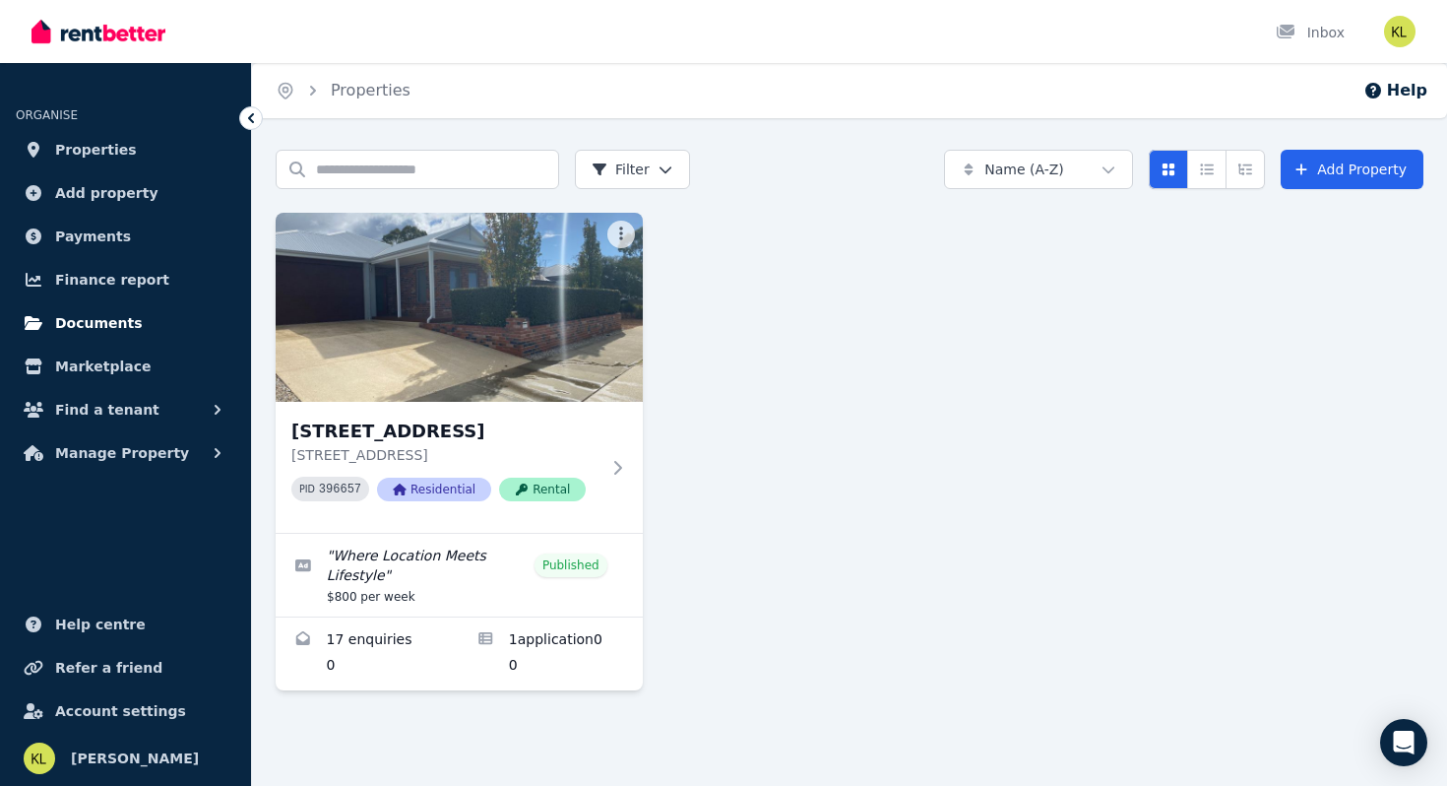
click at [73, 310] on link "Documents" at bounding box center [126, 322] width 220 height 39
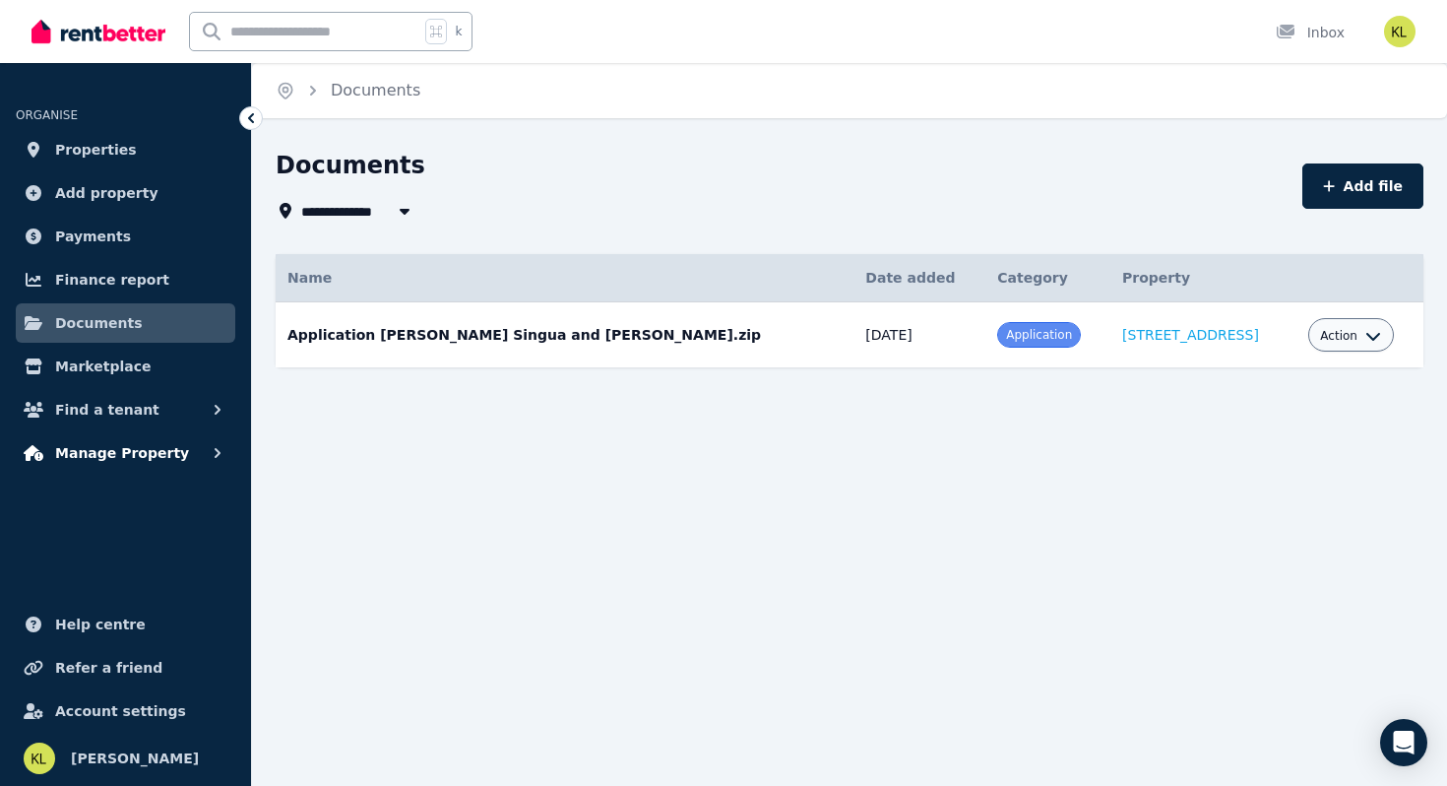
click at [78, 446] on span "Manage Property" at bounding box center [122, 453] width 134 height 24
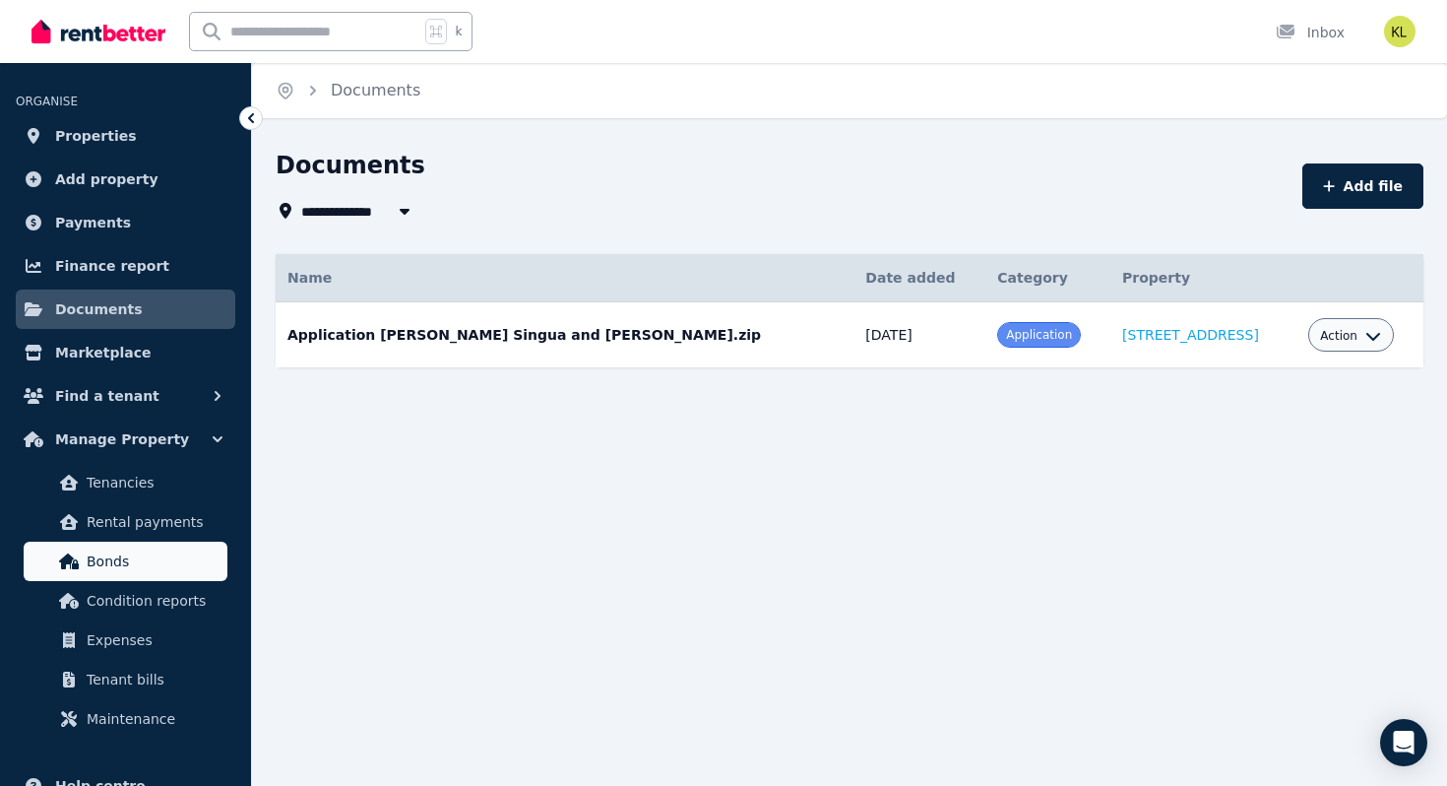
scroll to position [19, 0]
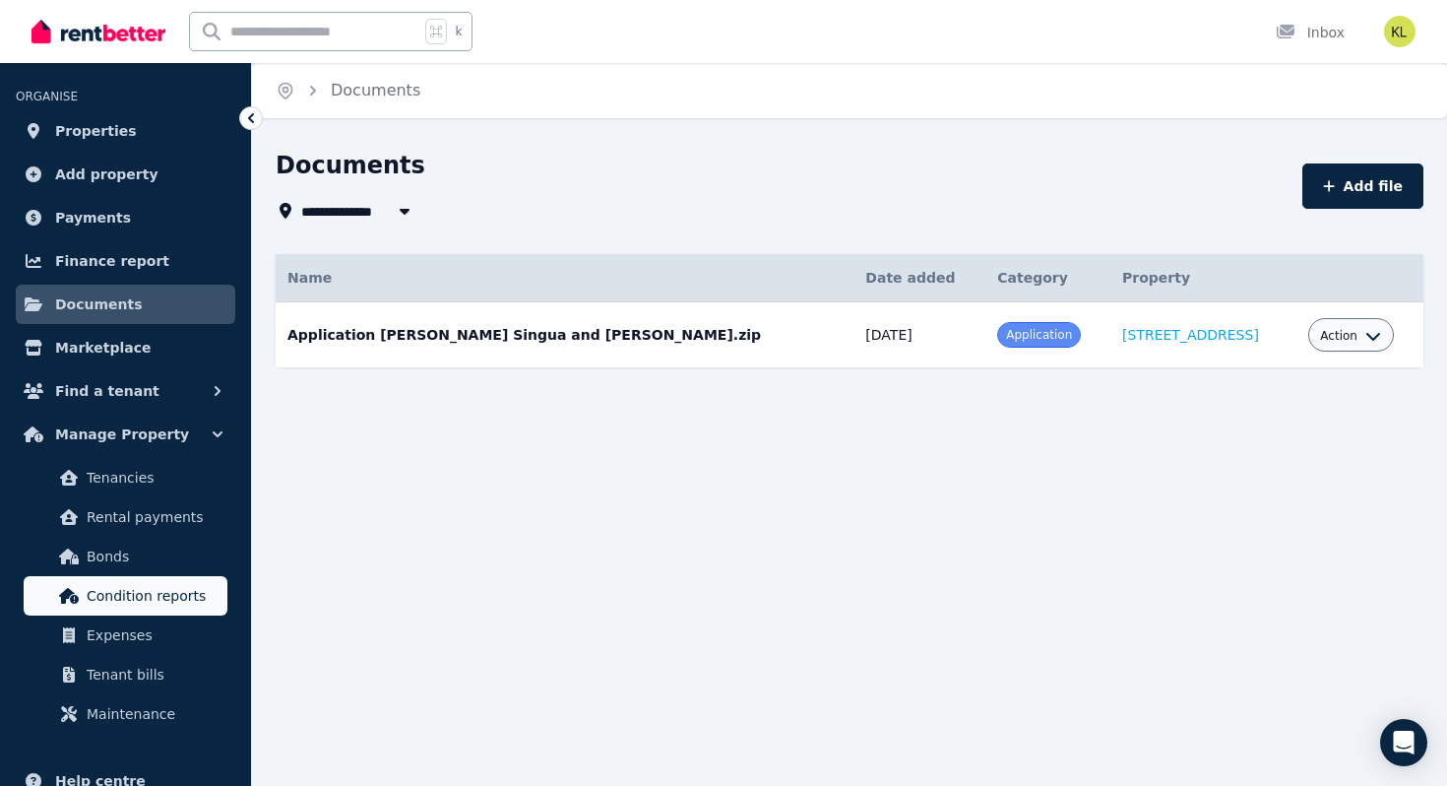
click at [127, 597] on span "Condition reports" at bounding box center [153, 596] width 133 height 24
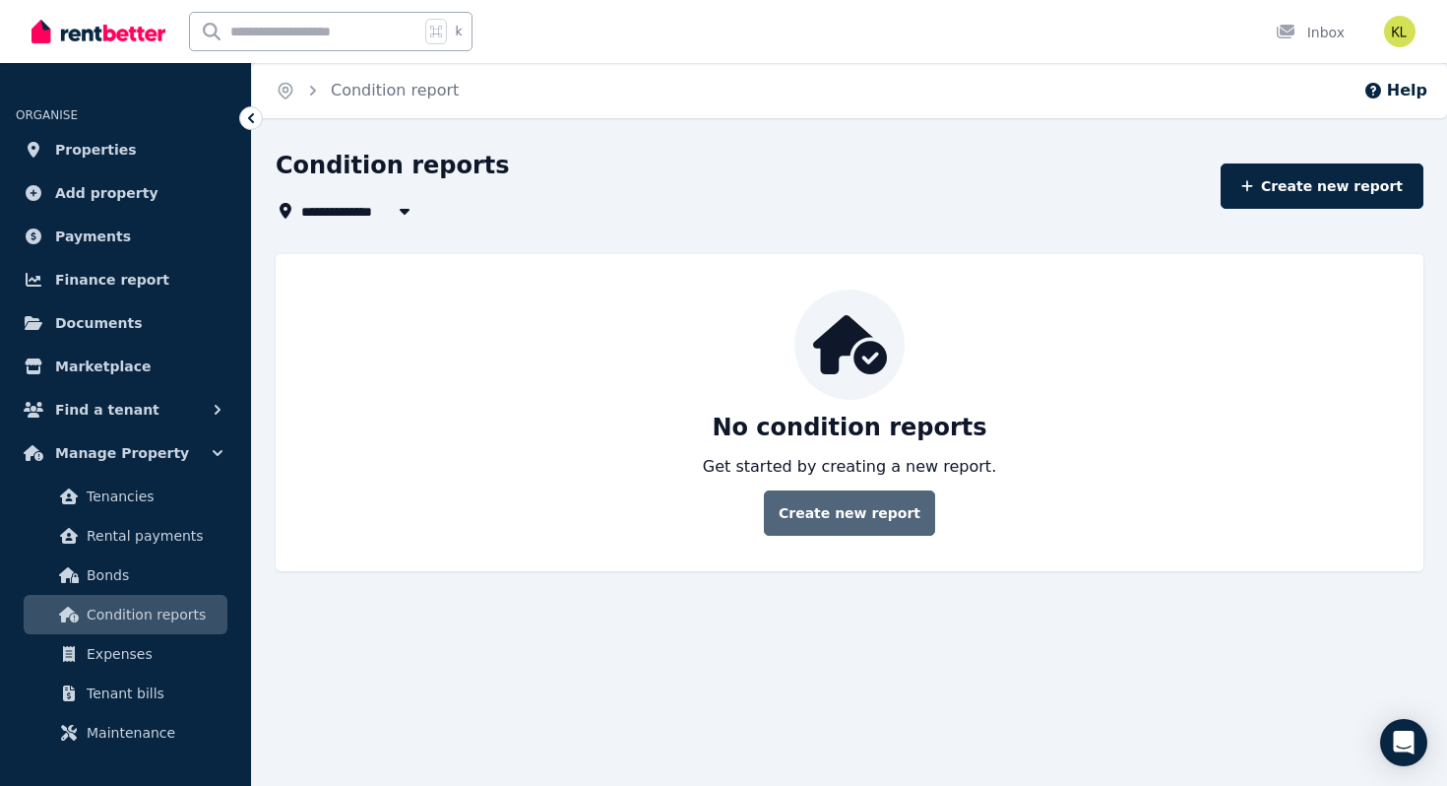
click at [838, 508] on link "Create new report" at bounding box center [849, 512] width 171 height 45
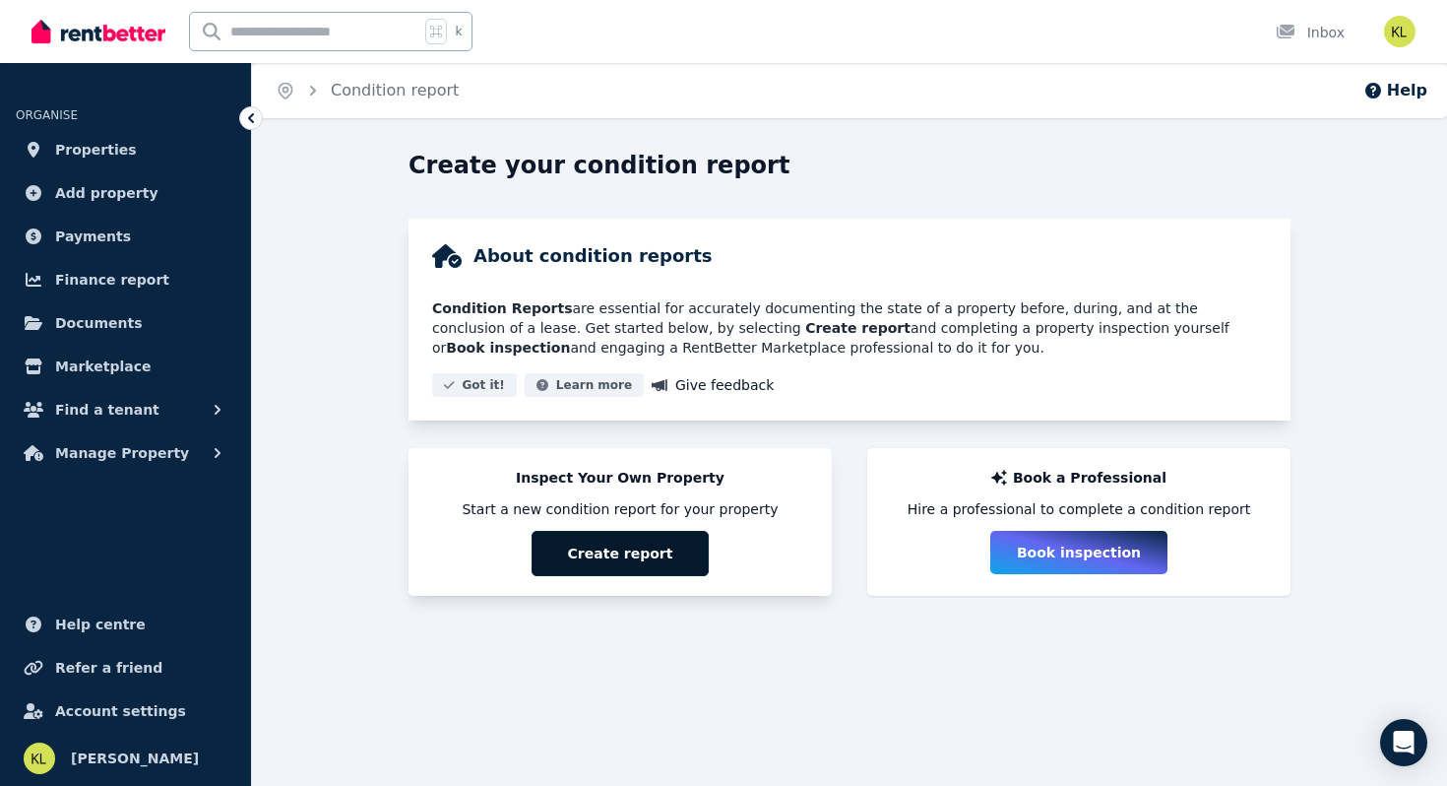
click at [568, 548] on button "Create report" at bounding box center [620, 553] width 177 height 45
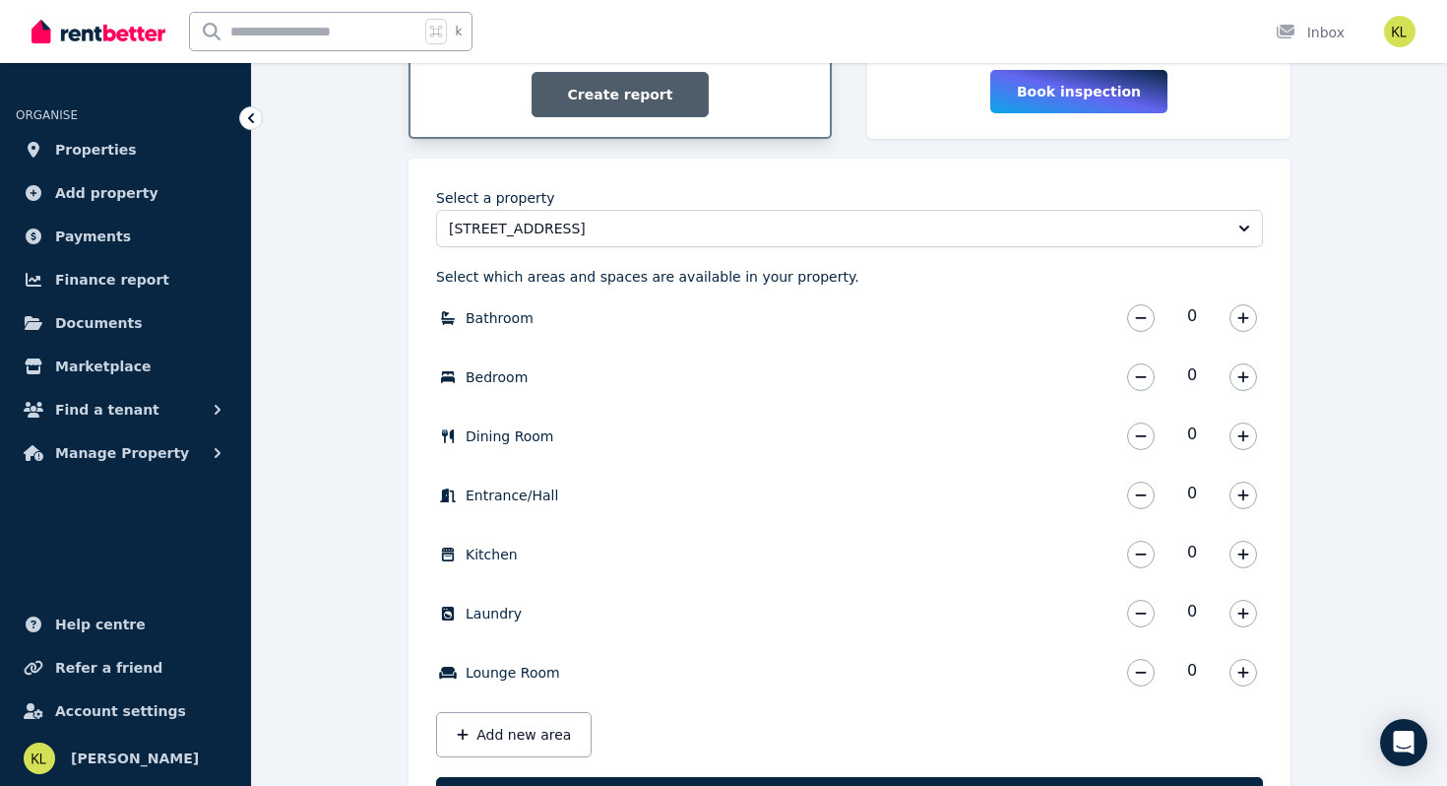
scroll to position [560, 0]
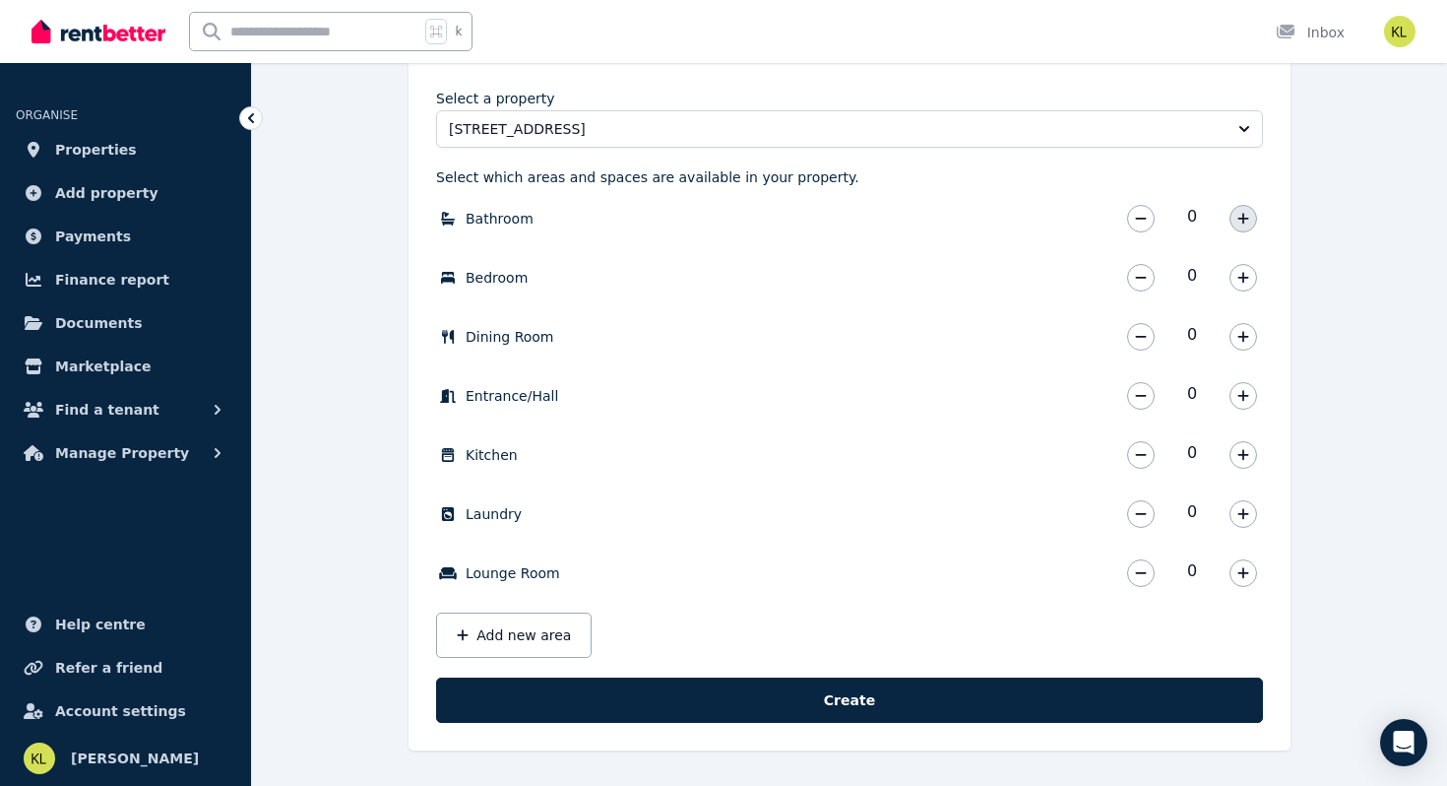
click at [1244, 212] on icon "button" at bounding box center [1243, 219] width 12 height 14
click at [1238, 273] on icon "button" at bounding box center [1243, 278] width 12 height 14
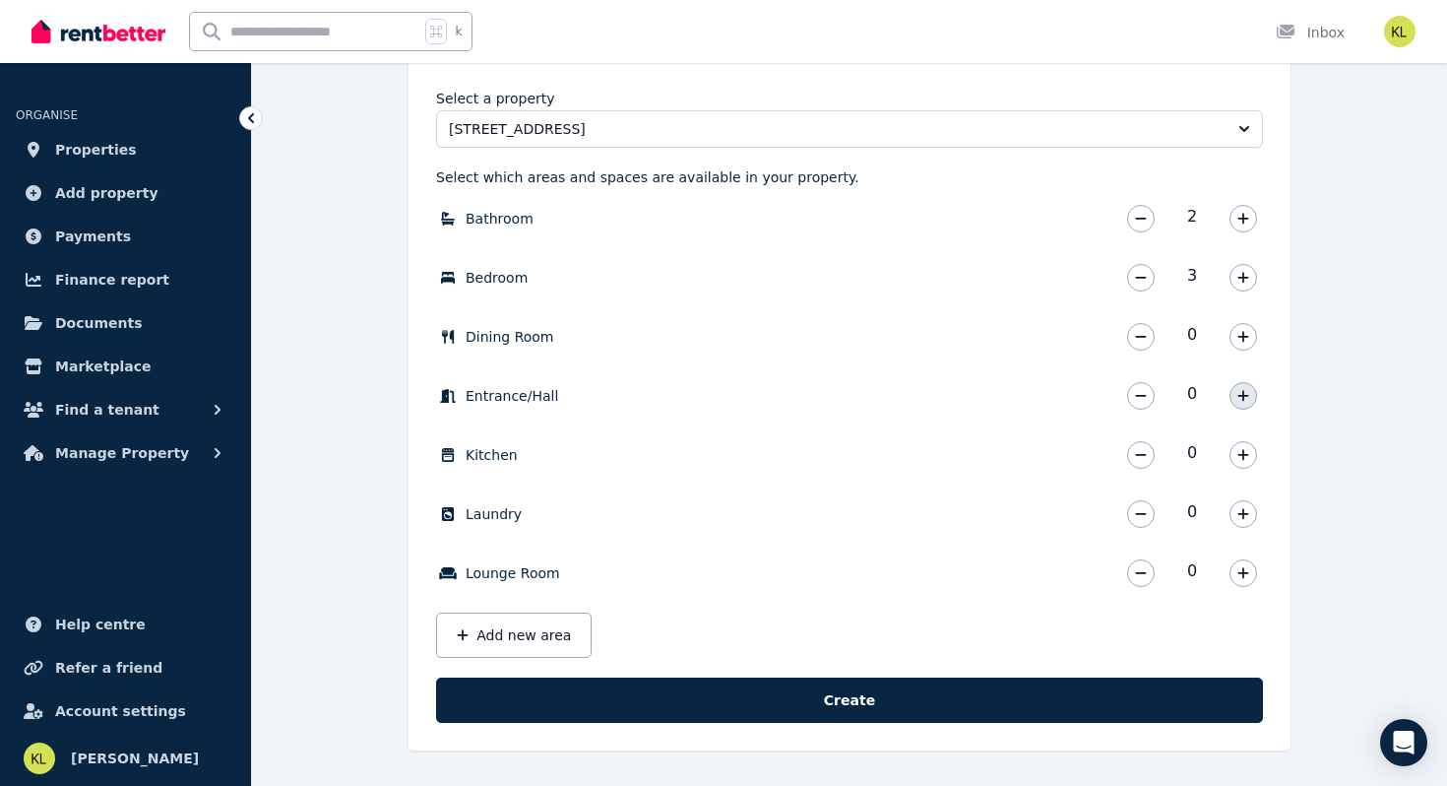
click at [1244, 397] on icon "button" at bounding box center [1243, 396] width 12 height 14
click at [1239, 452] on icon "button" at bounding box center [1243, 455] width 12 height 14
click at [1238, 513] on icon "button" at bounding box center [1242, 513] width 11 height 11
click at [1241, 337] on icon "button" at bounding box center [1242, 336] width 11 height 11
click at [502, 638] on button "Add new area" at bounding box center [514, 634] width 156 height 45
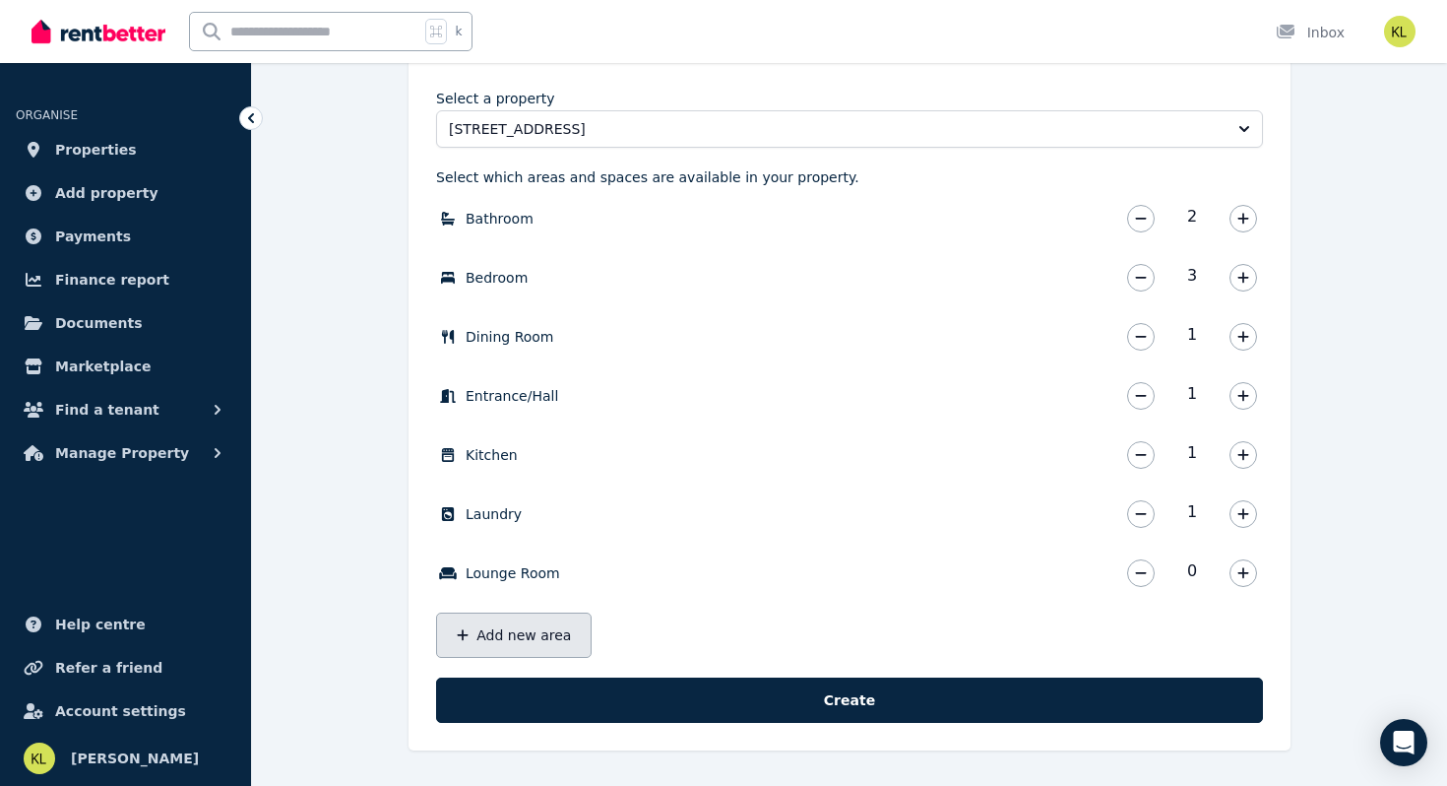
scroll to position [552, 0]
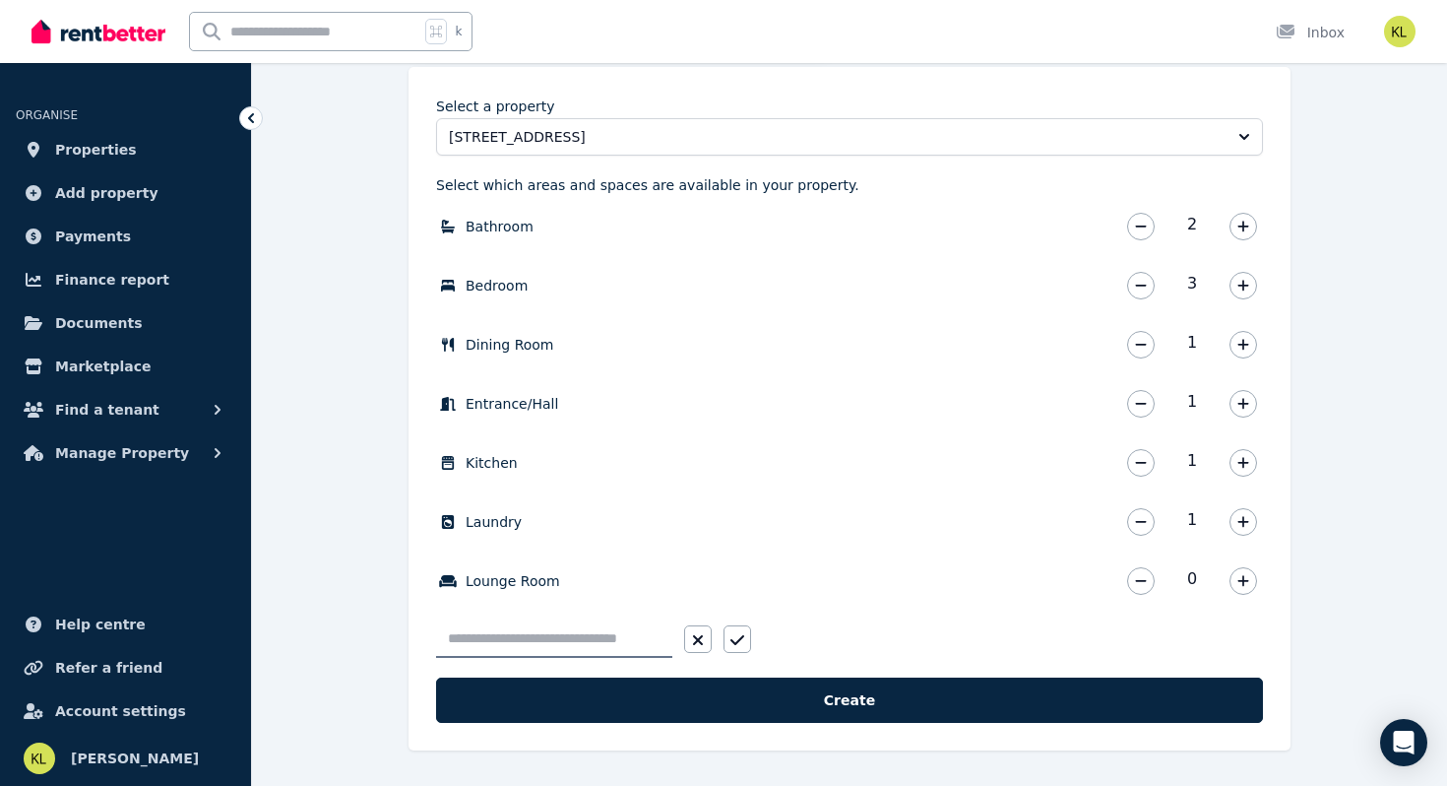
click at [502, 638] on input "text" at bounding box center [554, 638] width 236 height 37
type input "*****"
click at [740, 641] on icon "button" at bounding box center [737, 640] width 14 height 16
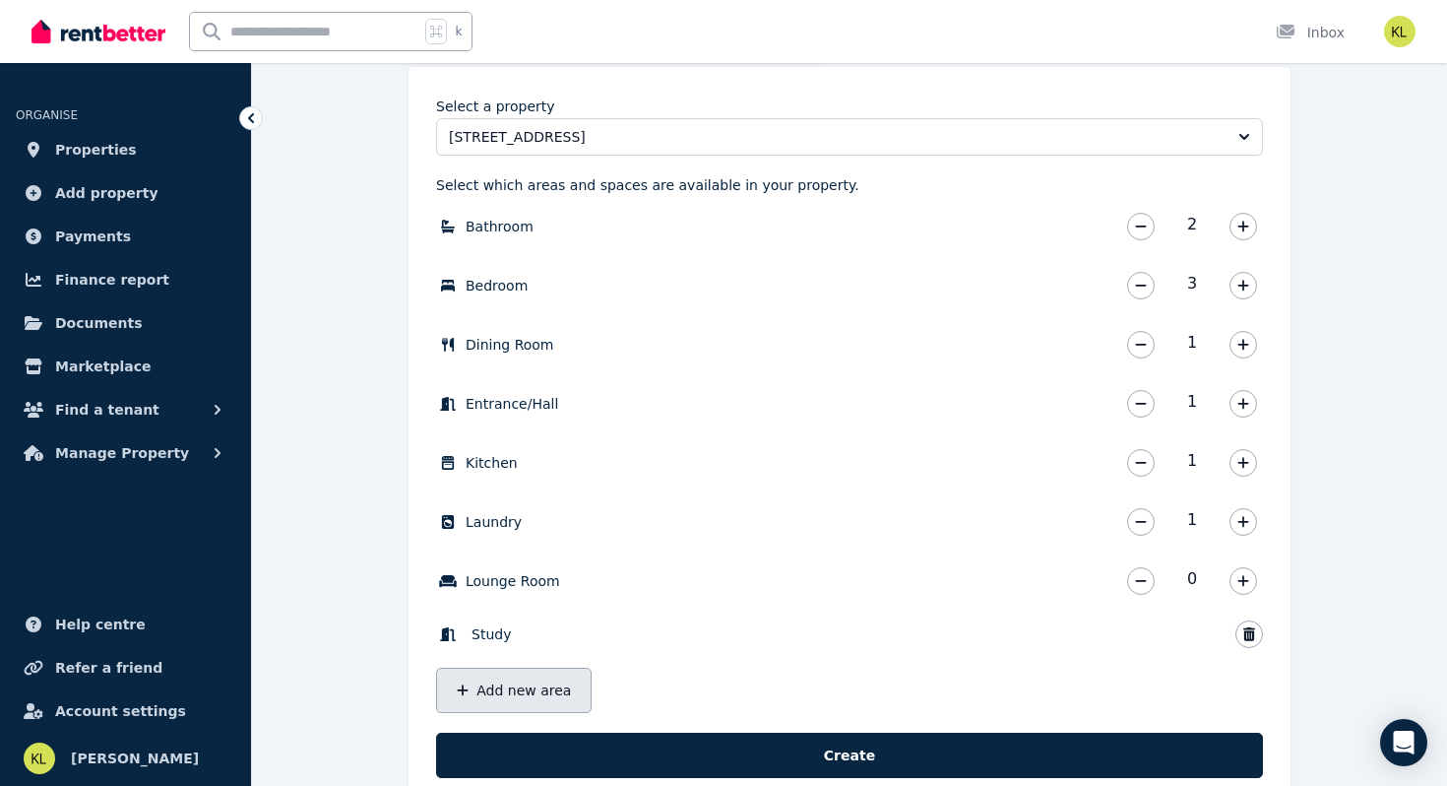
click at [537, 685] on button "Add new area" at bounding box center [514, 689] width 156 height 45
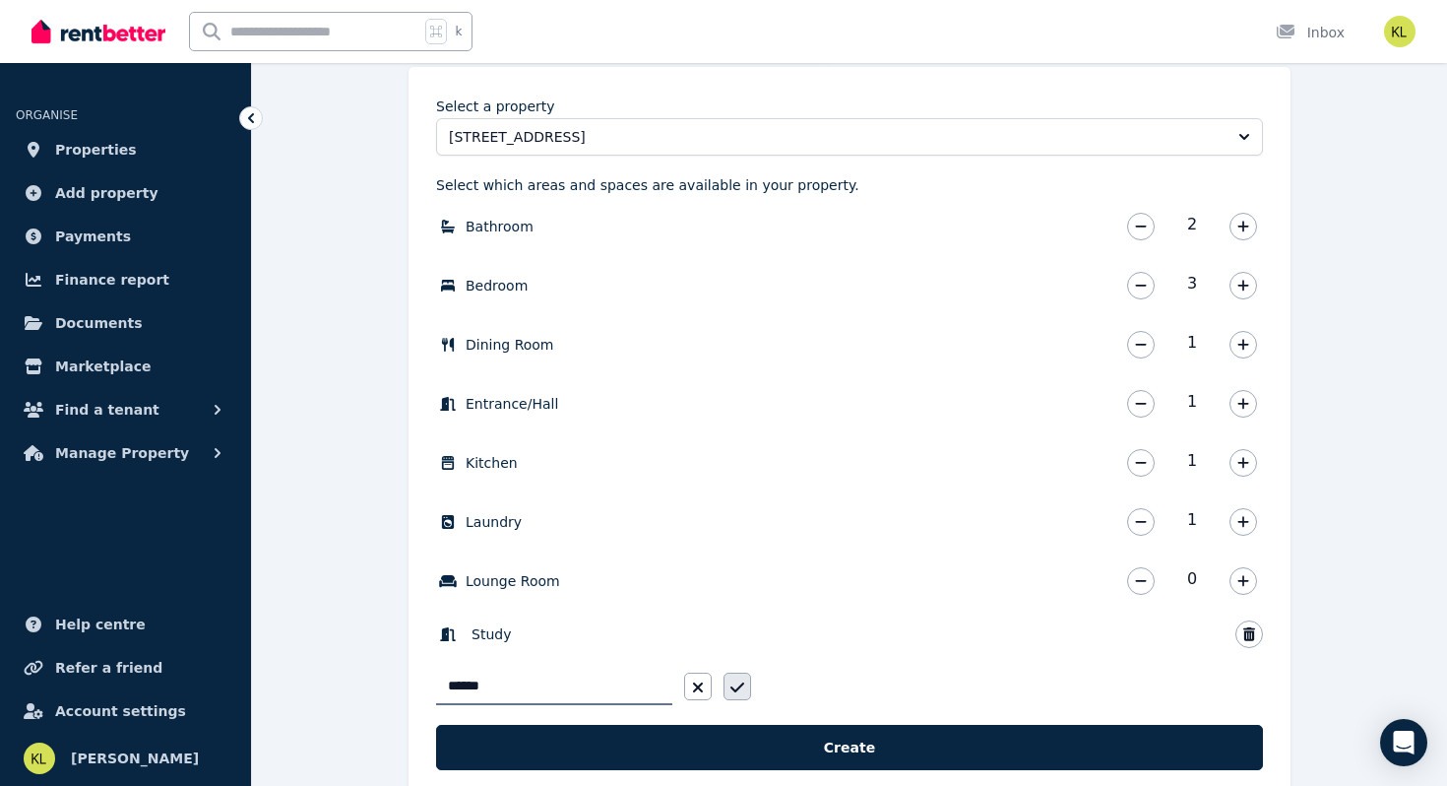
type input "******"
click at [744, 680] on button "button" at bounding box center [738, 686] width 28 height 28
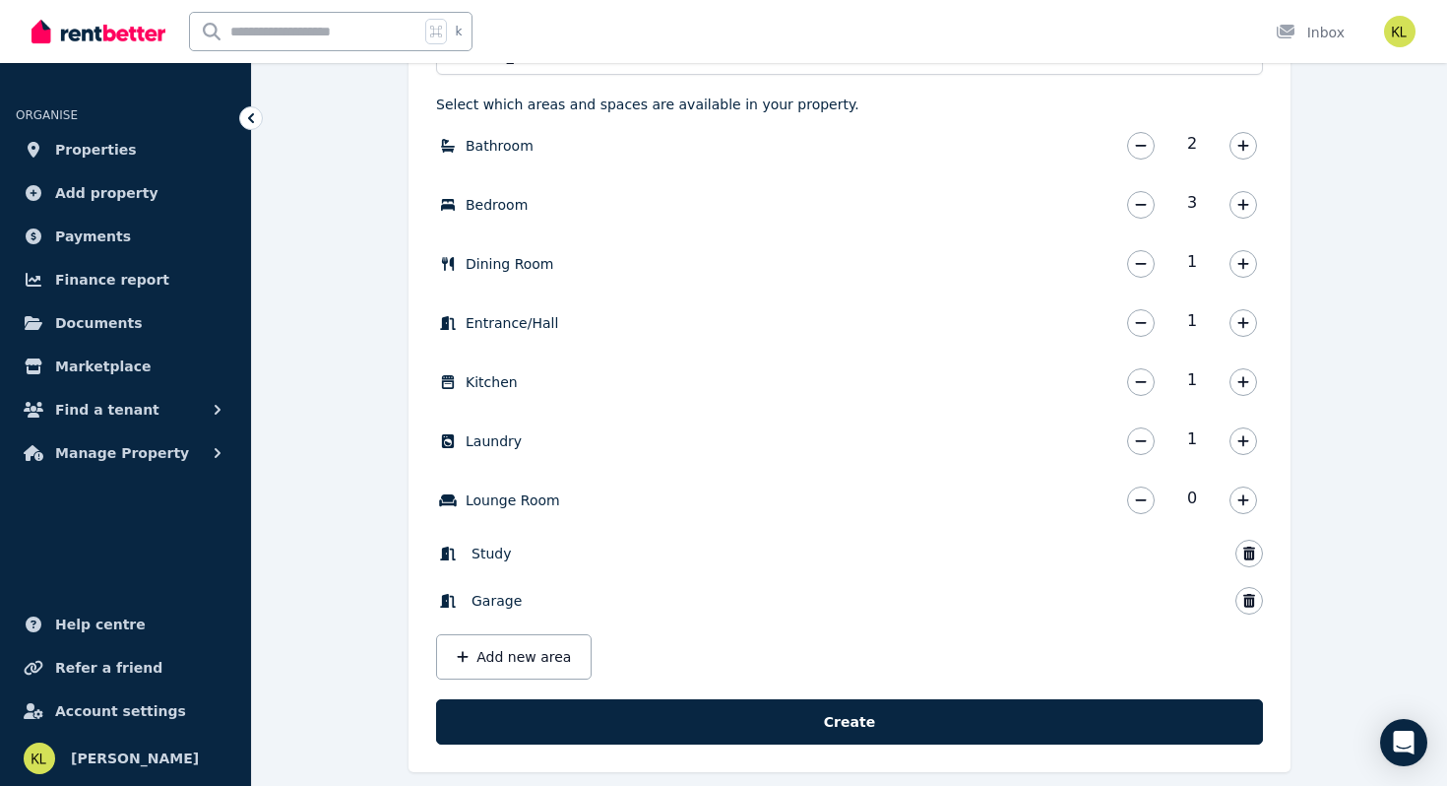
scroll to position [655, 0]
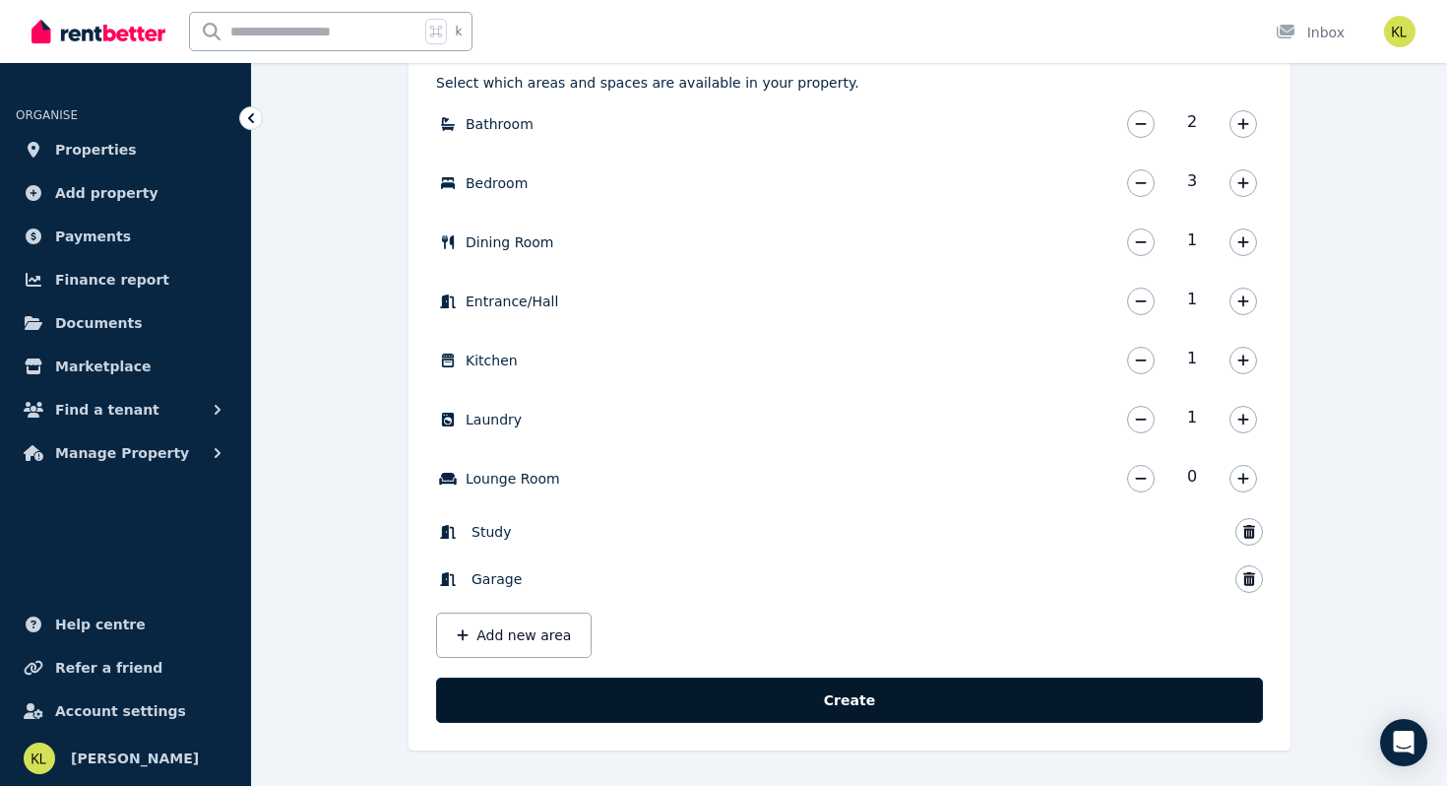
click at [786, 694] on button "Create" at bounding box center [849, 699] width 827 height 45
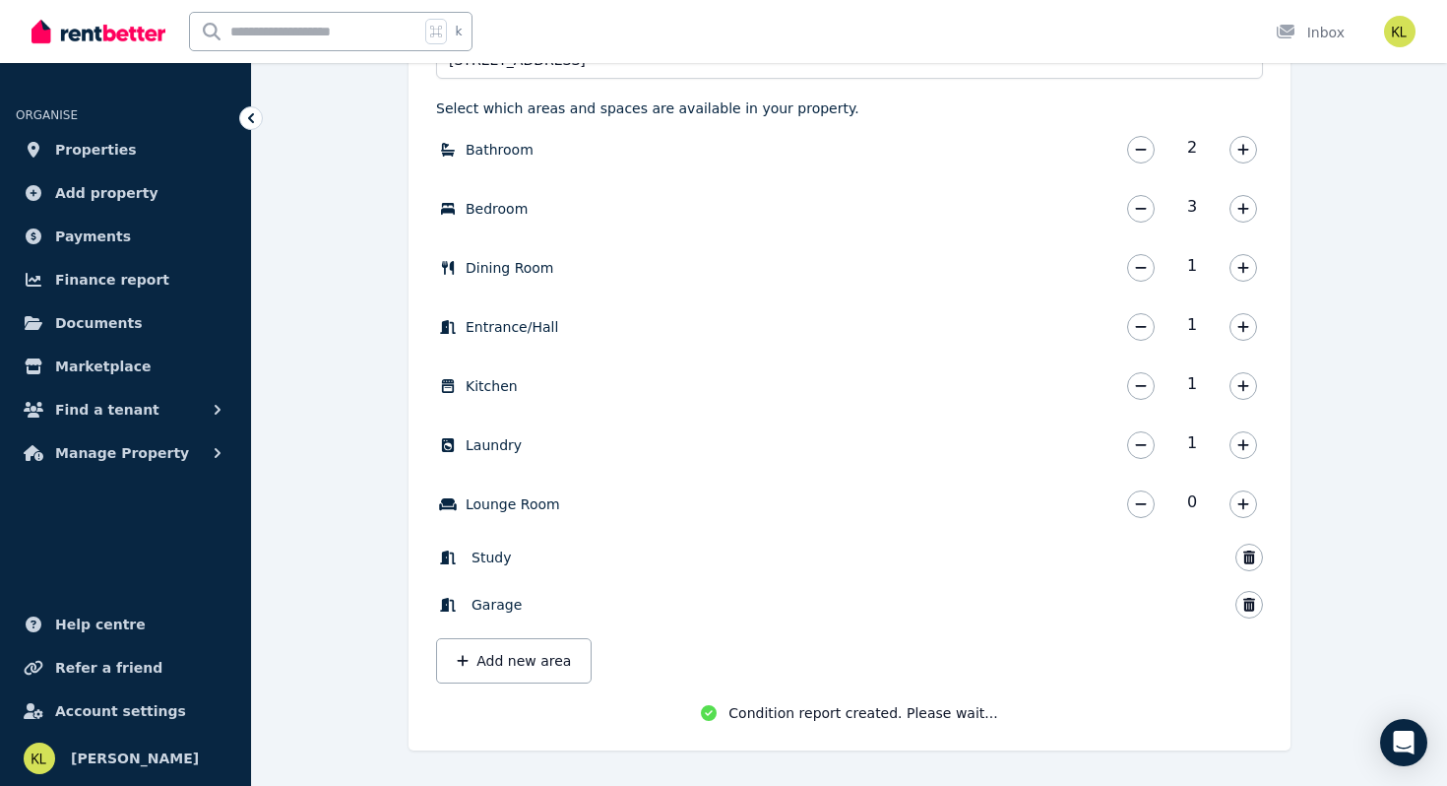
scroll to position [633, 0]
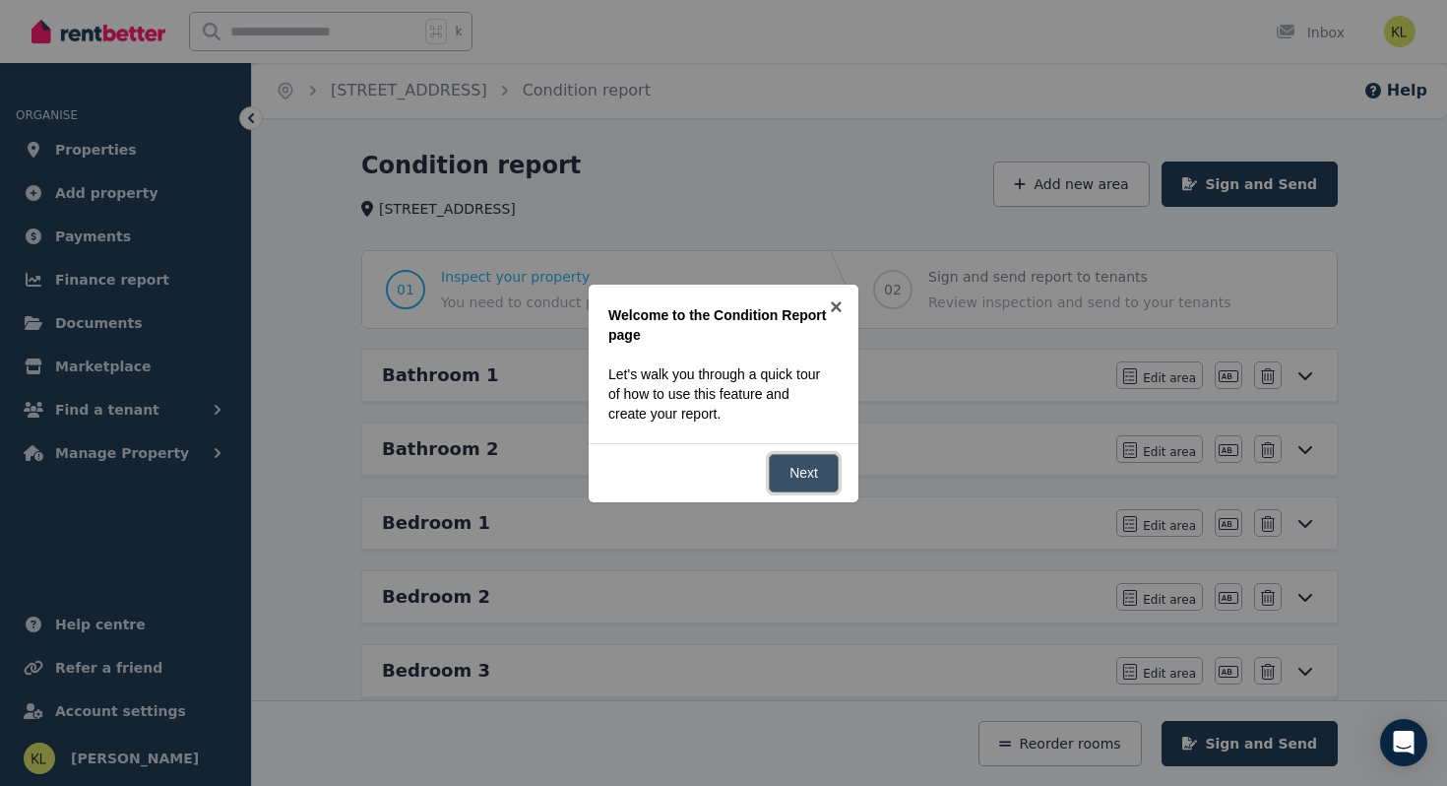
click at [789, 481] on link "Next" at bounding box center [804, 473] width 70 height 38
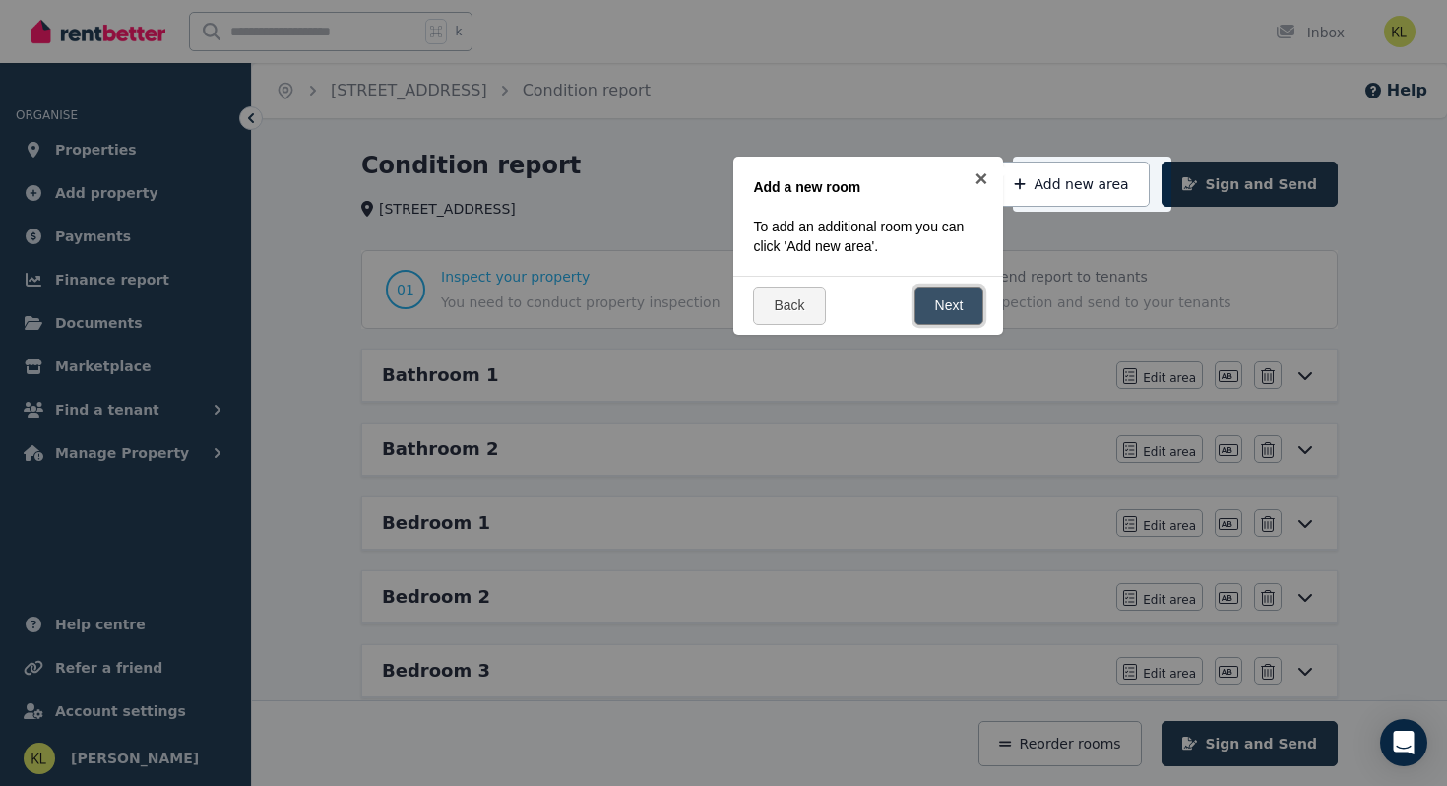
click at [942, 293] on link "Next" at bounding box center [950, 305] width 70 height 38
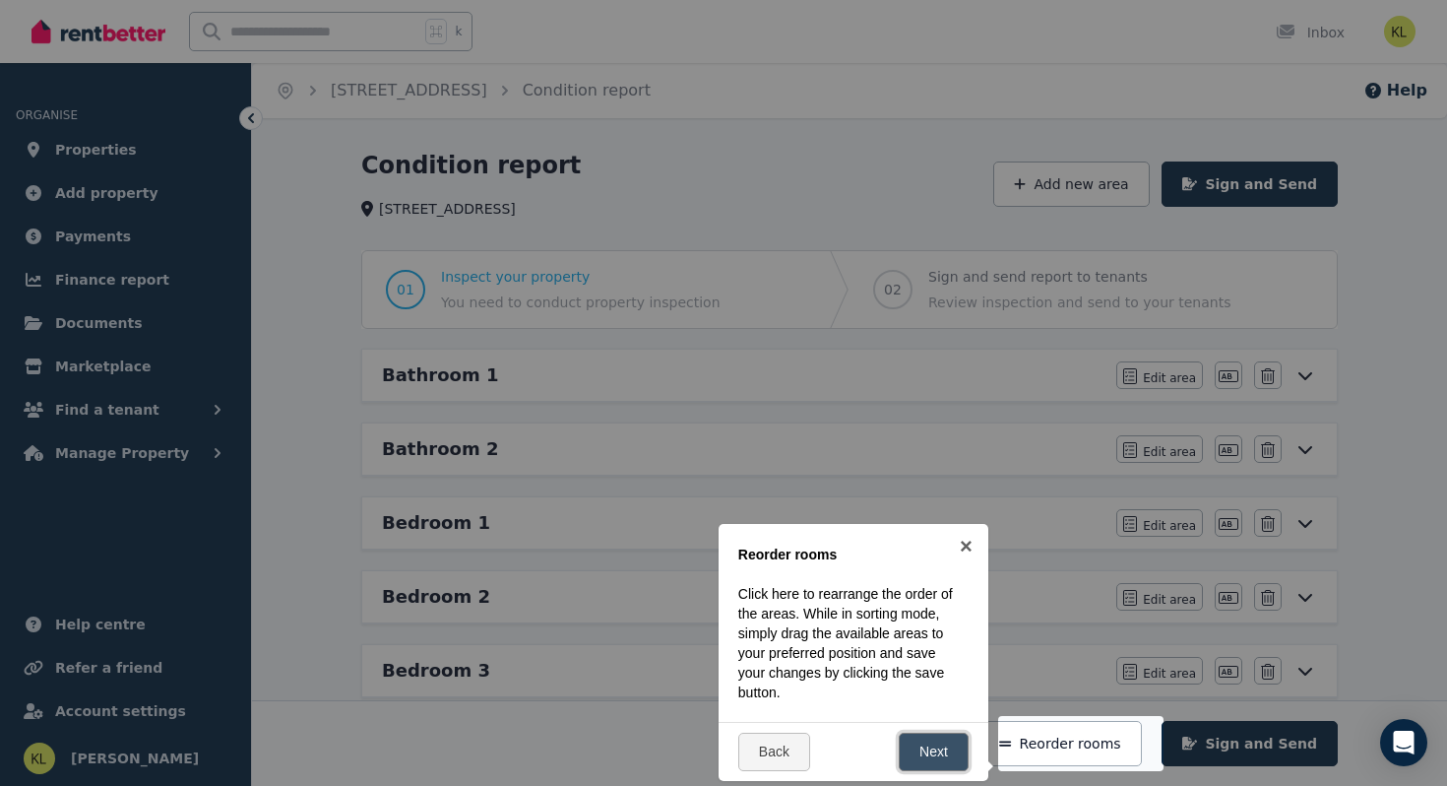
scroll to position [380, 0]
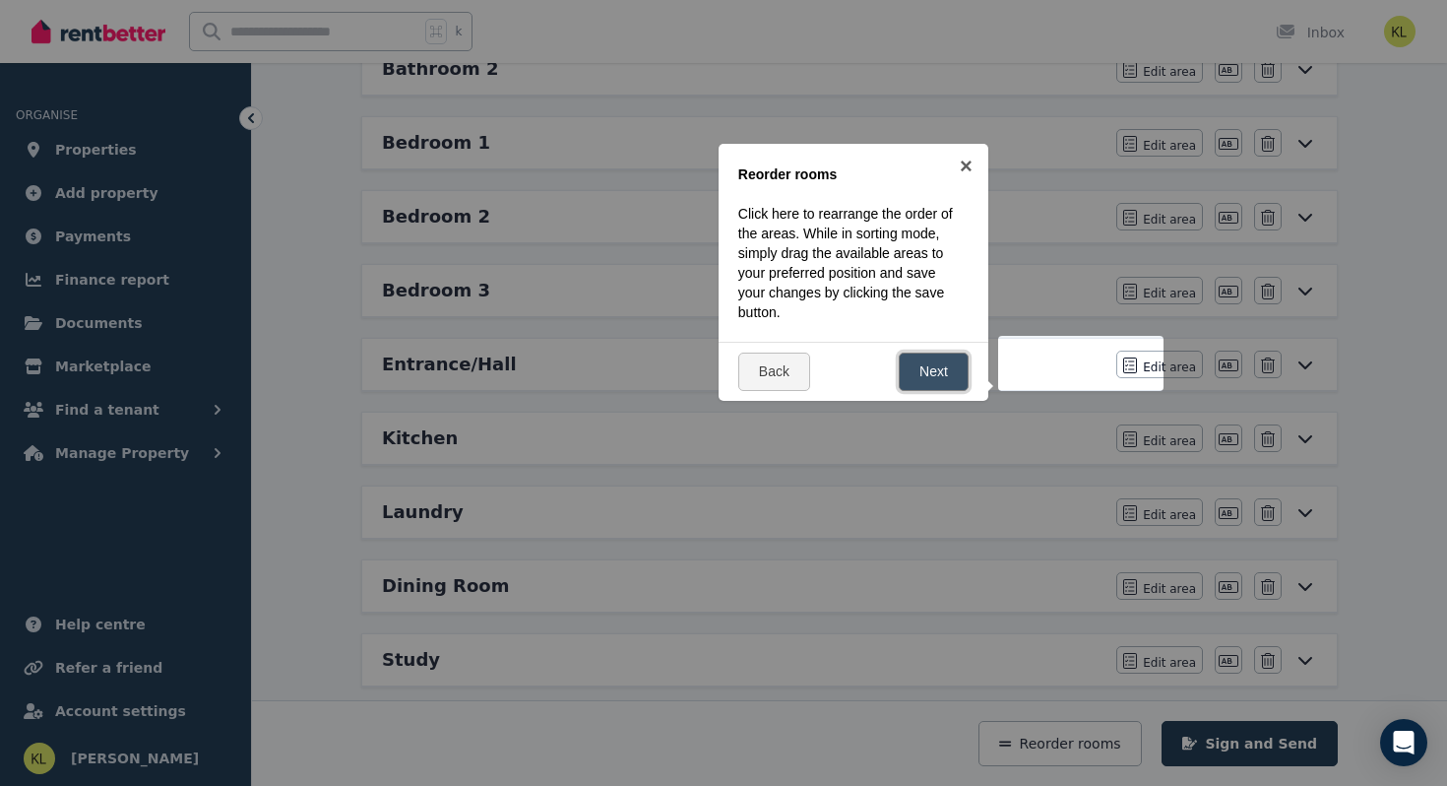
click at [941, 371] on link "Next" at bounding box center [934, 371] width 70 height 38
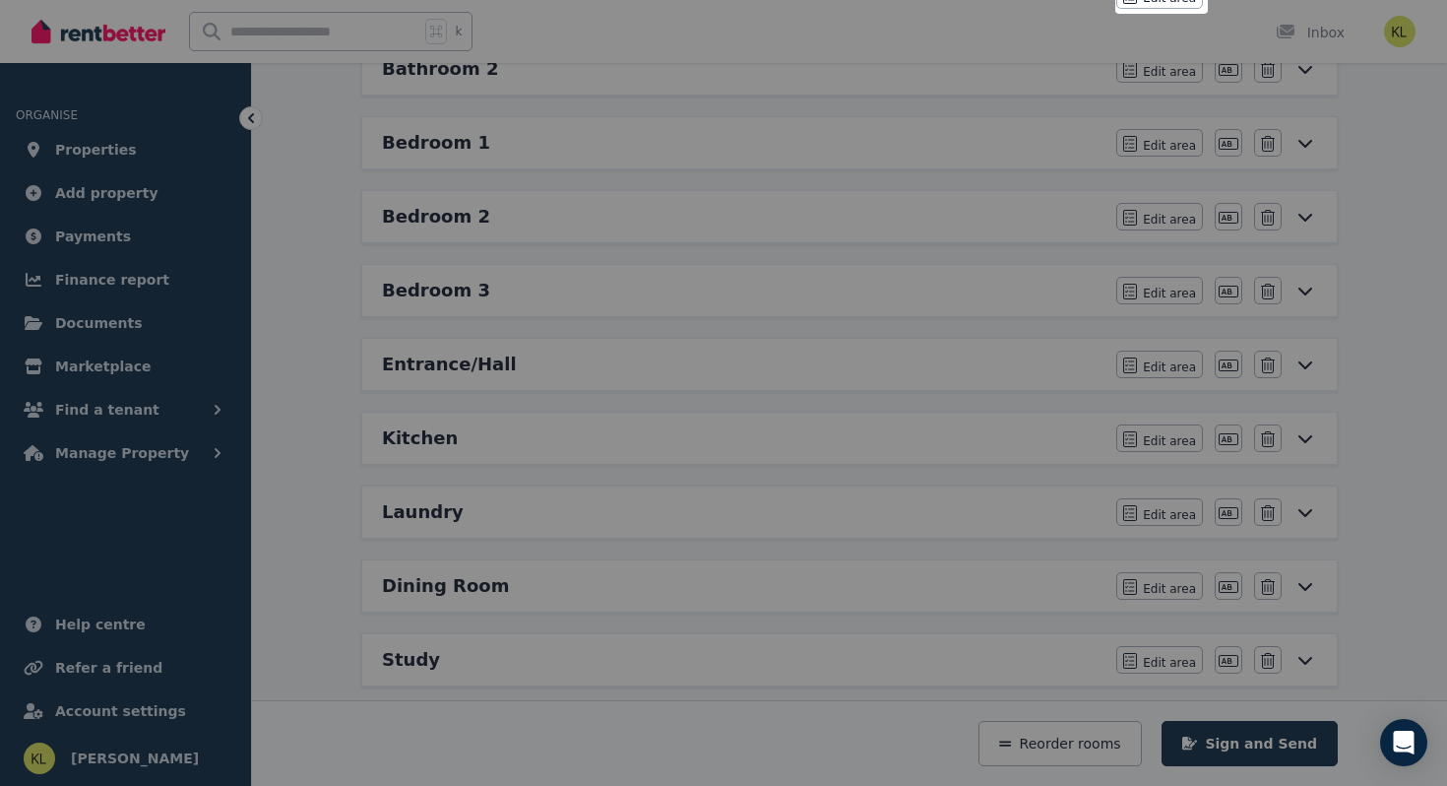
scroll to position [0, 0]
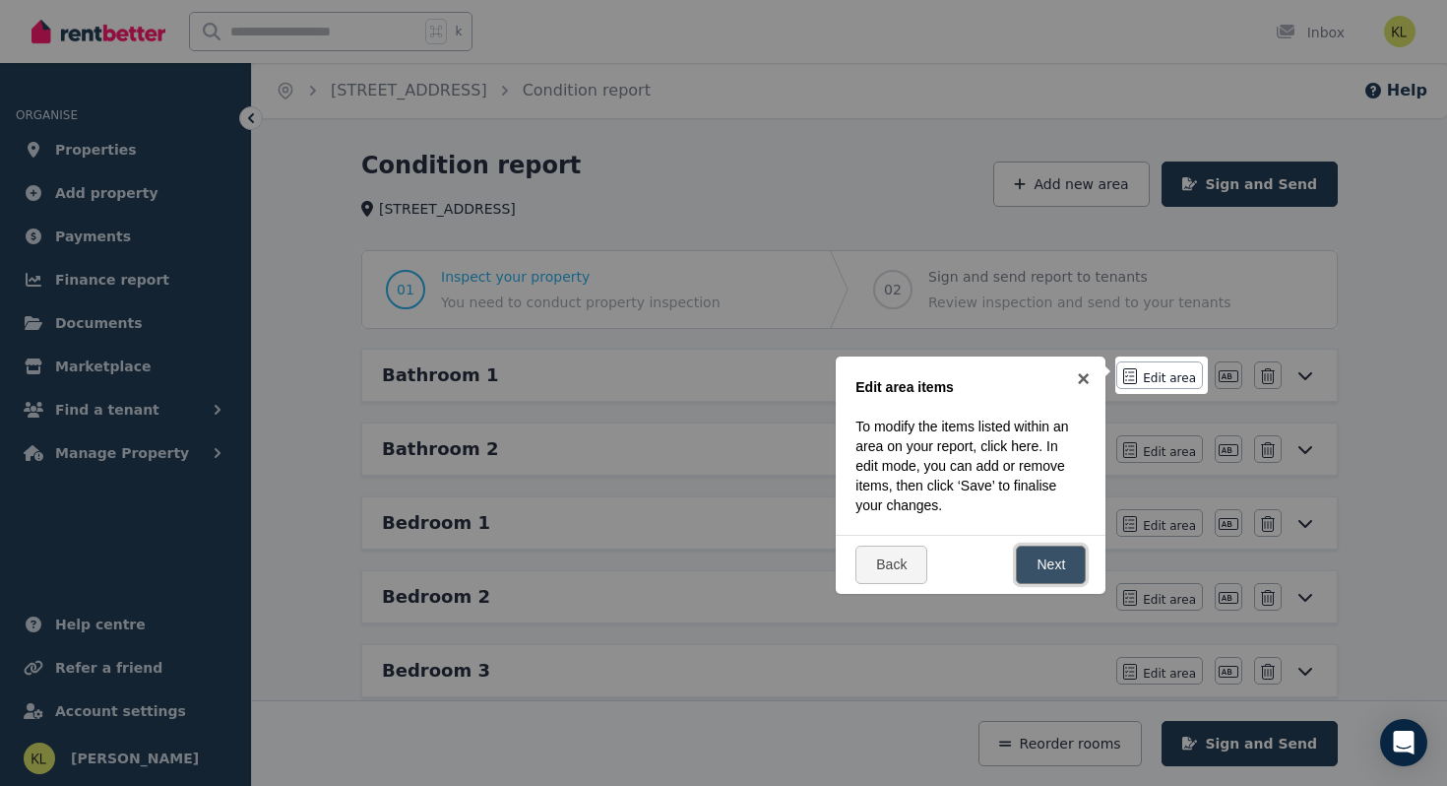
click at [1065, 572] on link "Next" at bounding box center [1051, 564] width 70 height 38
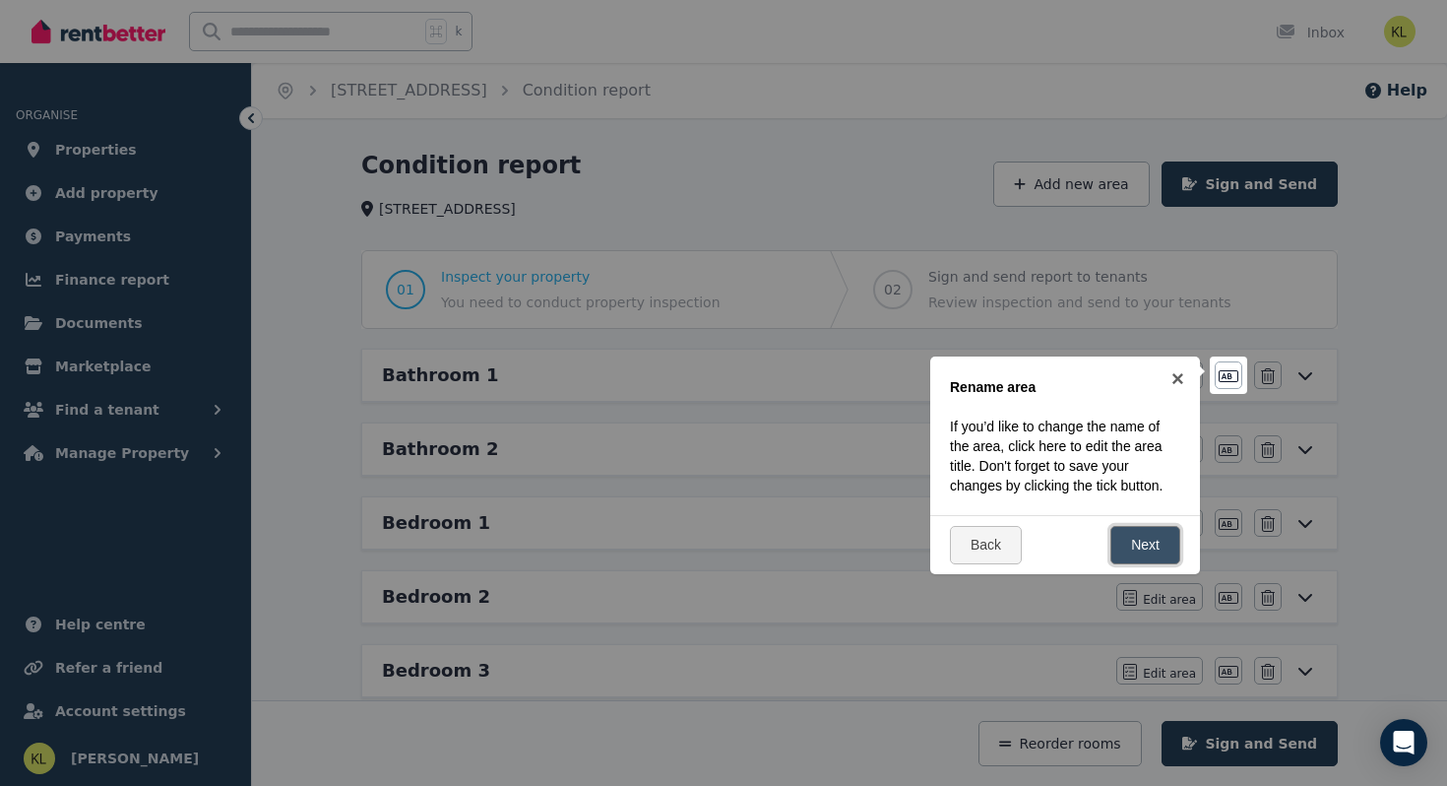
click at [1137, 552] on link "Next" at bounding box center [1145, 545] width 70 height 38
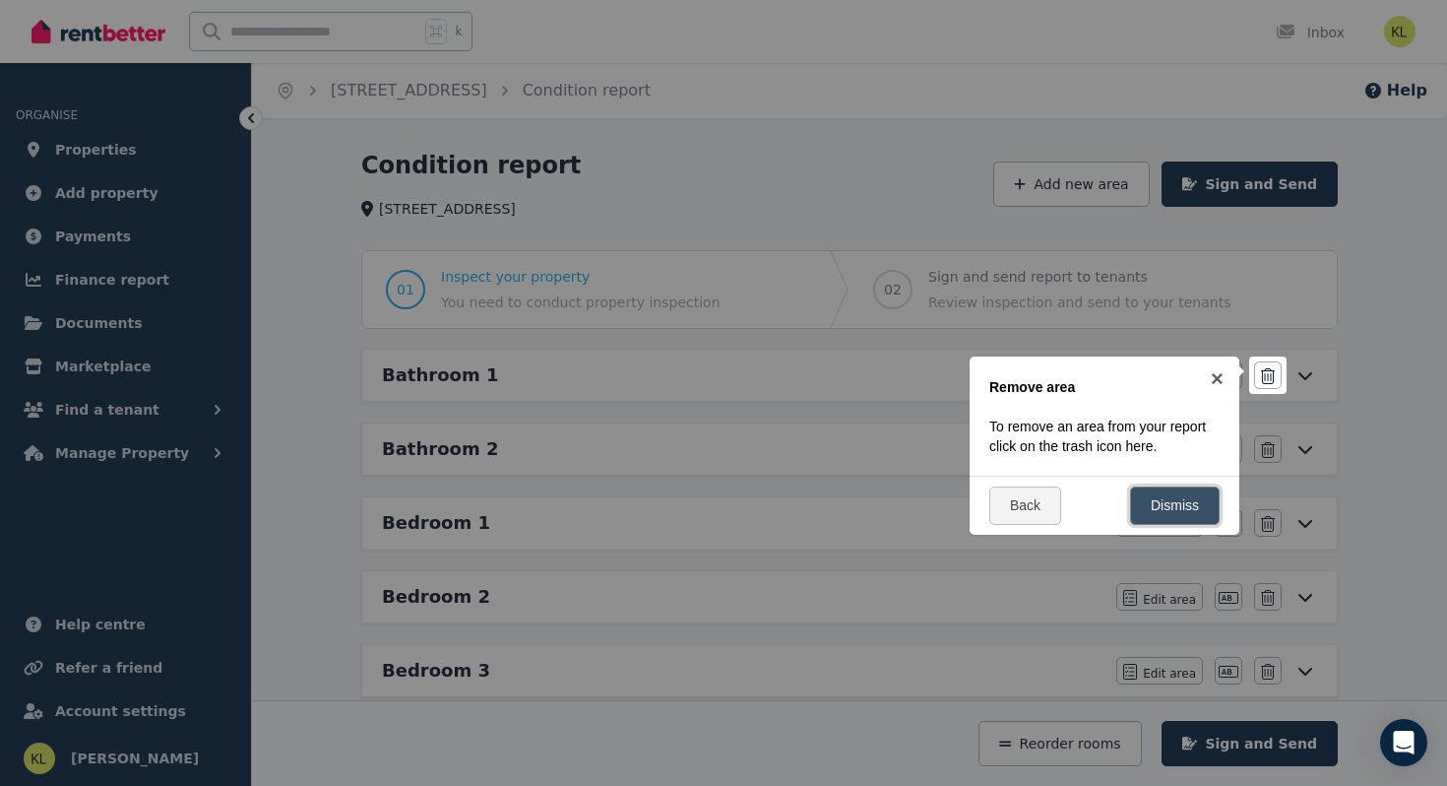
click at [1167, 507] on link "Dismiss" at bounding box center [1175, 505] width 90 height 38
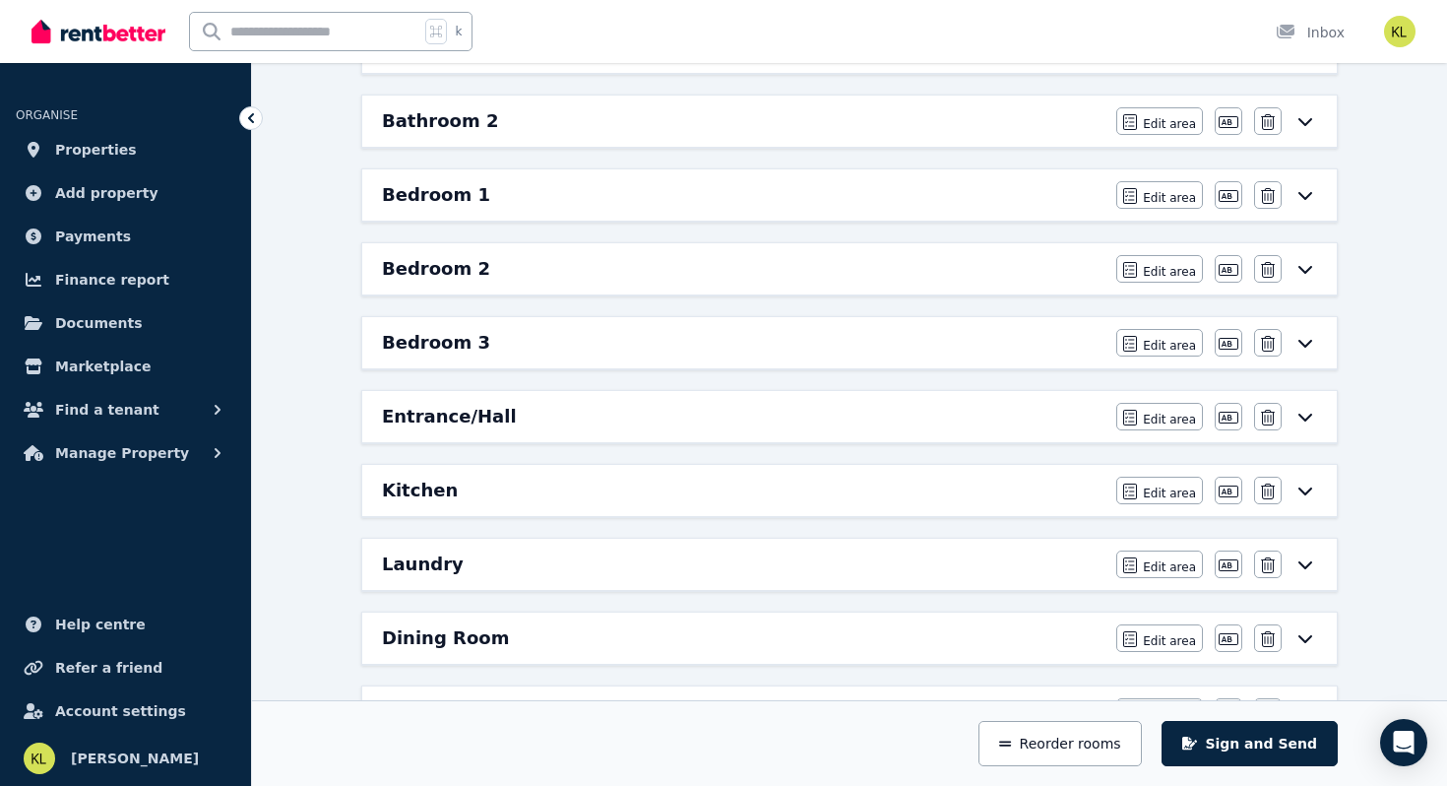
scroll to position [332, 0]
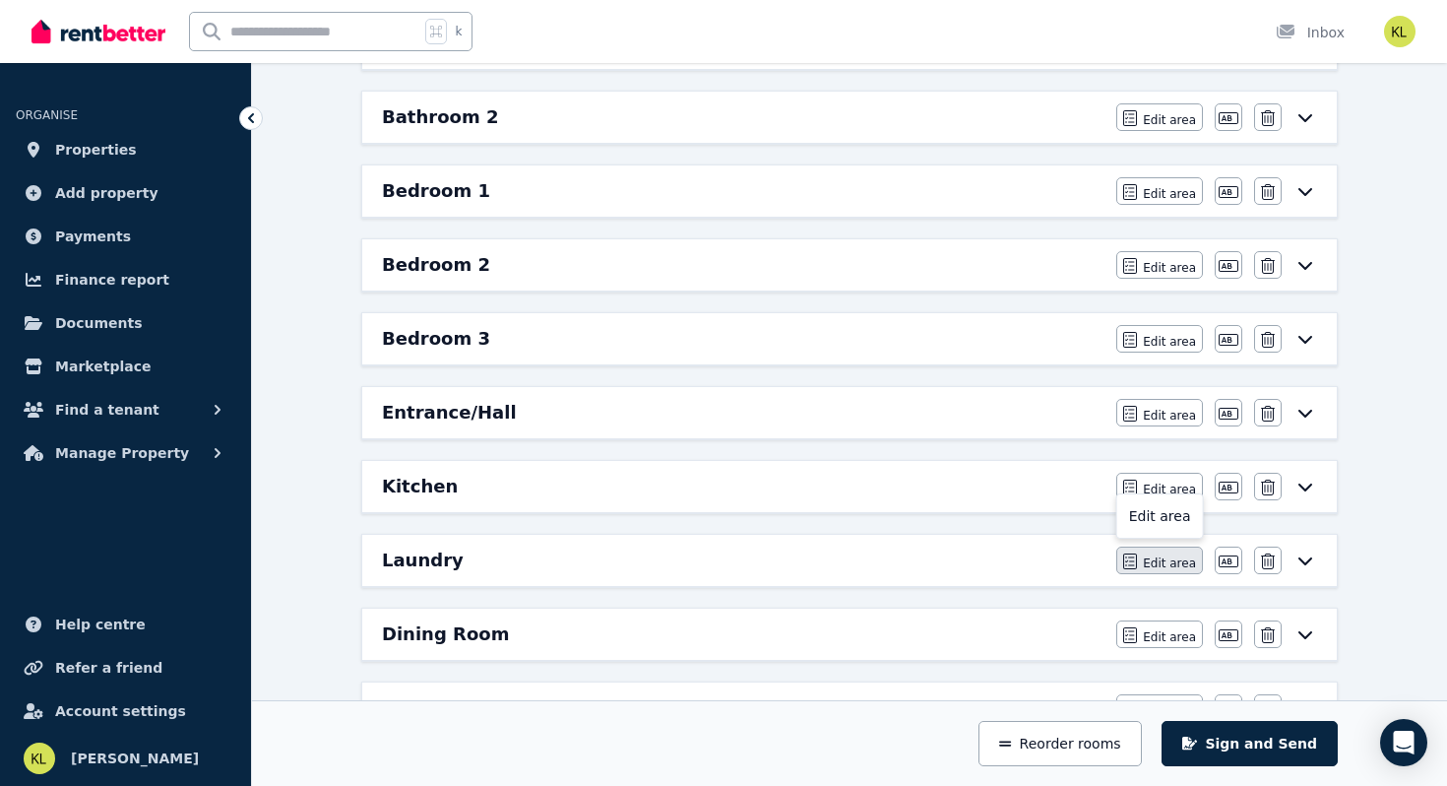
click at [1150, 559] on span "Edit area" at bounding box center [1169, 563] width 53 height 16
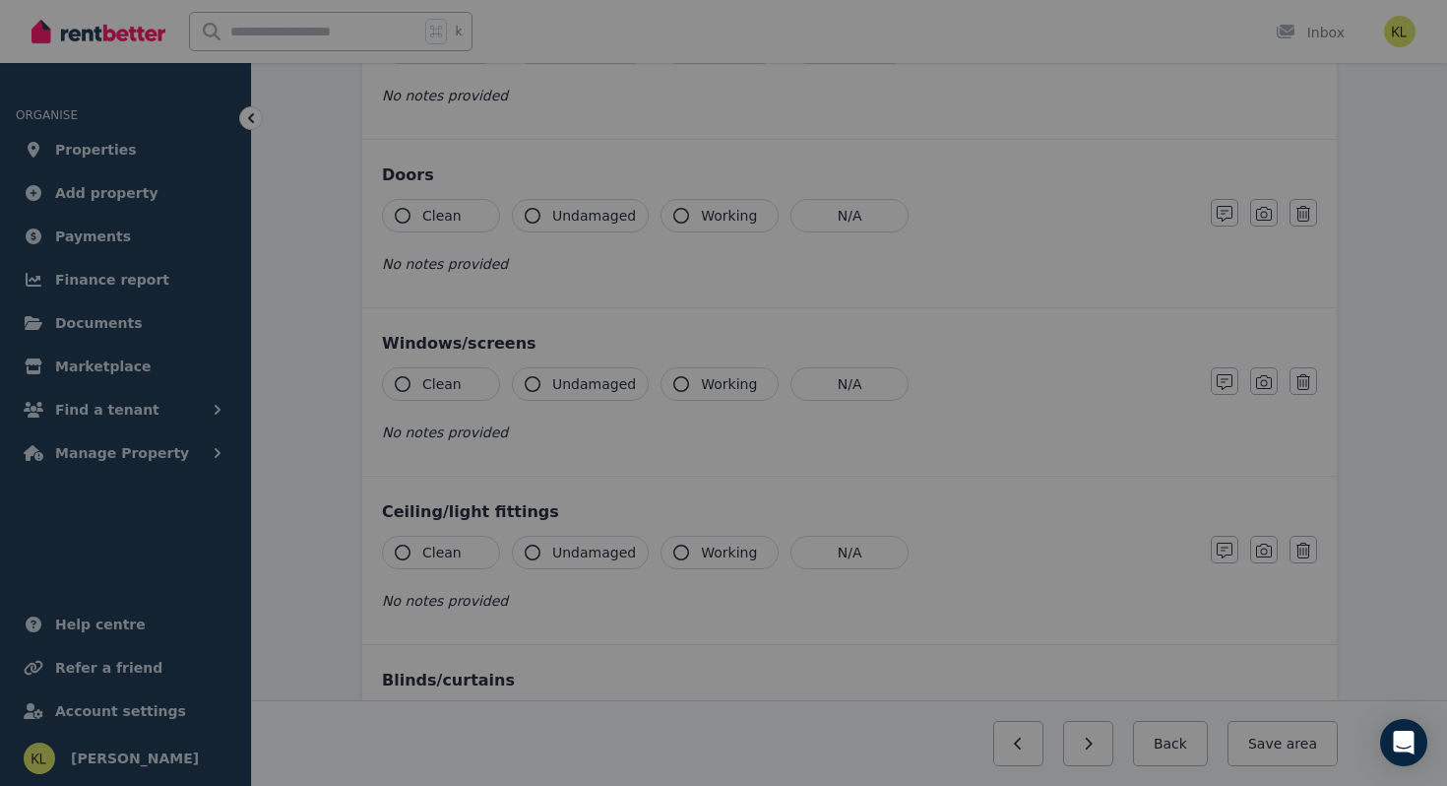
scroll to position [0, 0]
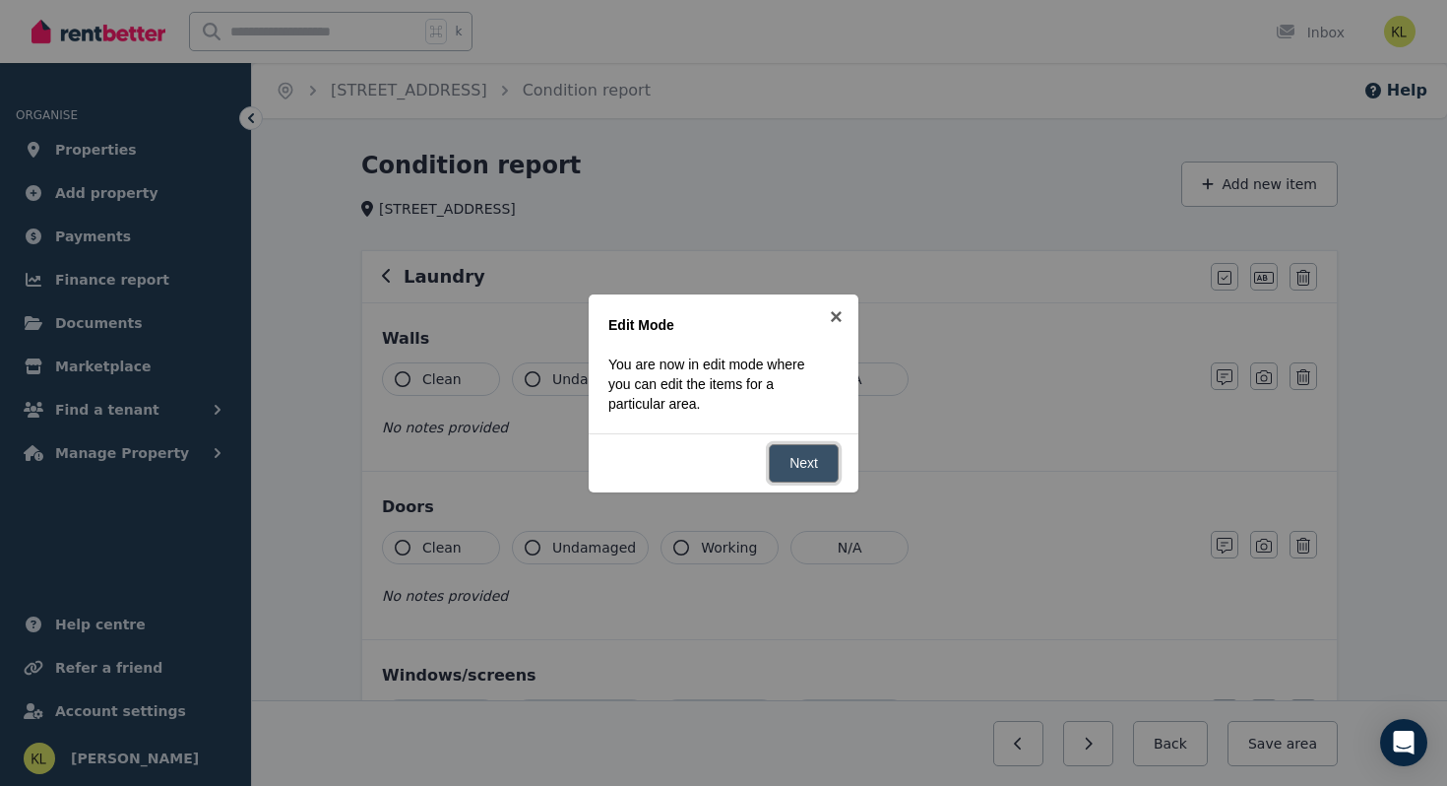
click at [790, 464] on link "Next" at bounding box center [804, 463] width 70 height 38
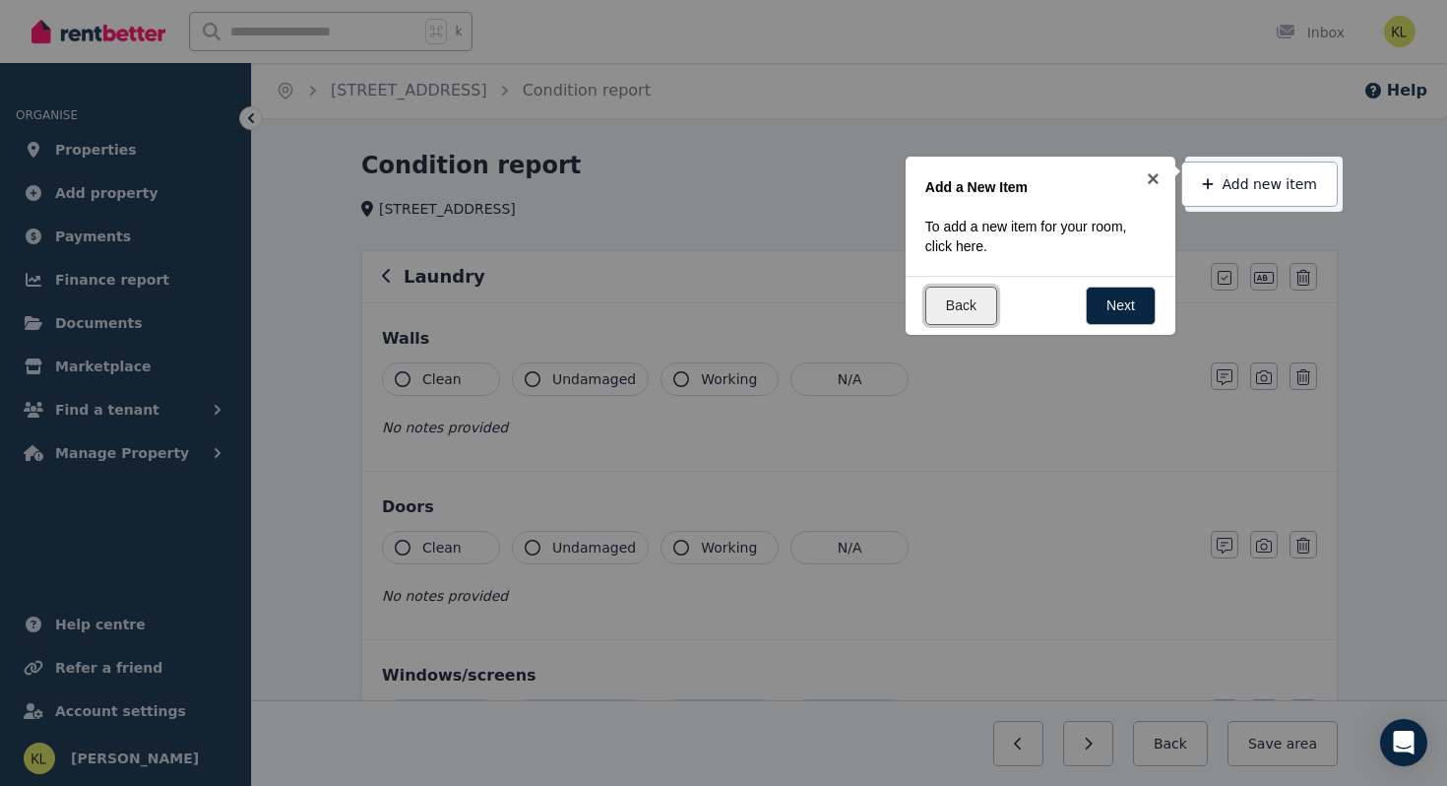
click at [940, 303] on link "Back" at bounding box center [961, 305] width 72 height 38
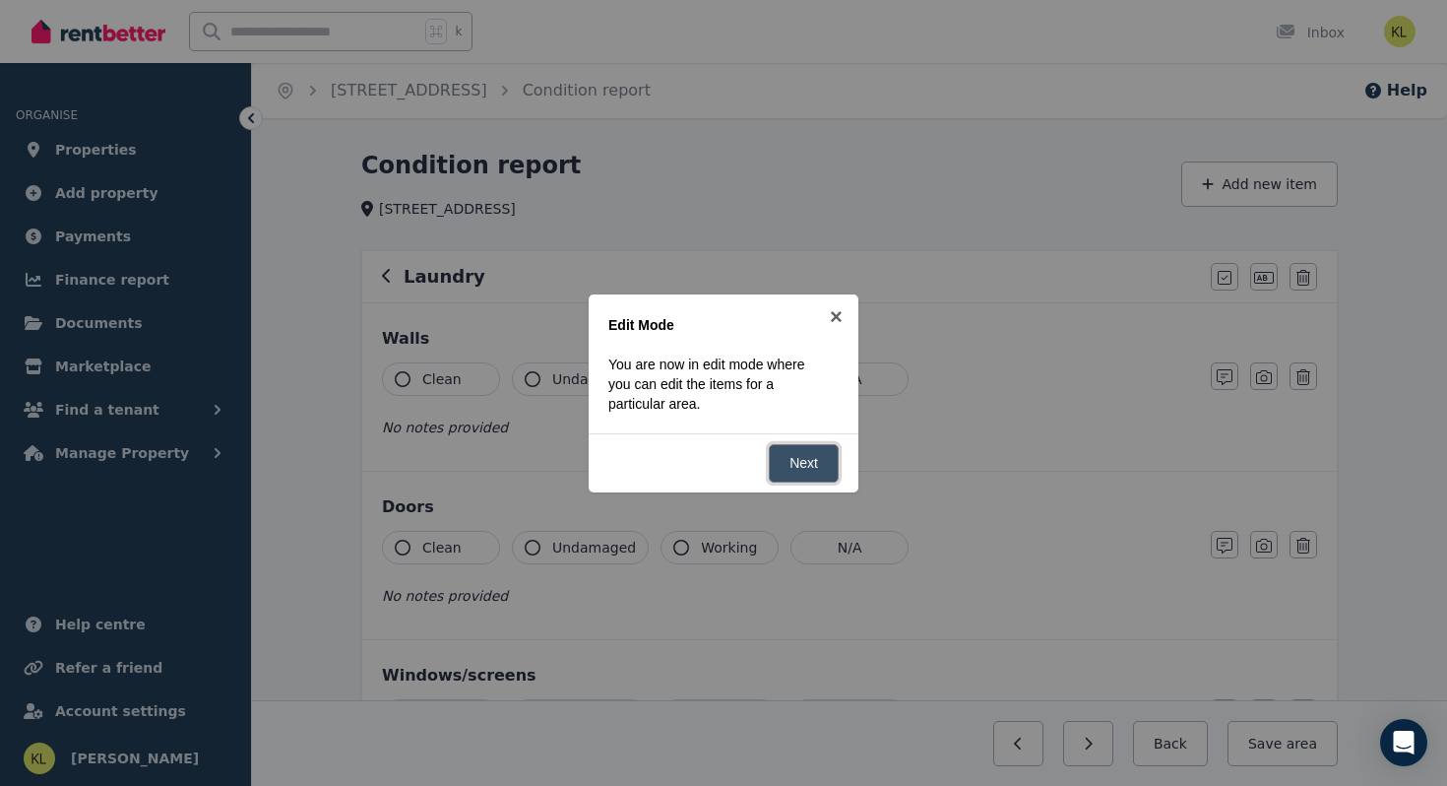
click at [794, 457] on link "Next" at bounding box center [804, 463] width 70 height 38
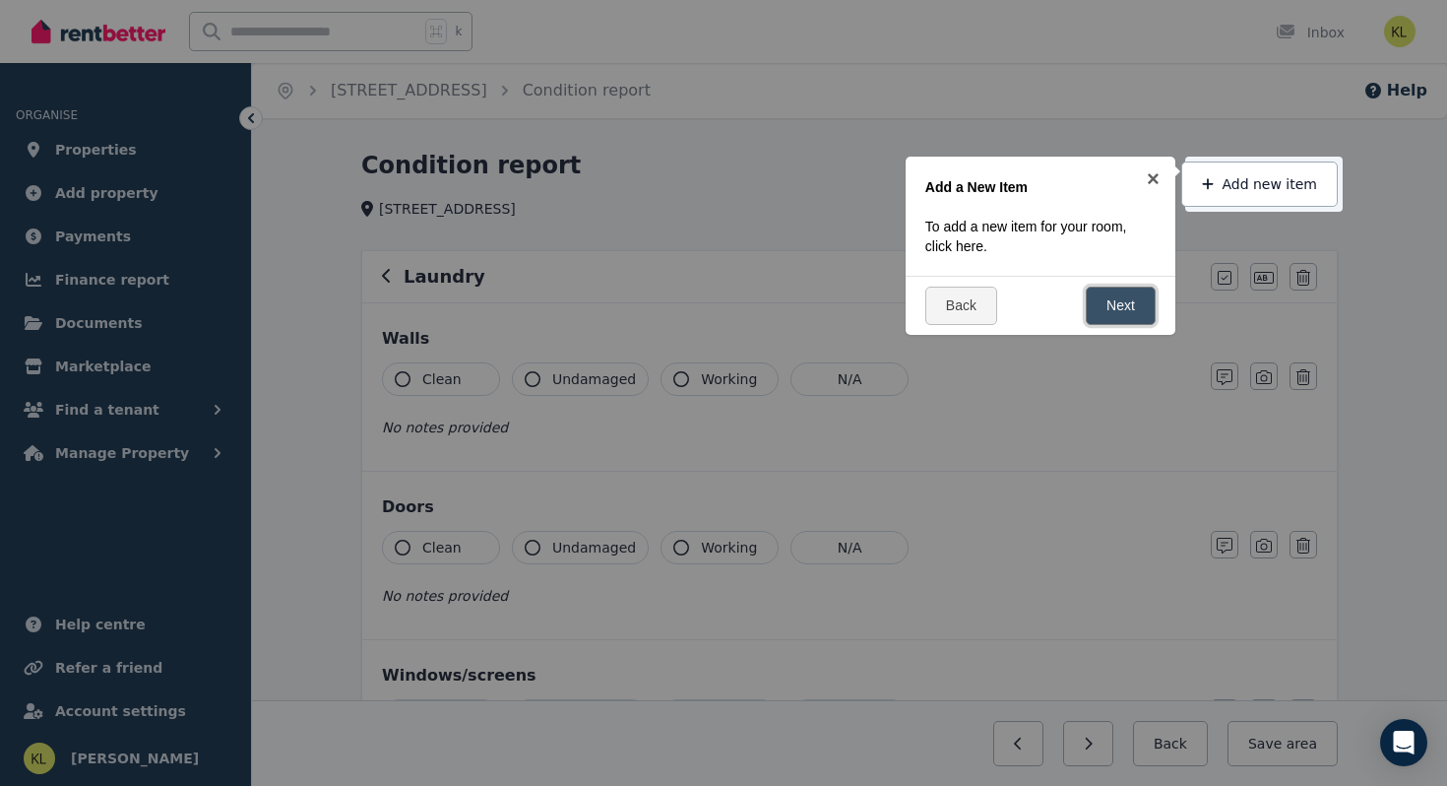
click at [1115, 302] on link "Next" at bounding box center [1121, 305] width 70 height 38
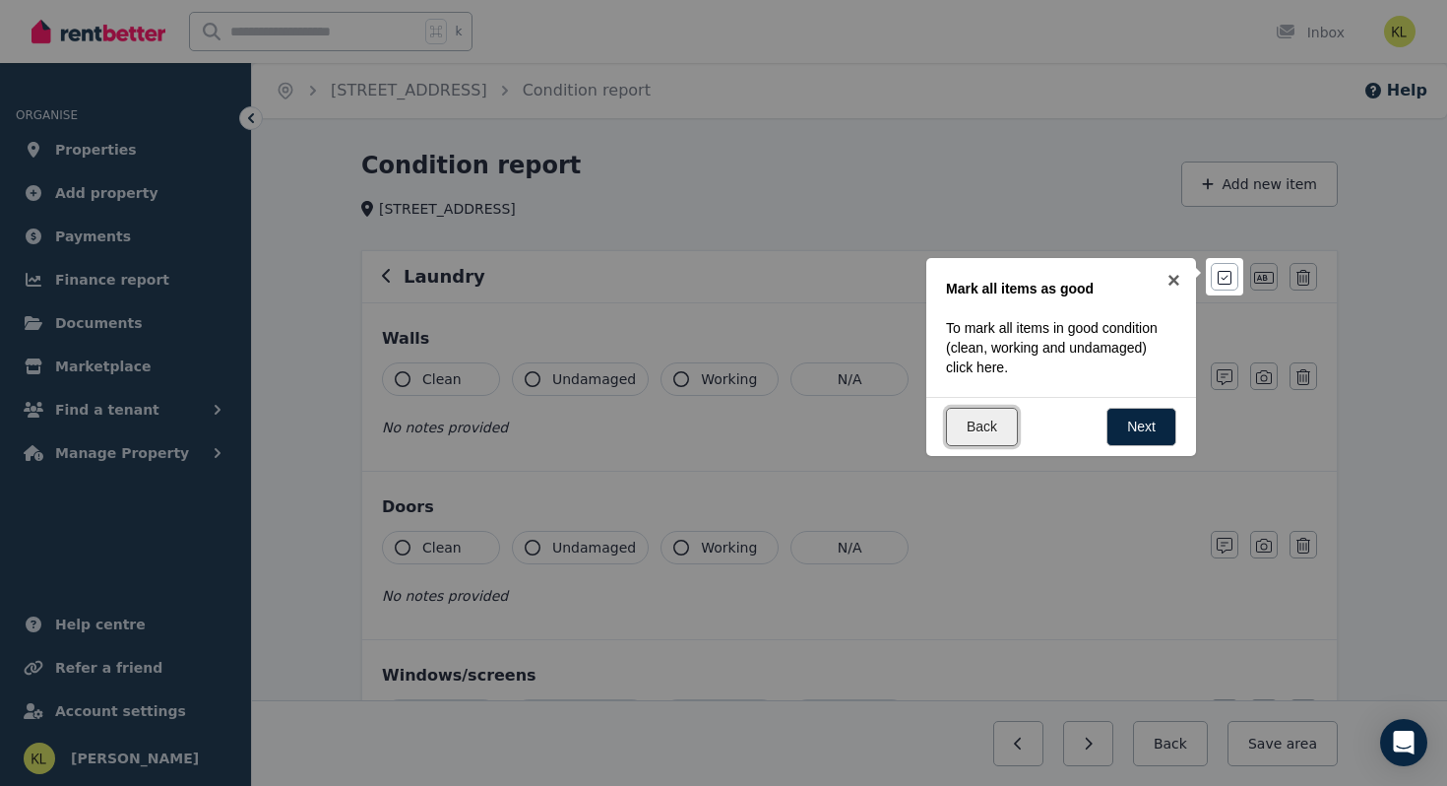
click at [977, 438] on link "Back" at bounding box center [982, 427] width 72 height 38
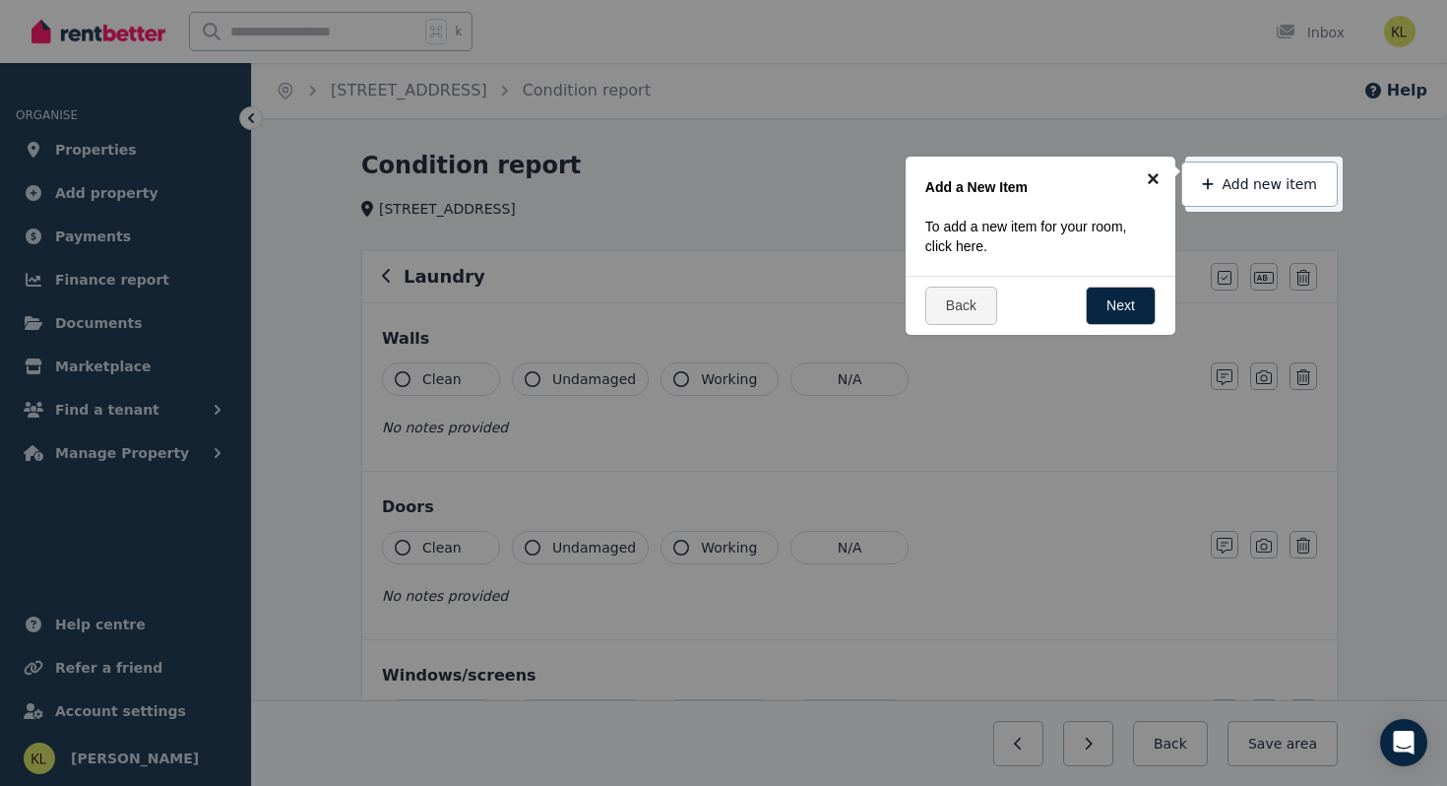
click at [1148, 177] on link "×" at bounding box center [1153, 179] width 44 height 44
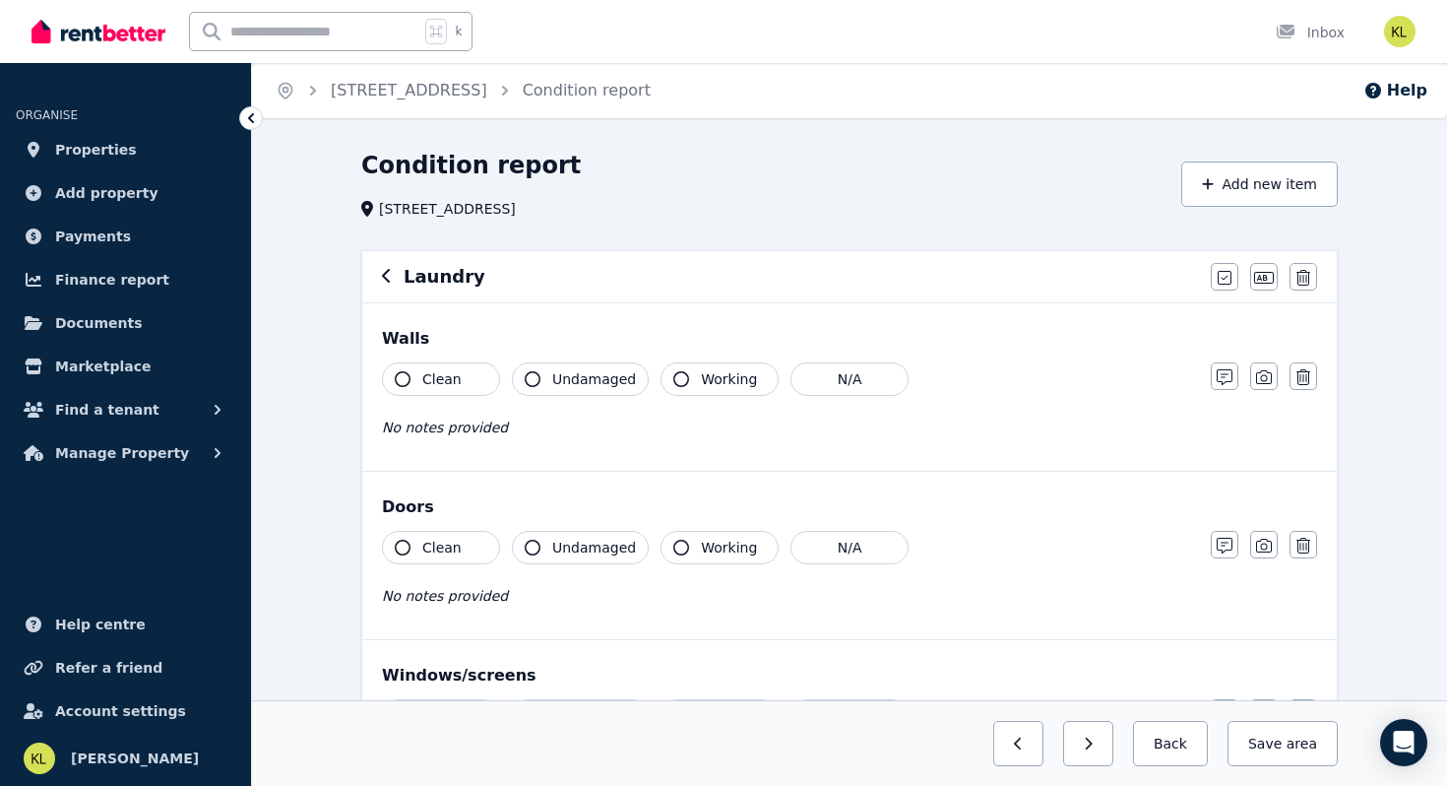
click at [248, 116] on icon at bounding box center [251, 118] width 20 height 20
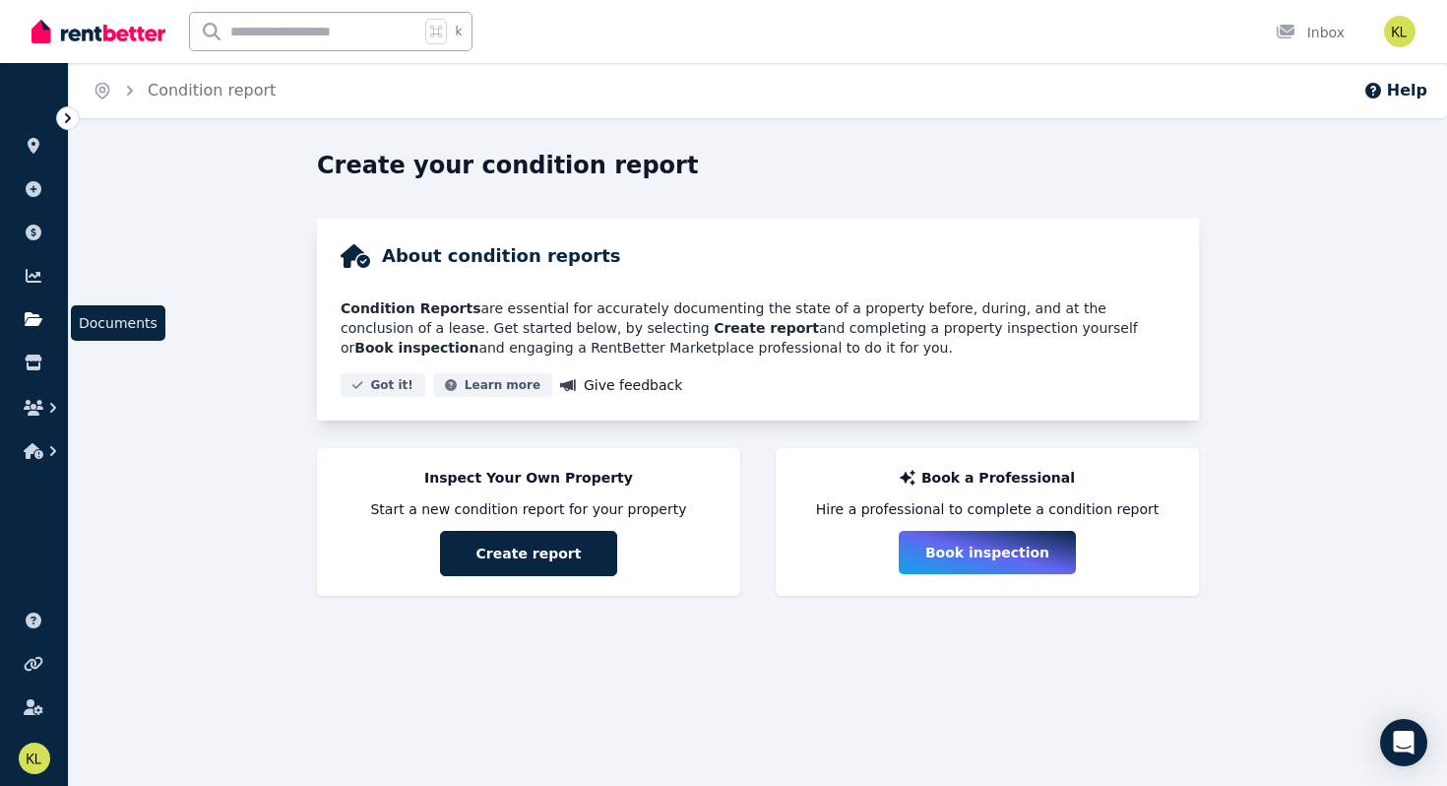
click at [24, 323] on icon at bounding box center [34, 319] width 20 height 16
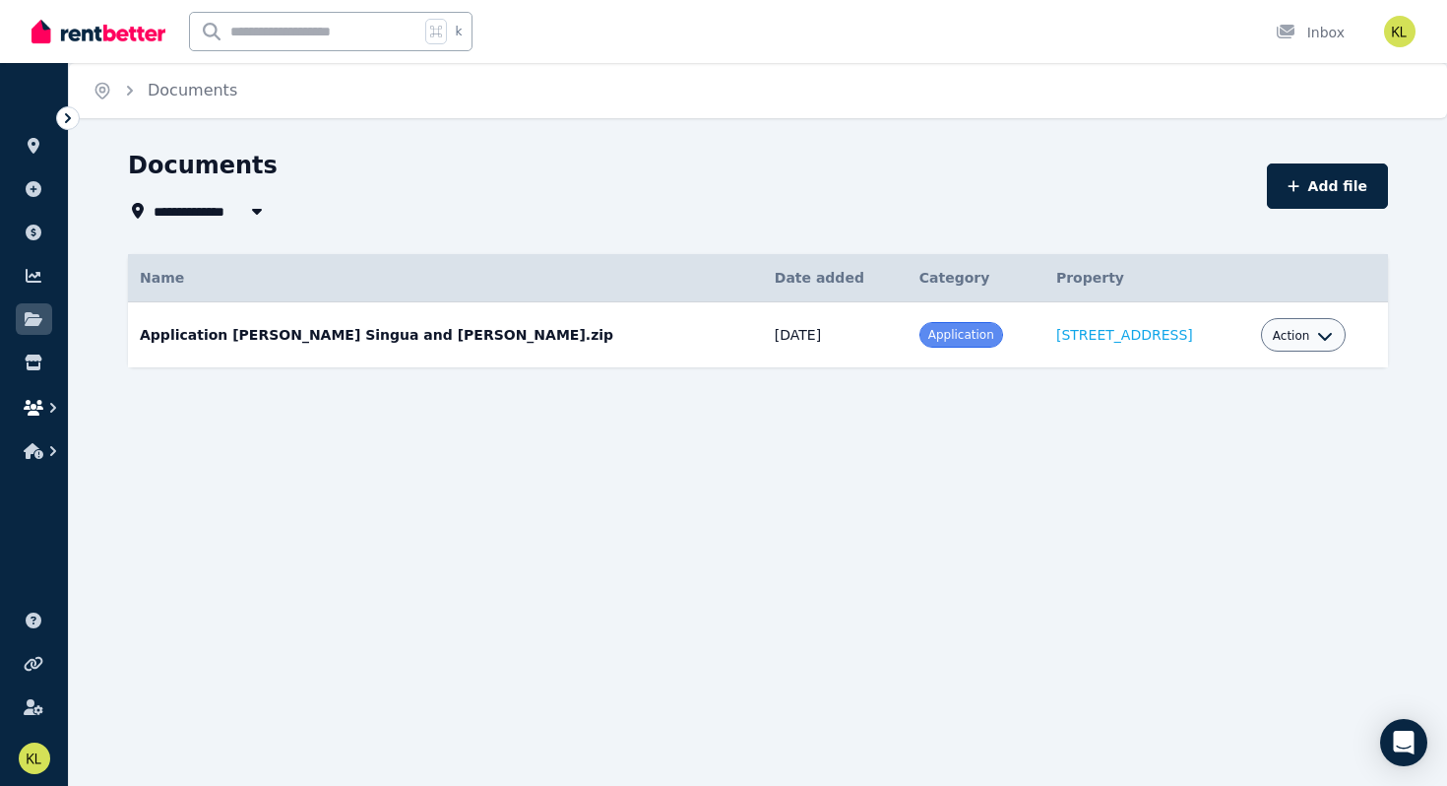
click at [34, 415] on button "button" at bounding box center [34, 407] width 36 height 35
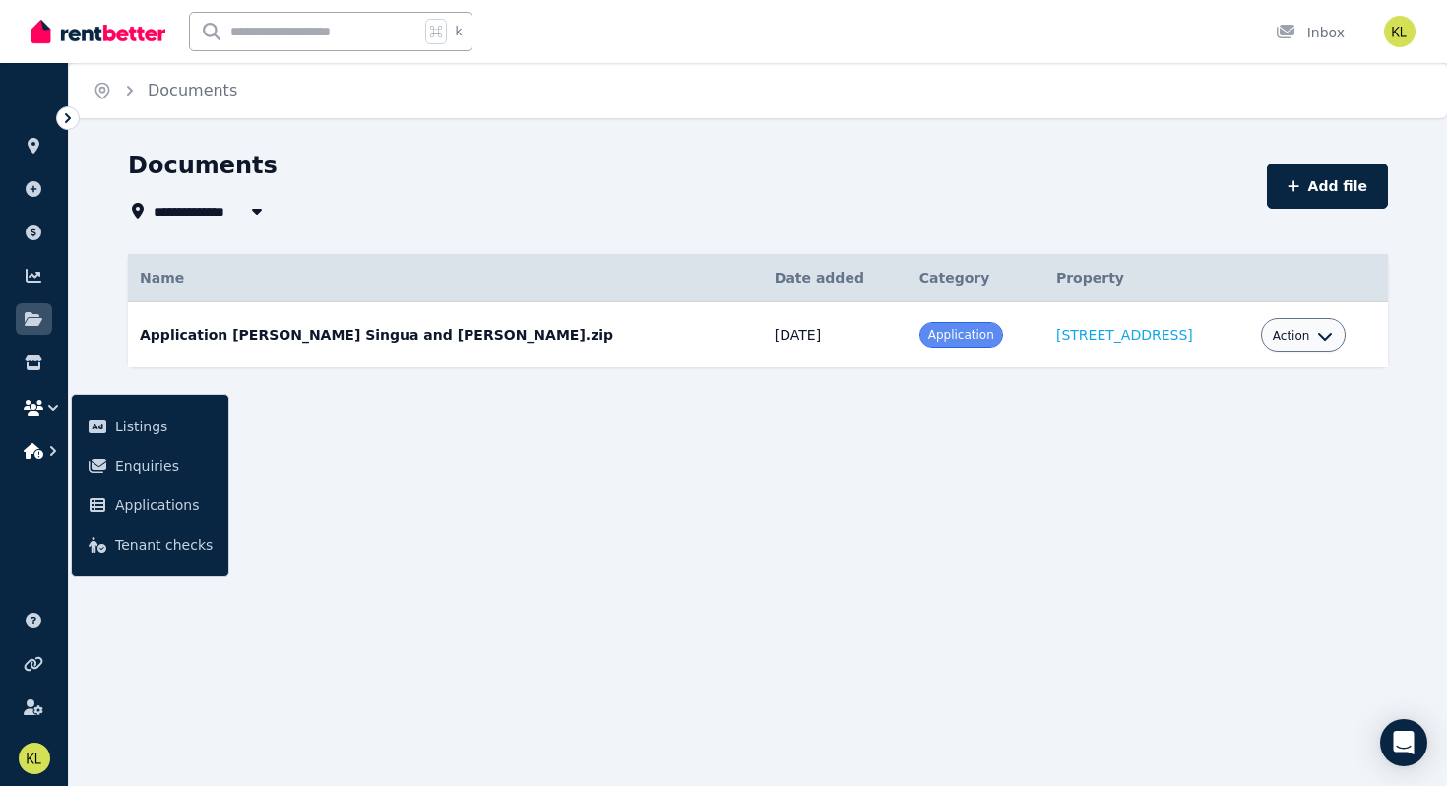
click at [28, 454] on icon "button" at bounding box center [34, 451] width 20 height 16
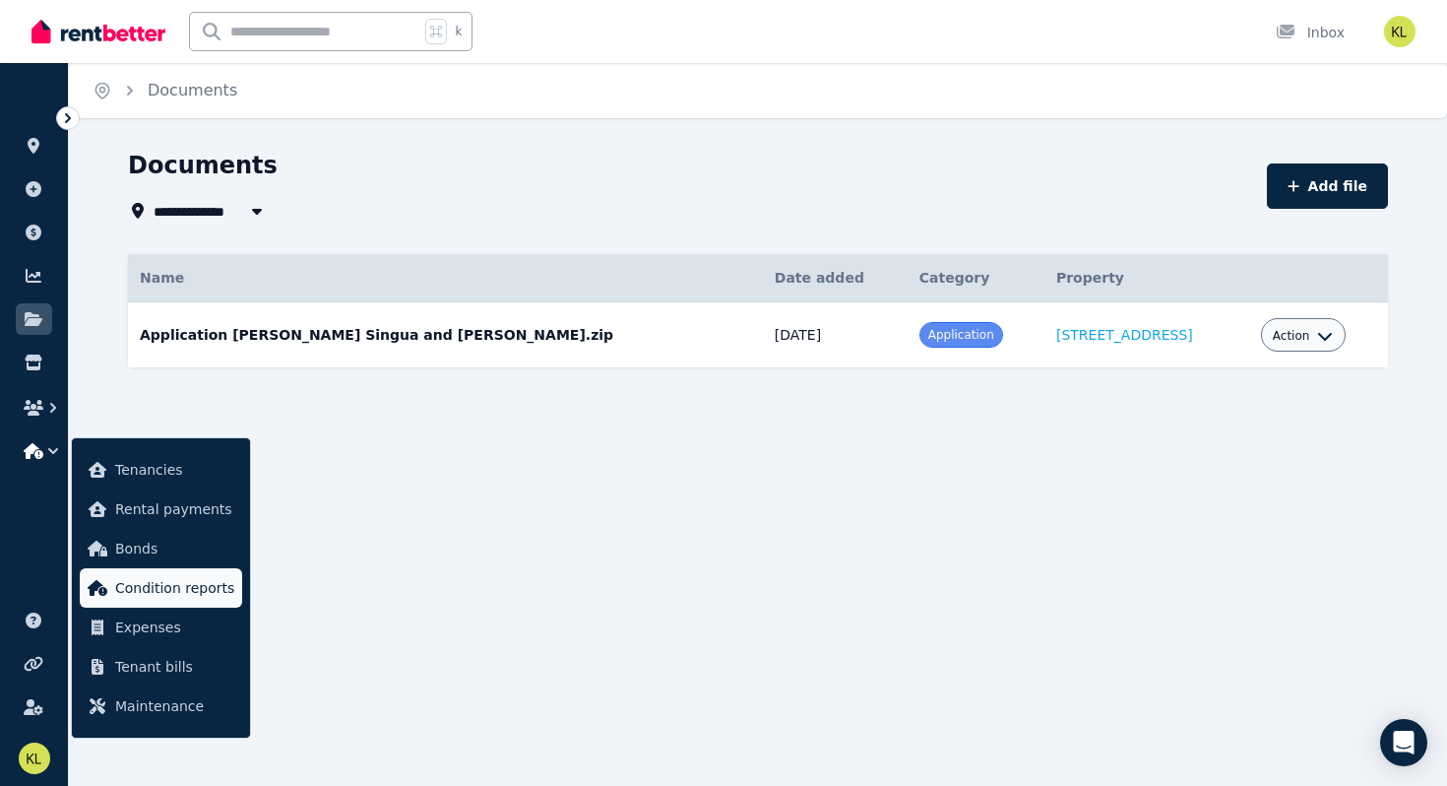
click at [119, 597] on span "Condition reports" at bounding box center [174, 588] width 119 height 24
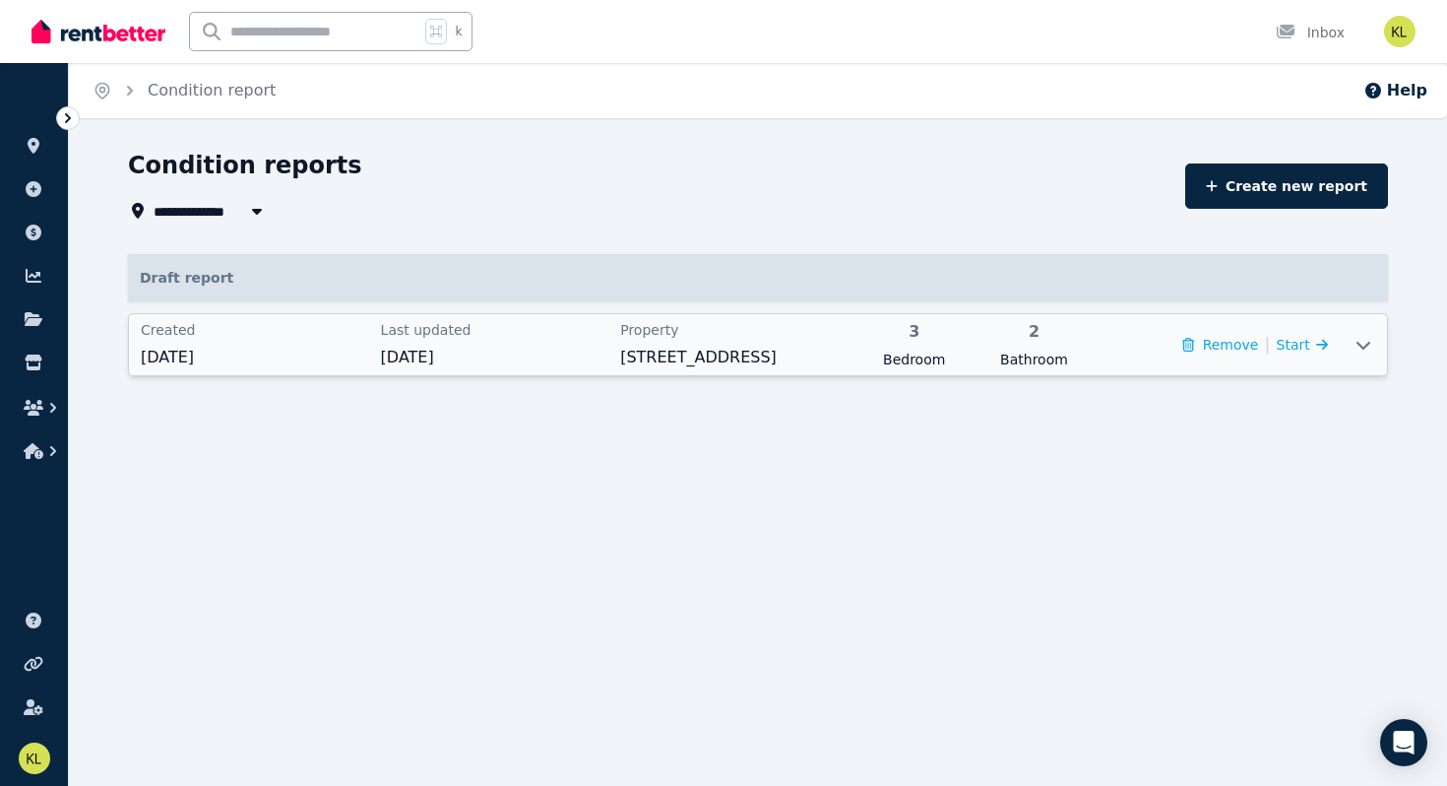
click at [368, 348] on span "[DATE]" at bounding box center [255, 358] width 228 height 24
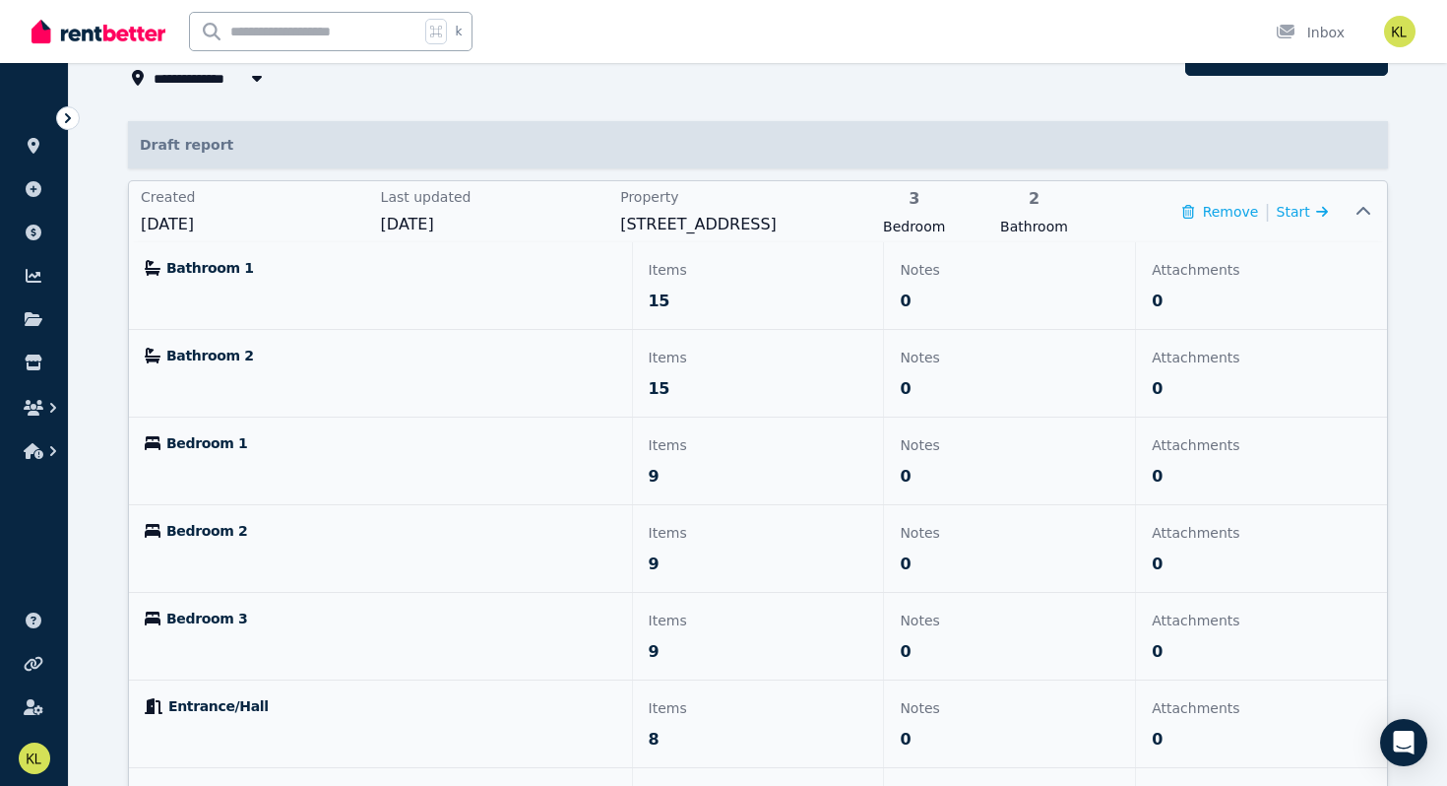
scroll to position [134, 0]
click at [662, 294] on span "15" at bounding box center [659, 300] width 21 height 24
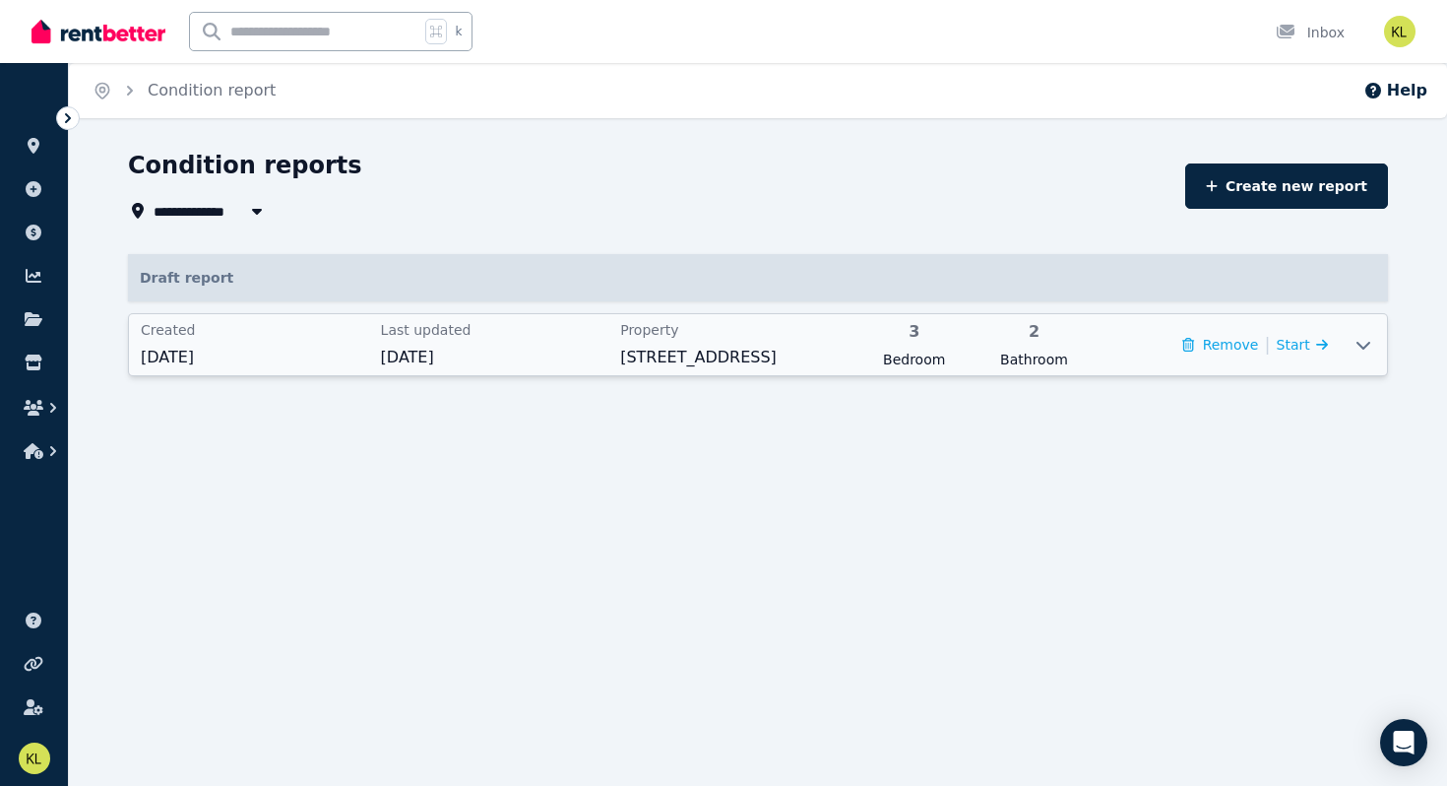
click at [671, 366] on span "[STREET_ADDRESS]" at bounding box center [734, 358] width 228 height 24
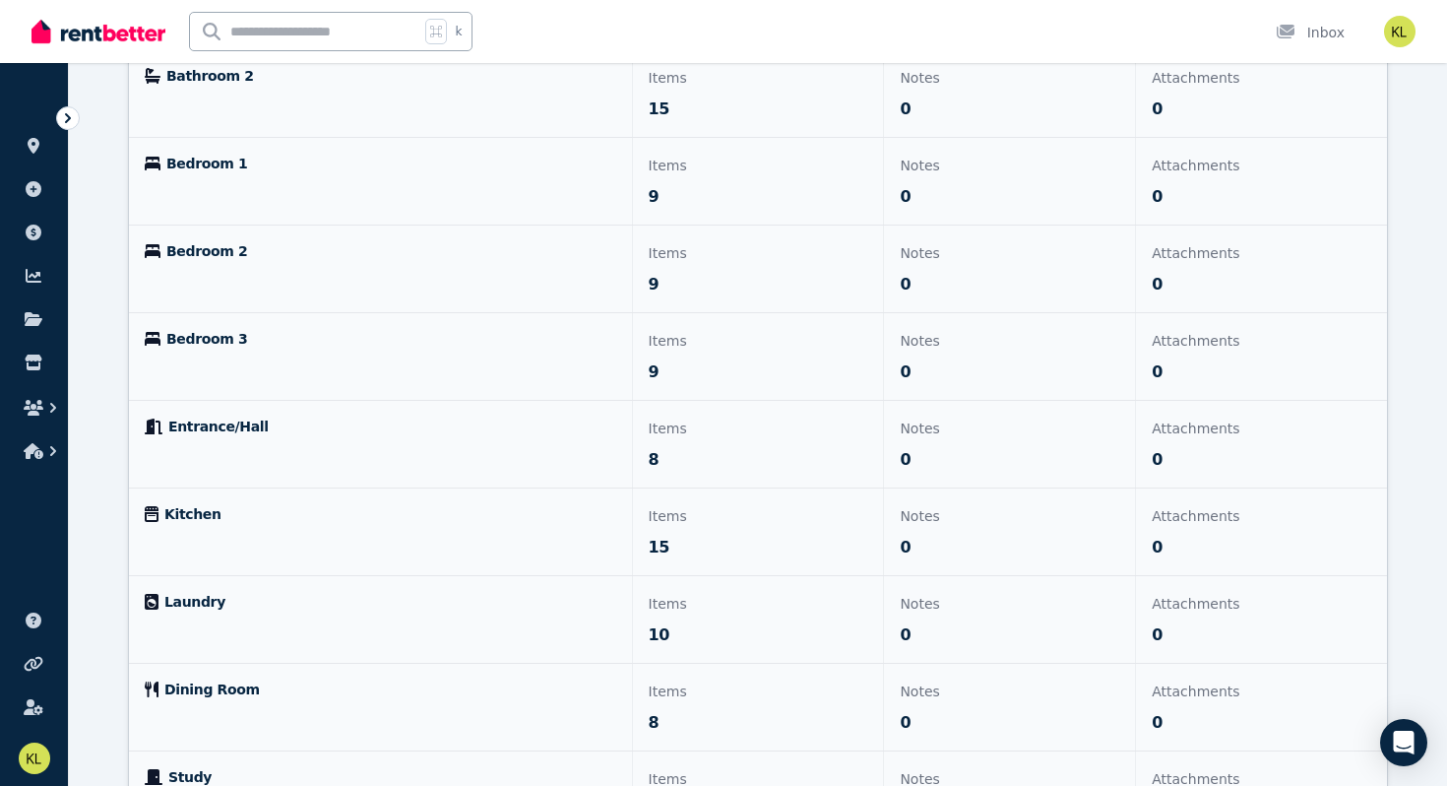
scroll to position [416, 0]
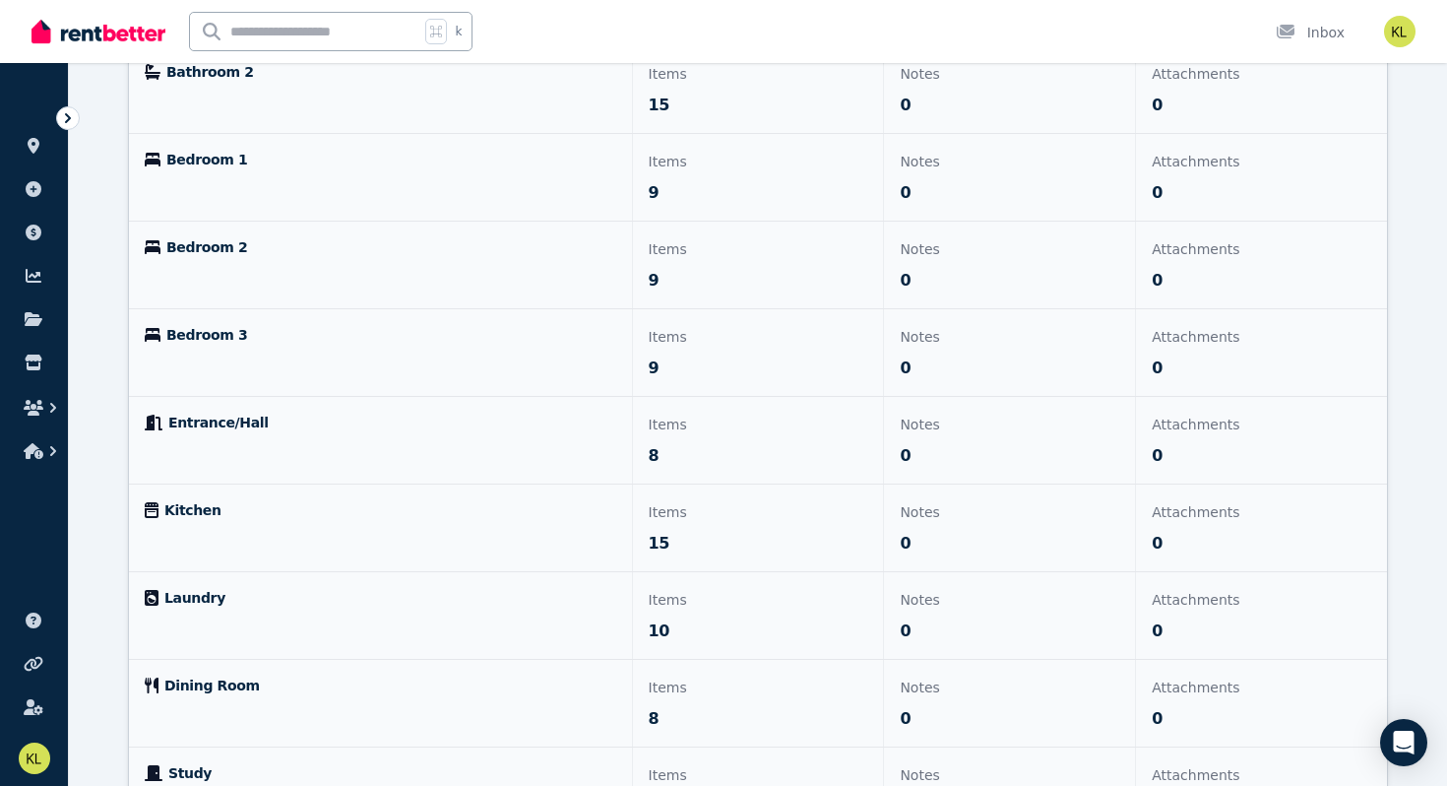
click at [173, 592] on span "Laundry" at bounding box center [194, 598] width 61 height 20
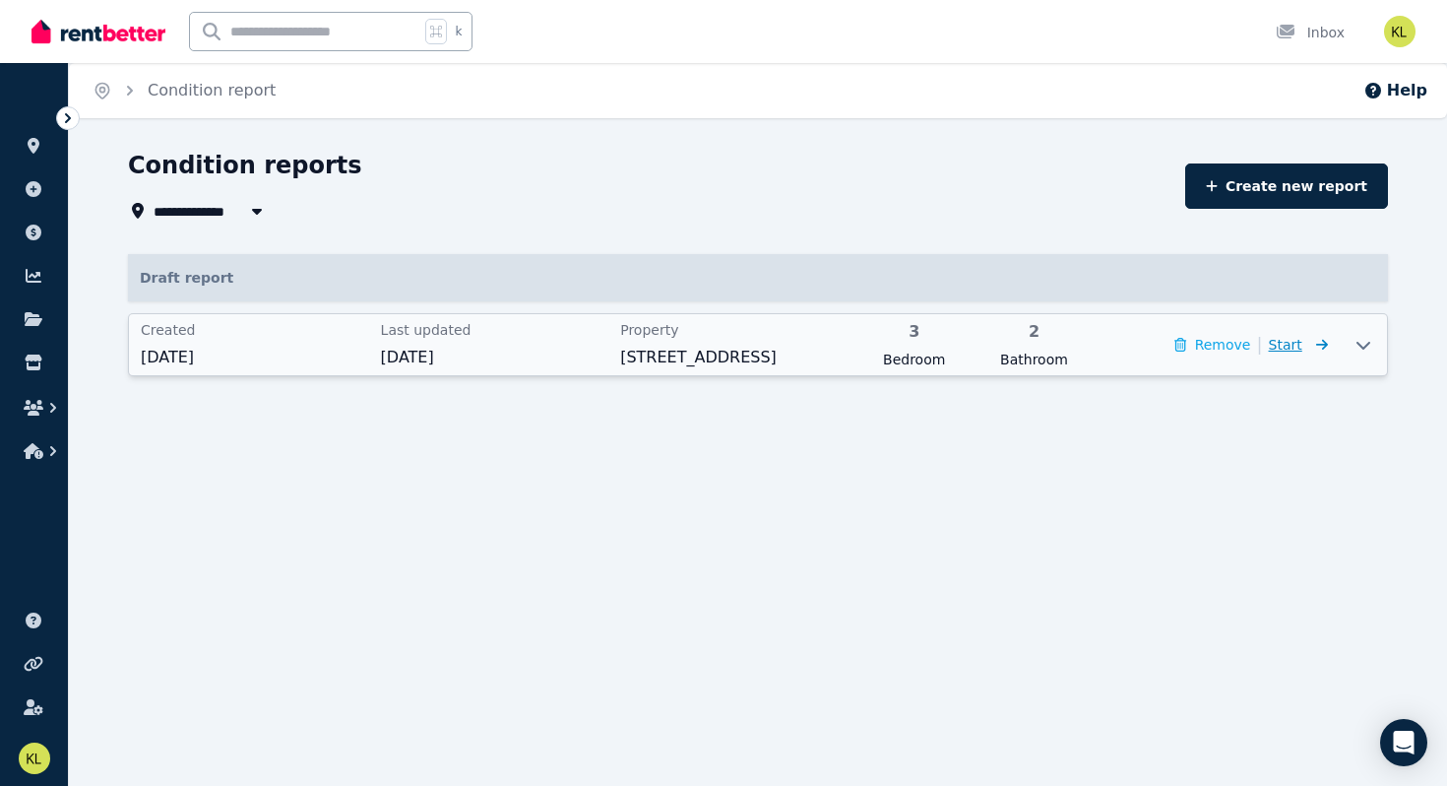
click at [1294, 344] on span "Start" at bounding box center [1285, 345] width 33 height 16
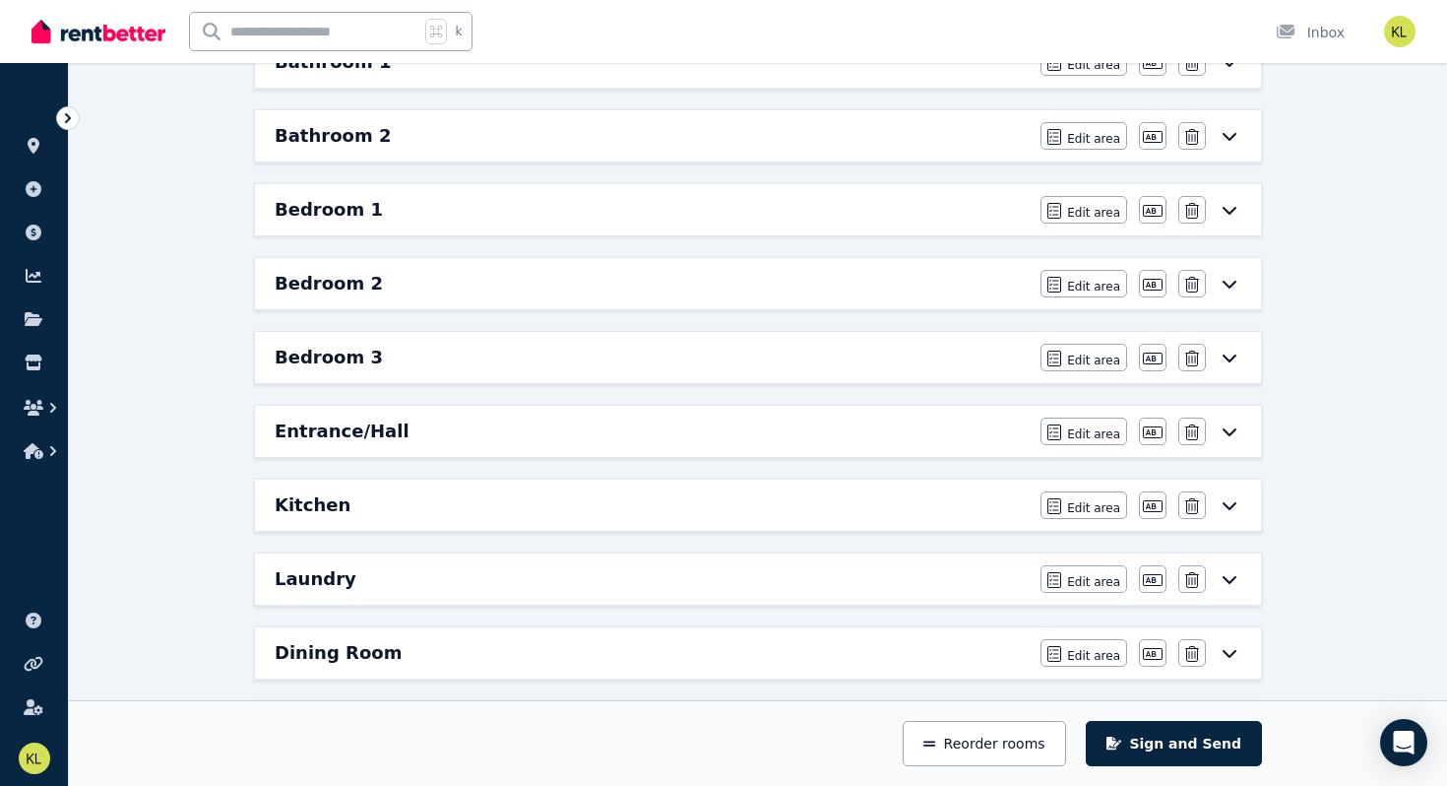
scroll to position [318, 0]
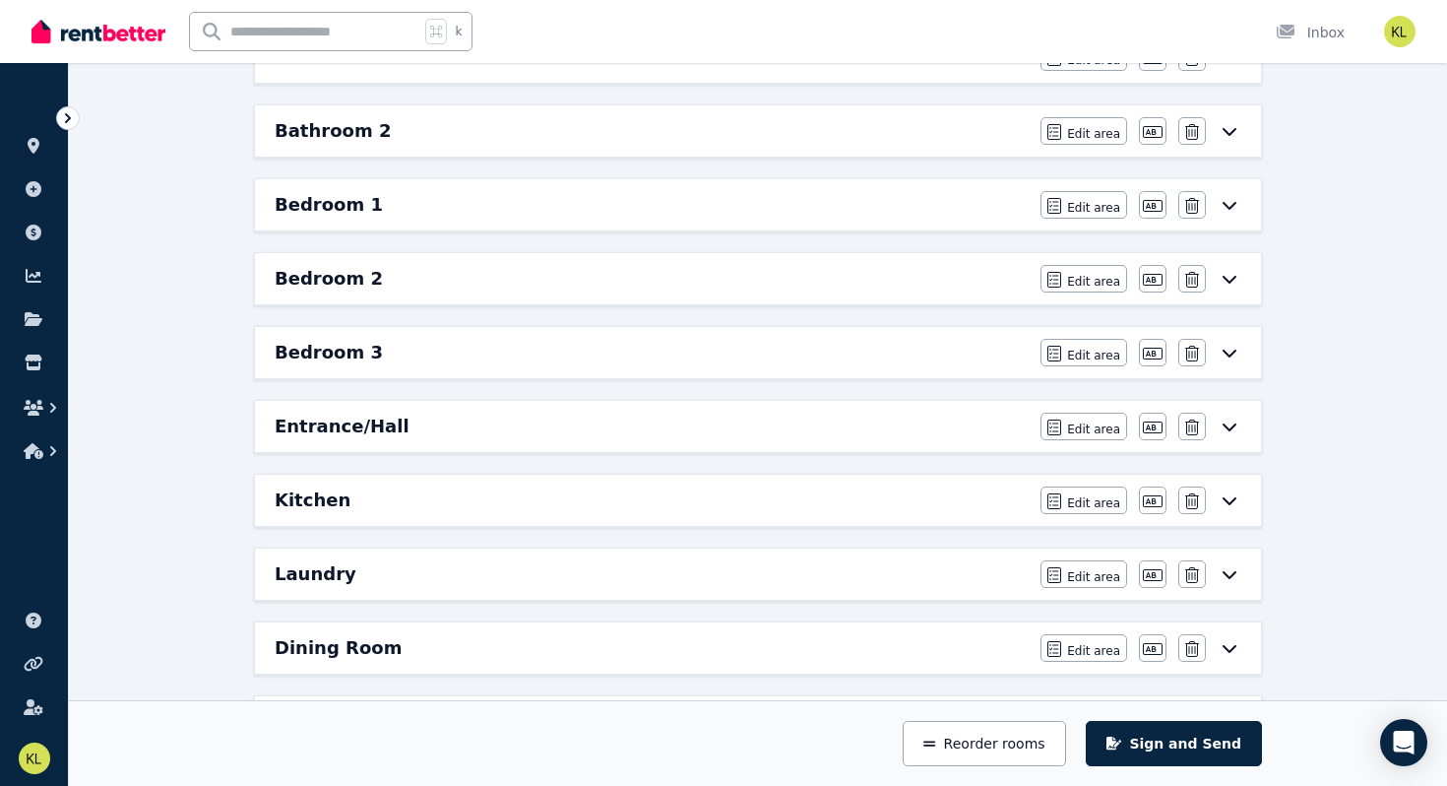
click at [1231, 570] on icon at bounding box center [1230, 574] width 24 height 16
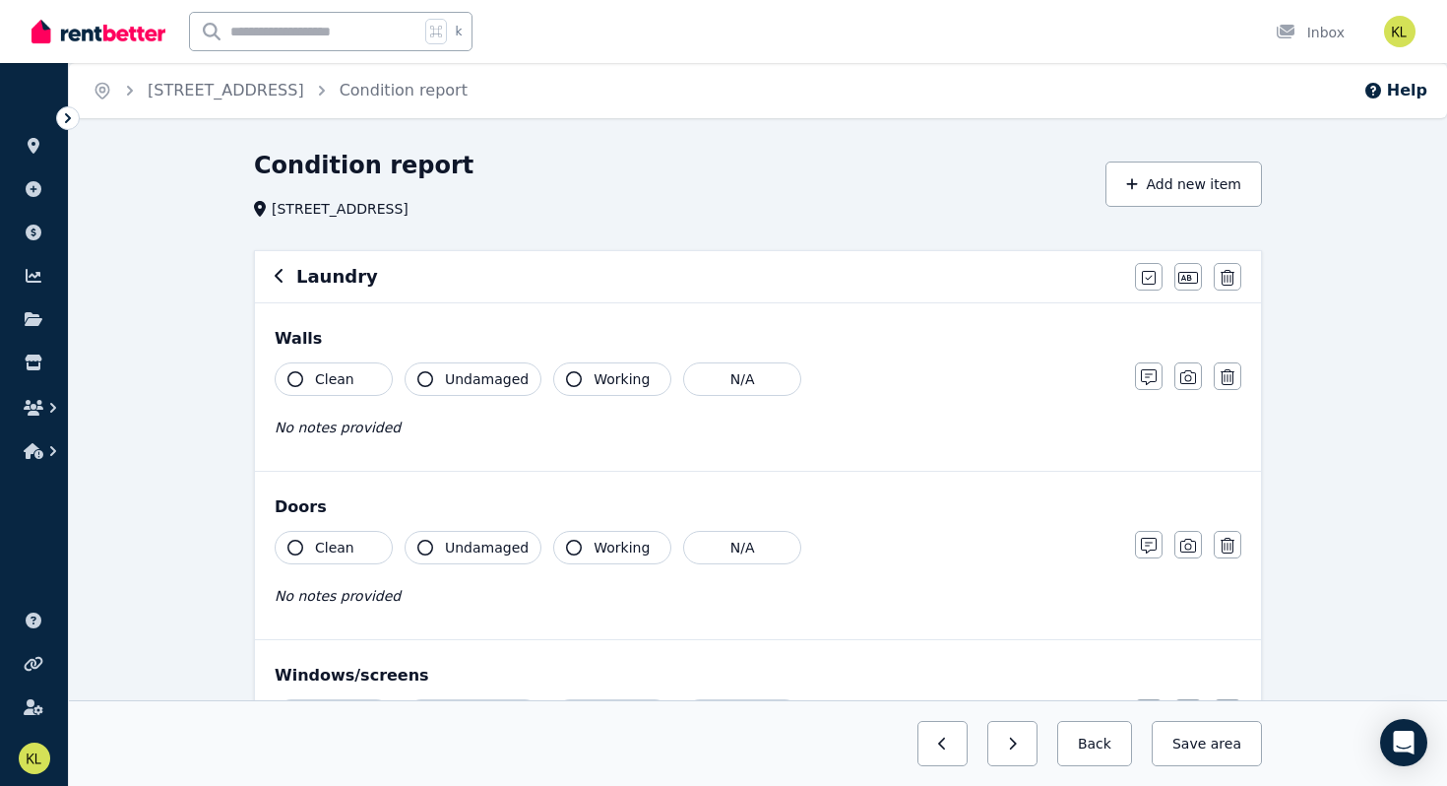
click at [281, 280] on icon "button" at bounding box center [280, 276] width 10 height 16
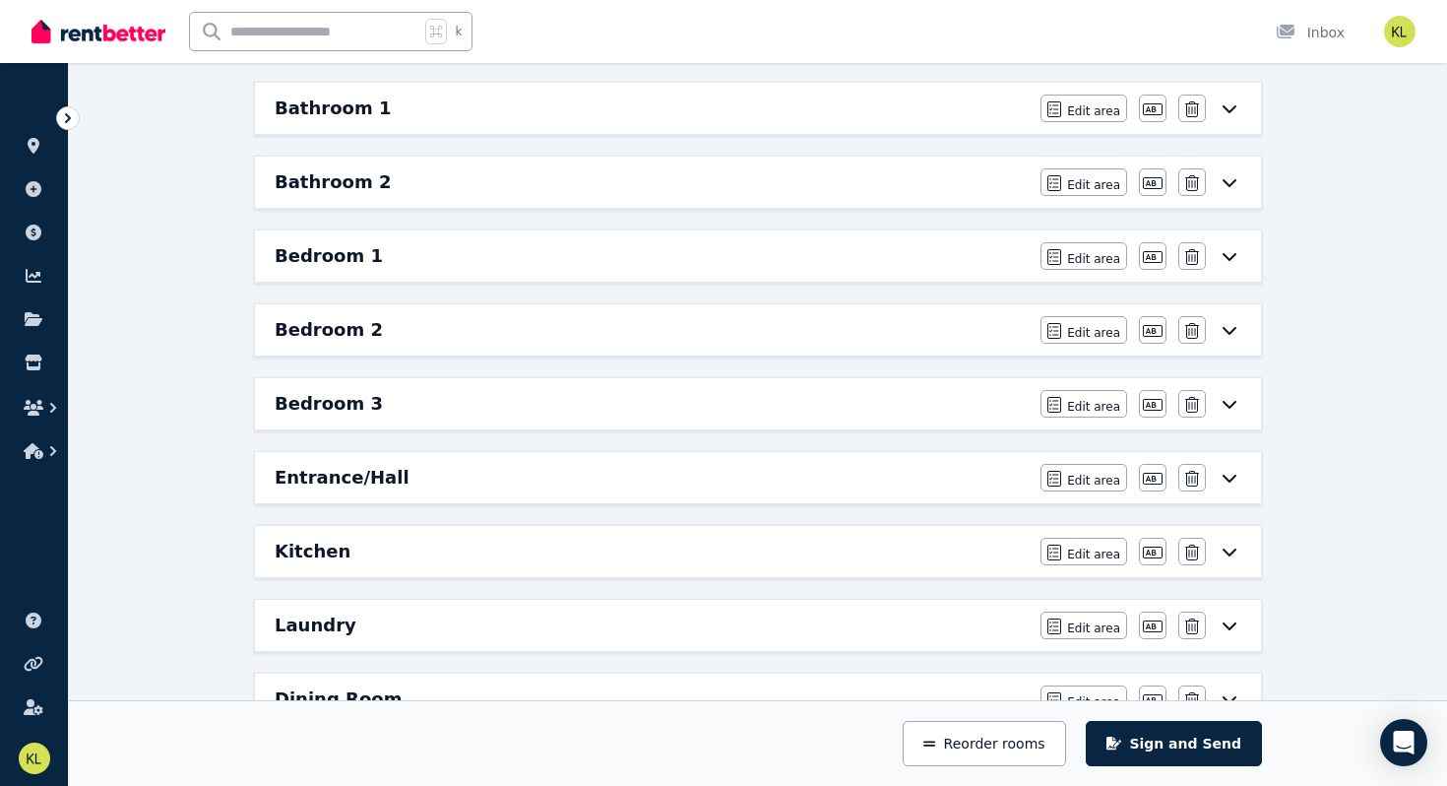
scroll to position [274, 0]
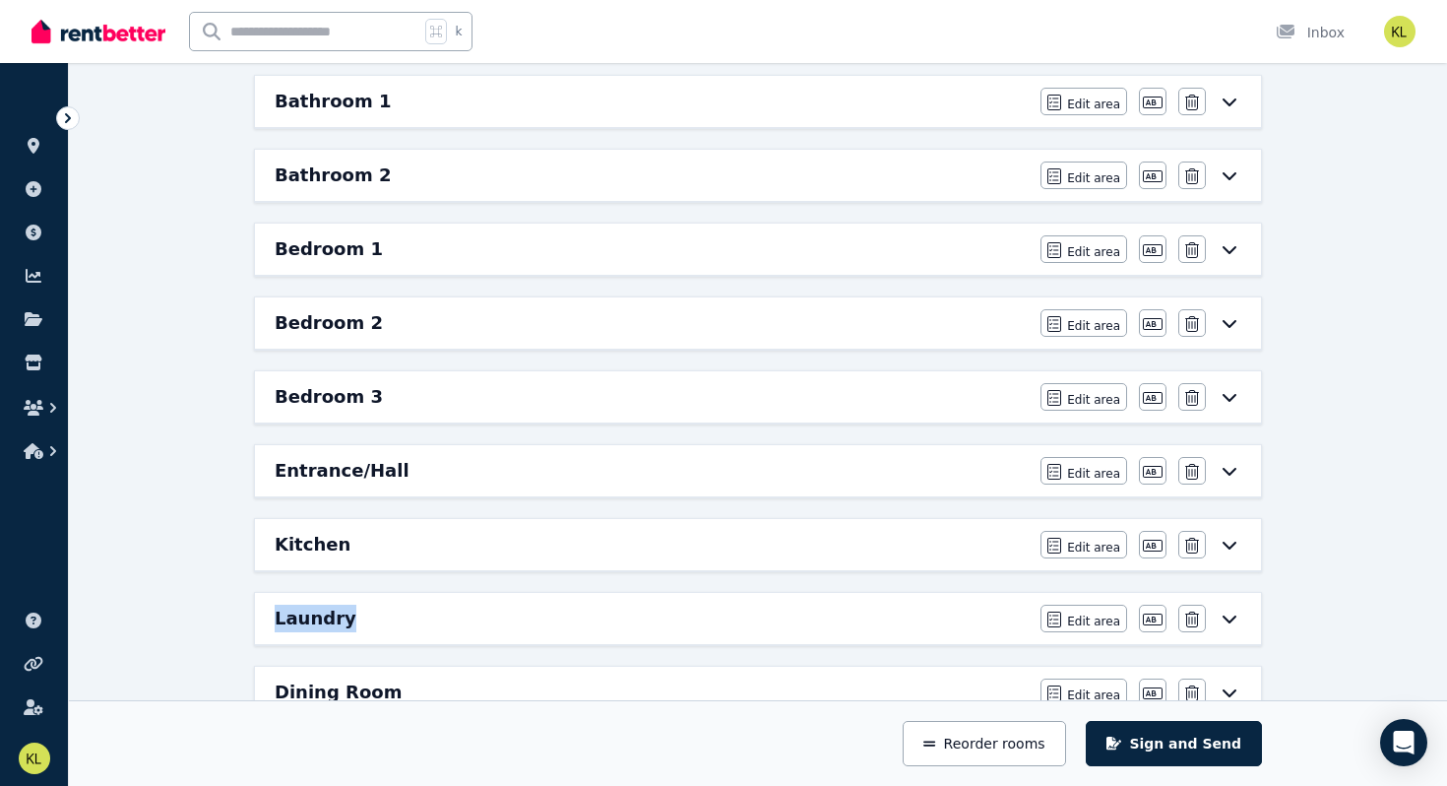
click at [304, 623] on h6 "Laundry" at bounding box center [316, 618] width 82 height 28
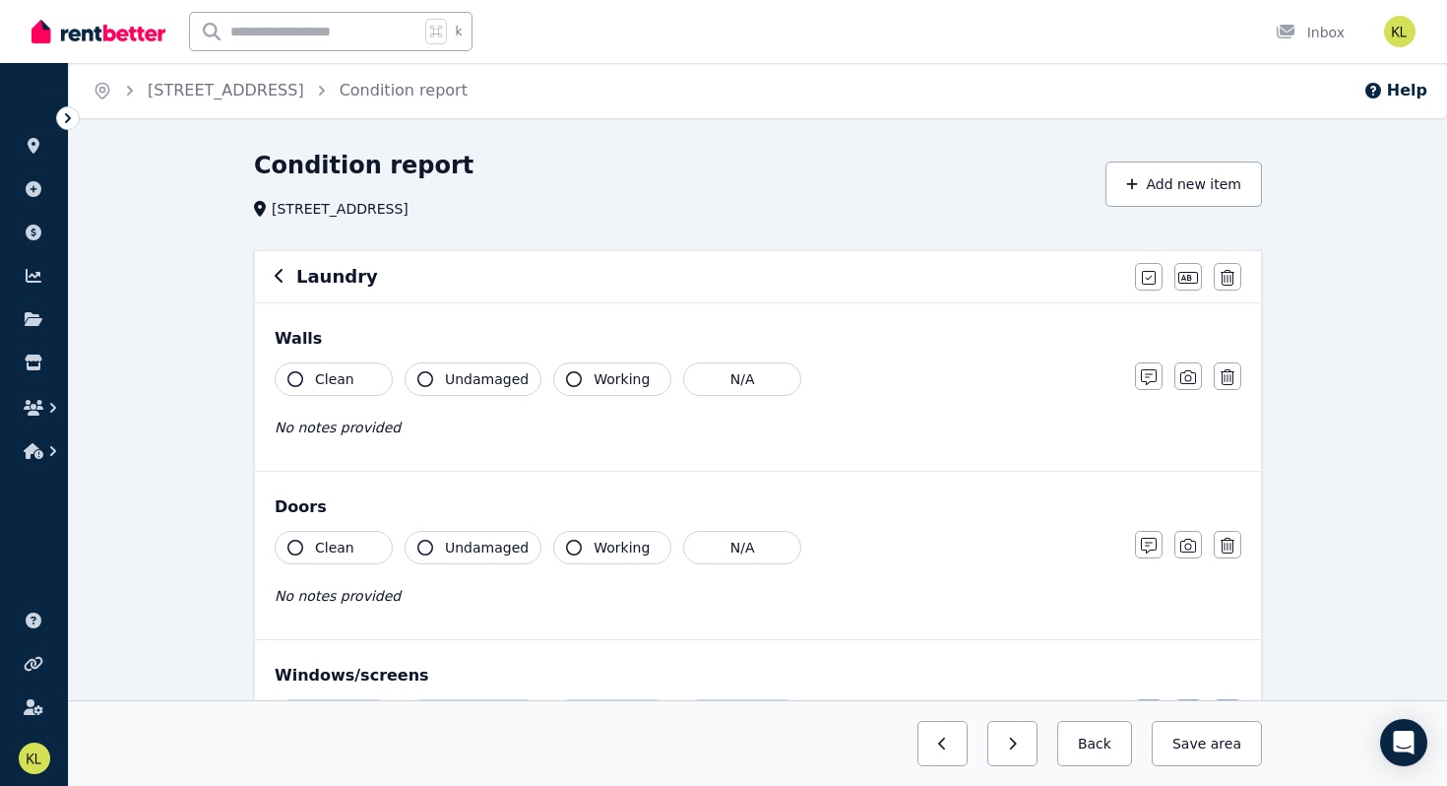
scroll to position [24, 0]
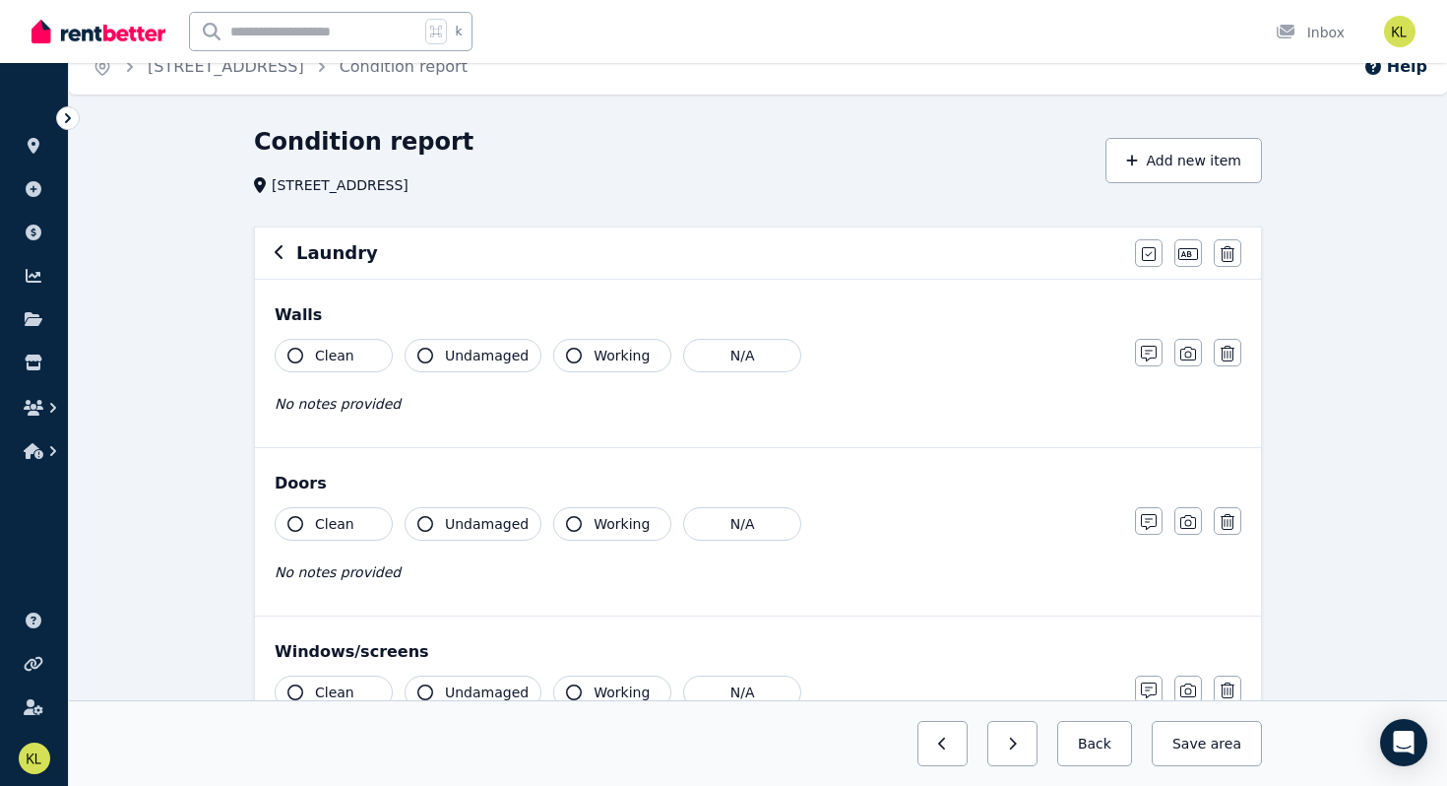
click at [282, 253] on icon "button" at bounding box center [280, 252] width 10 height 16
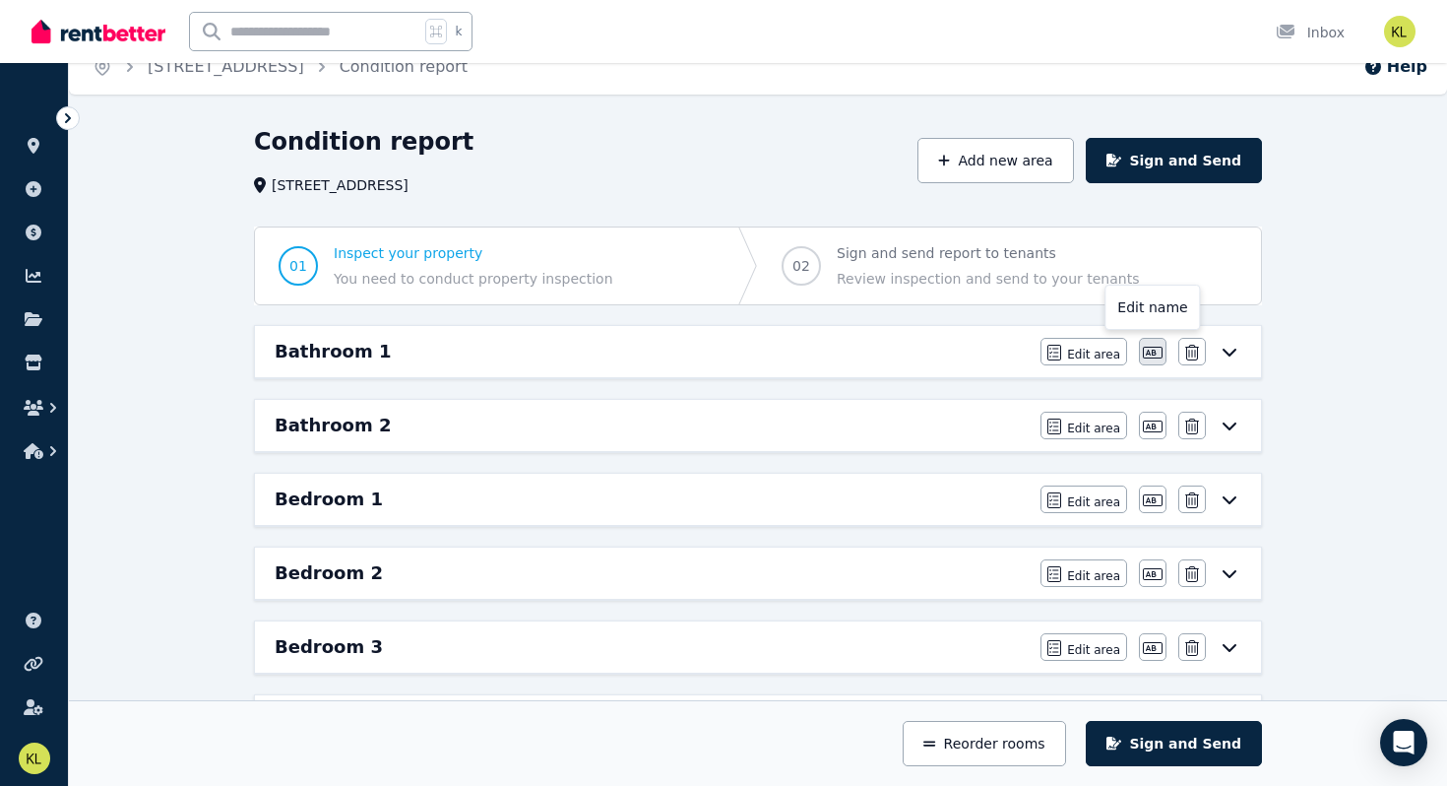
click at [1149, 350] on icon "button" at bounding box center [1153, 353] width 20 height 16
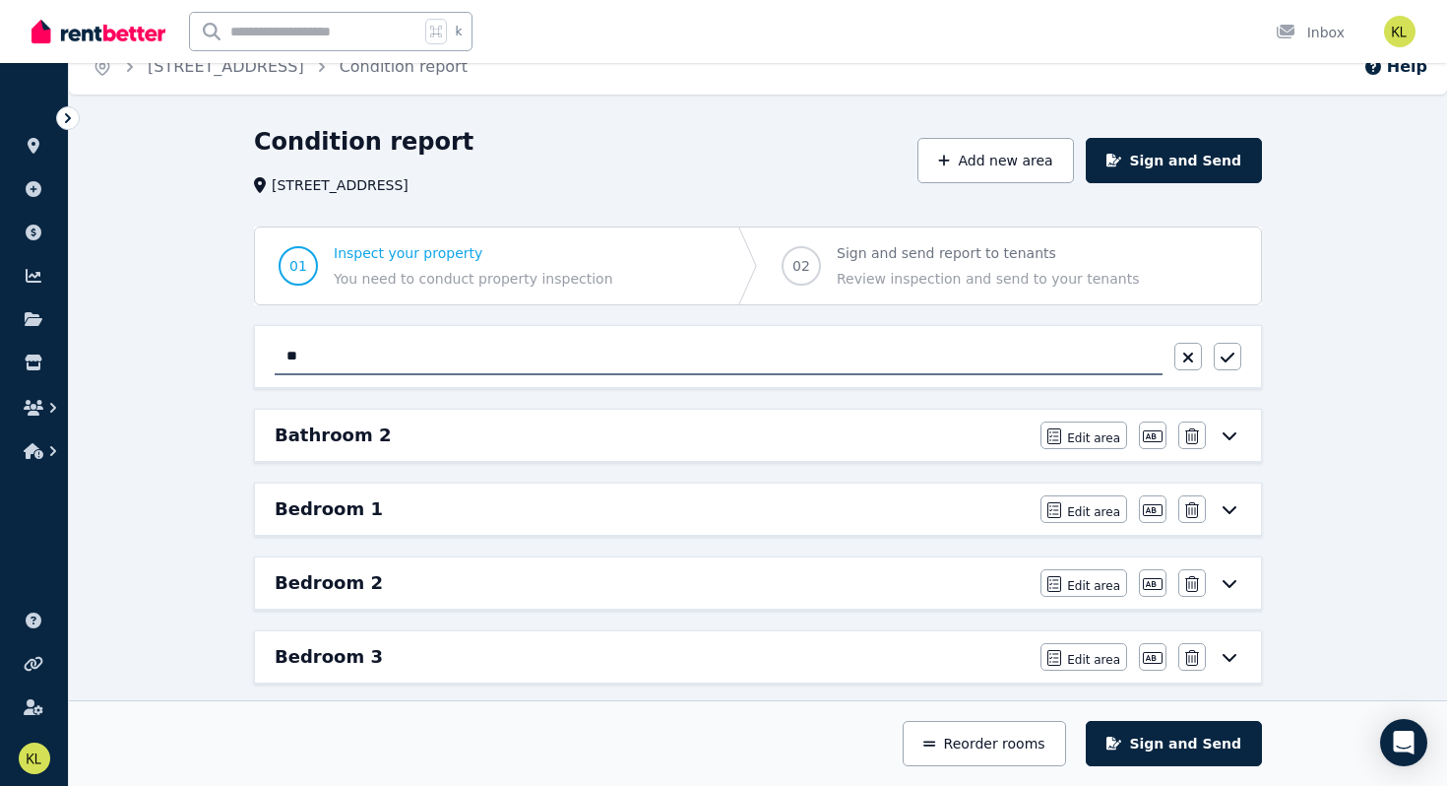
type input "*"
type input "**********"
click at [1219, 357] on button "button" at bounding box center [1228, 357] width 28 height 28
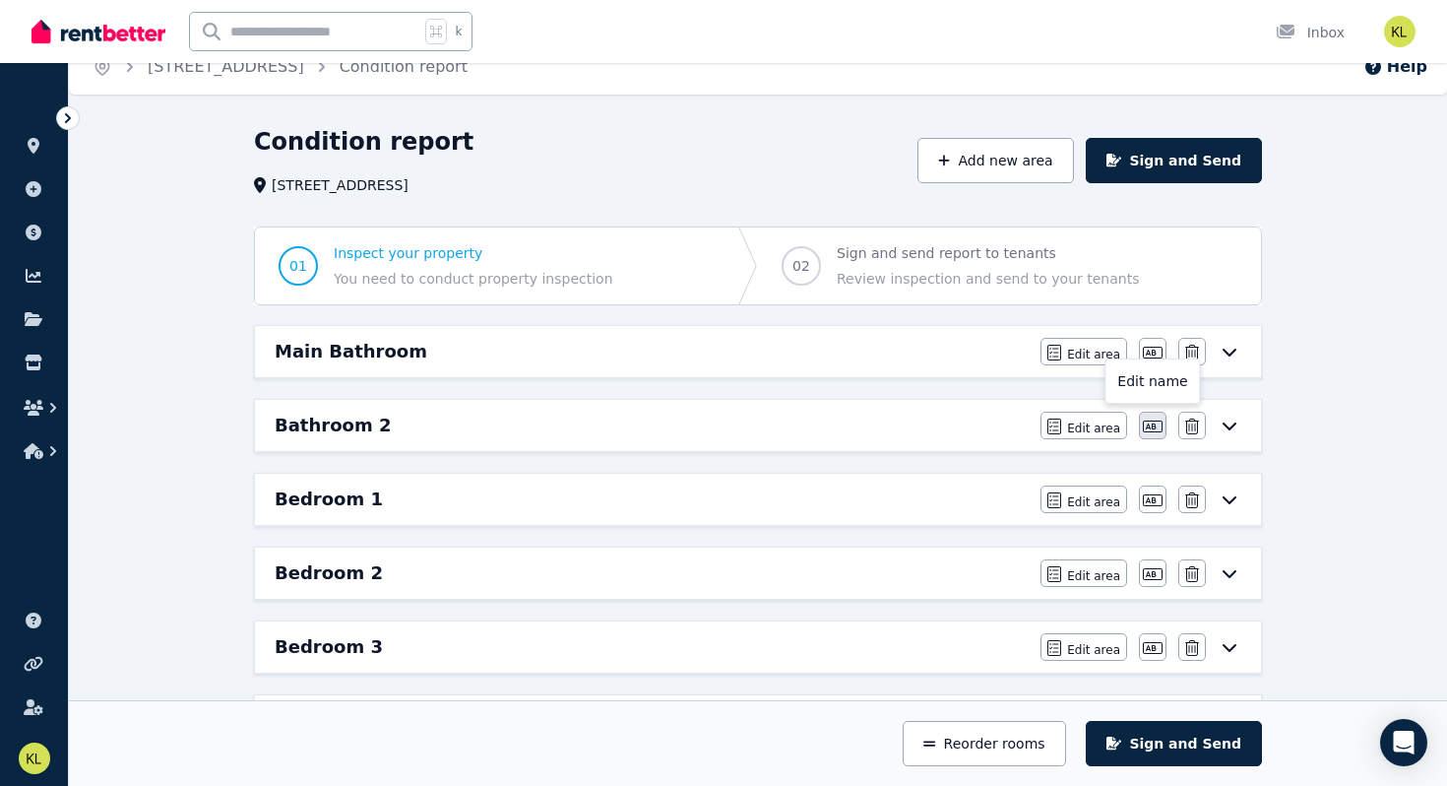
click at [1158, 424] on icon "button" at bounding box center [1153, 426] width 20 height 16
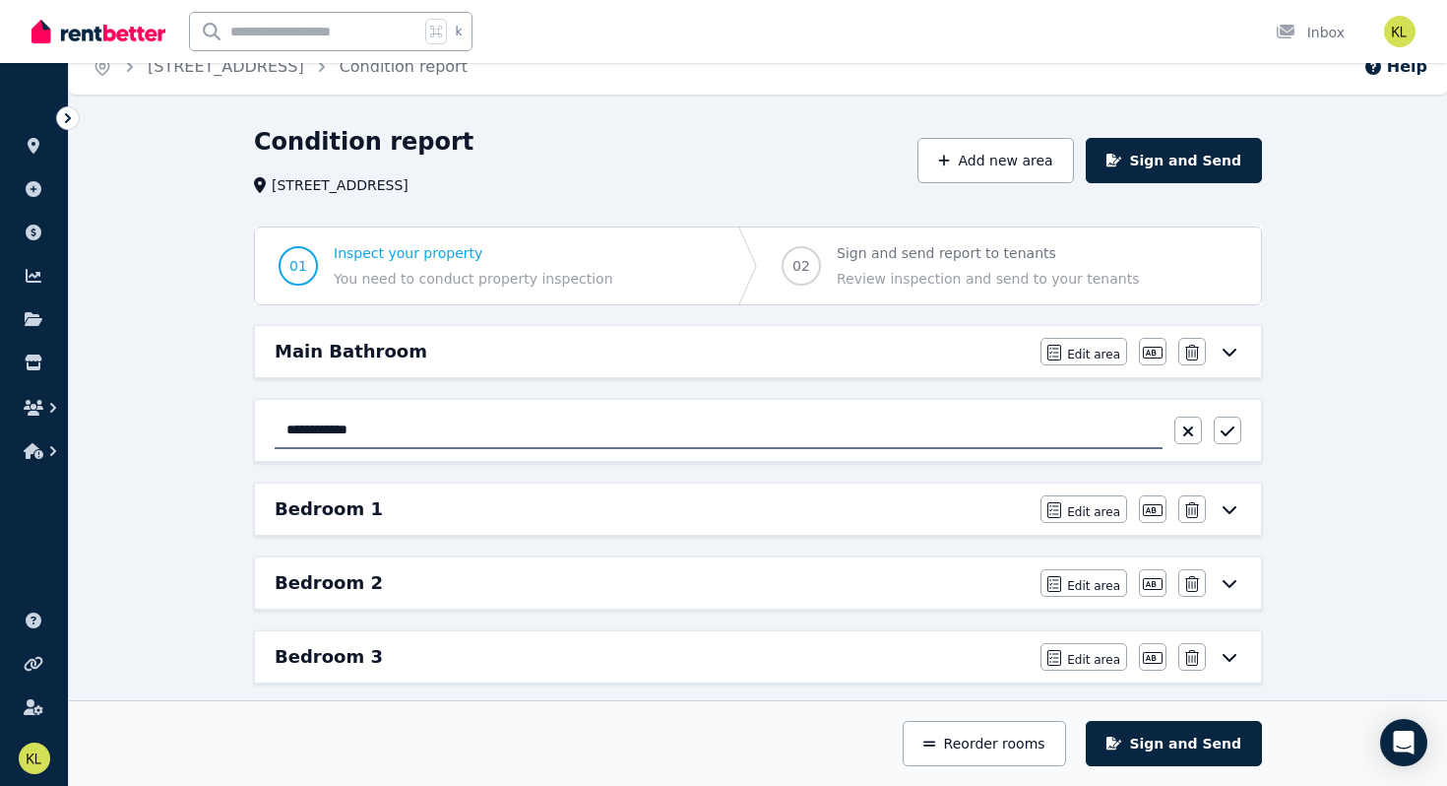
scroll to position [0, 0]
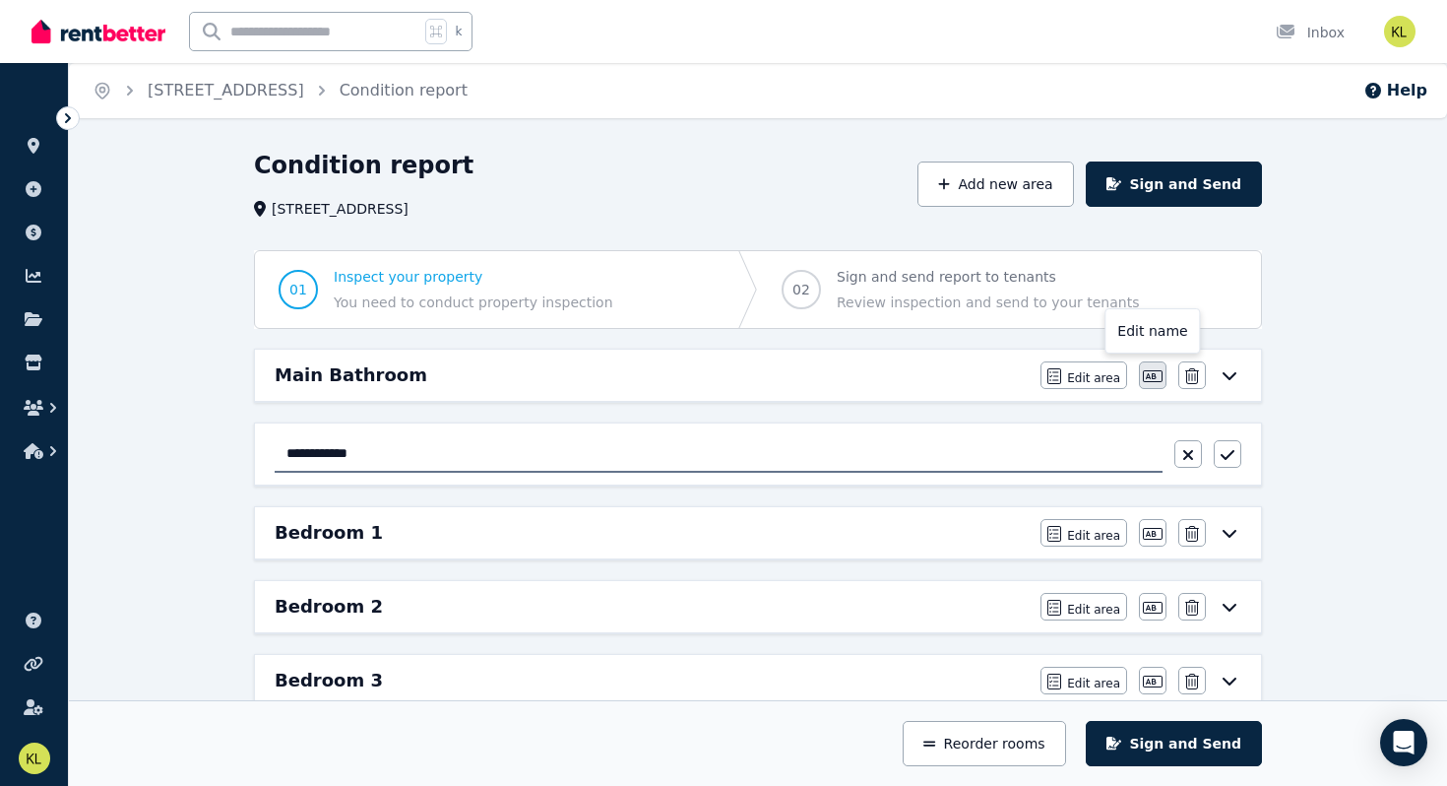
type input "**********"
click at [1153, 376] on icon "button" at bounding box center [1153, 376] width 20 height 12
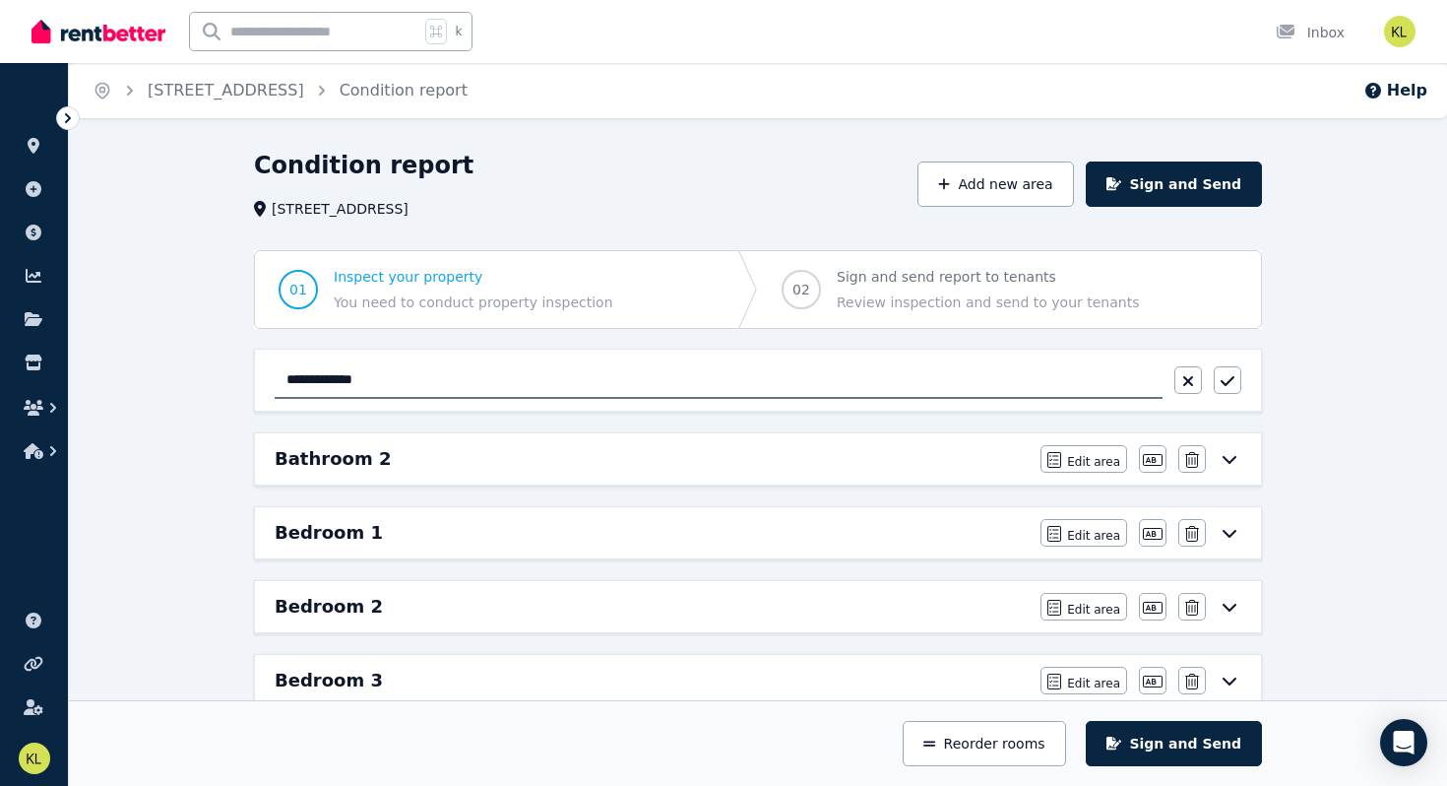
drag, startPoint x: 318, startPoint y: 379, endPoint x: 220, endPoint y: 383, distance: 98.5
click at [380, 367] on input "********" at bounding box center [719, 379] width 888 height 37
click at [360, 384] on input "********" at bounding box center [719, 379] width 888 height 37
type input "**********"
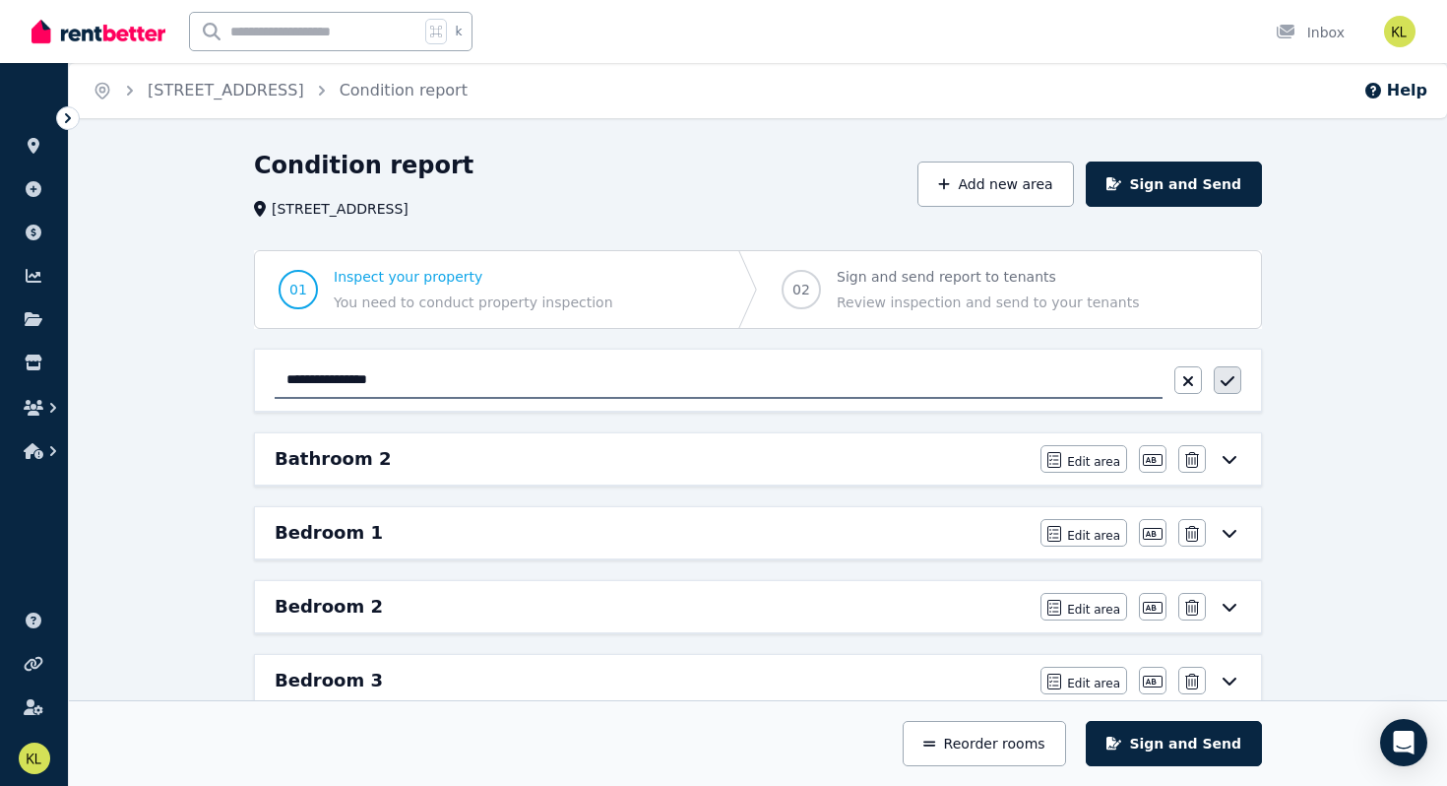
click at [1229, 387] on icon "button" at bounding box center [1228, 381] width 14 height 16
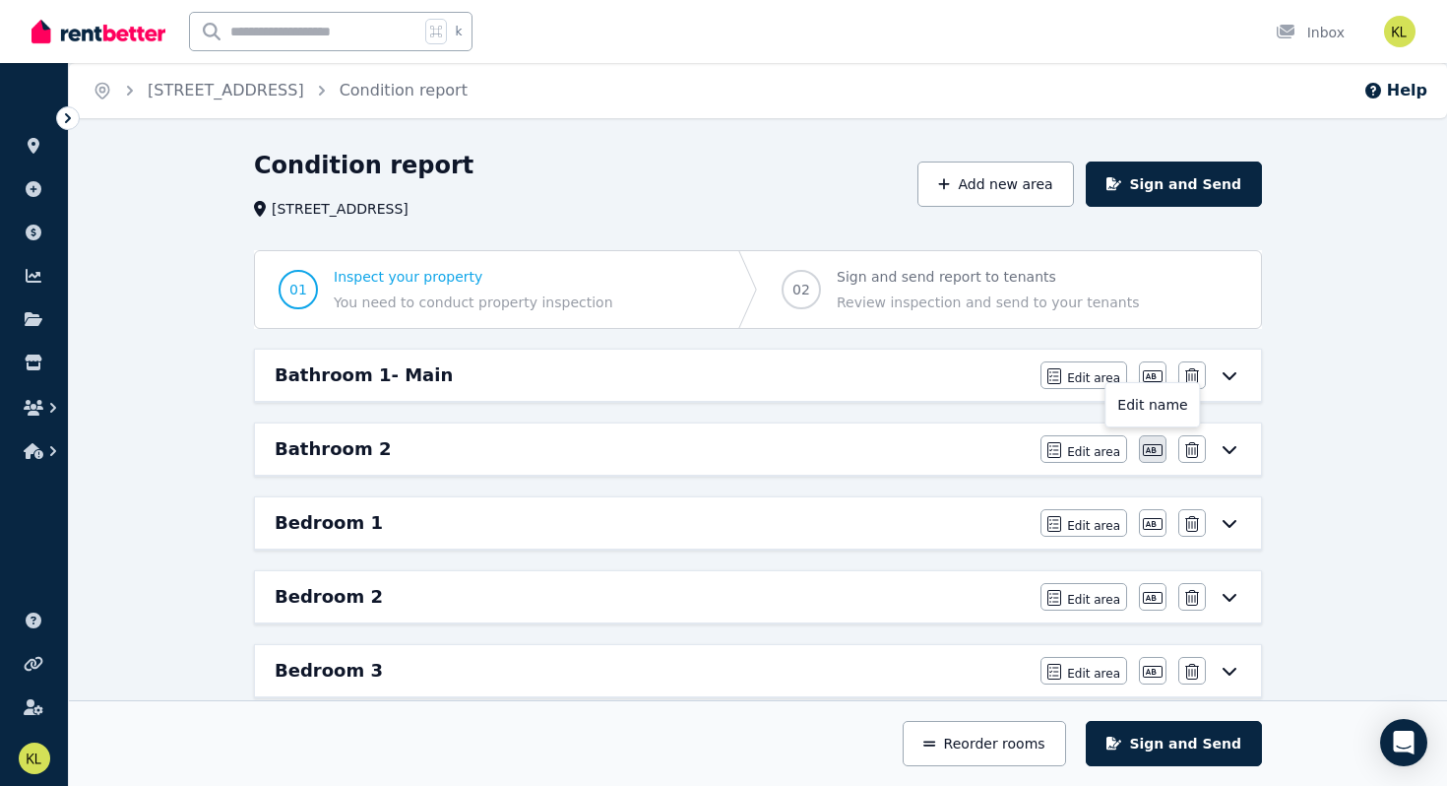
click at [1162, 448] on icon "button" at bounding box center [1153, 450] width 20 height 12
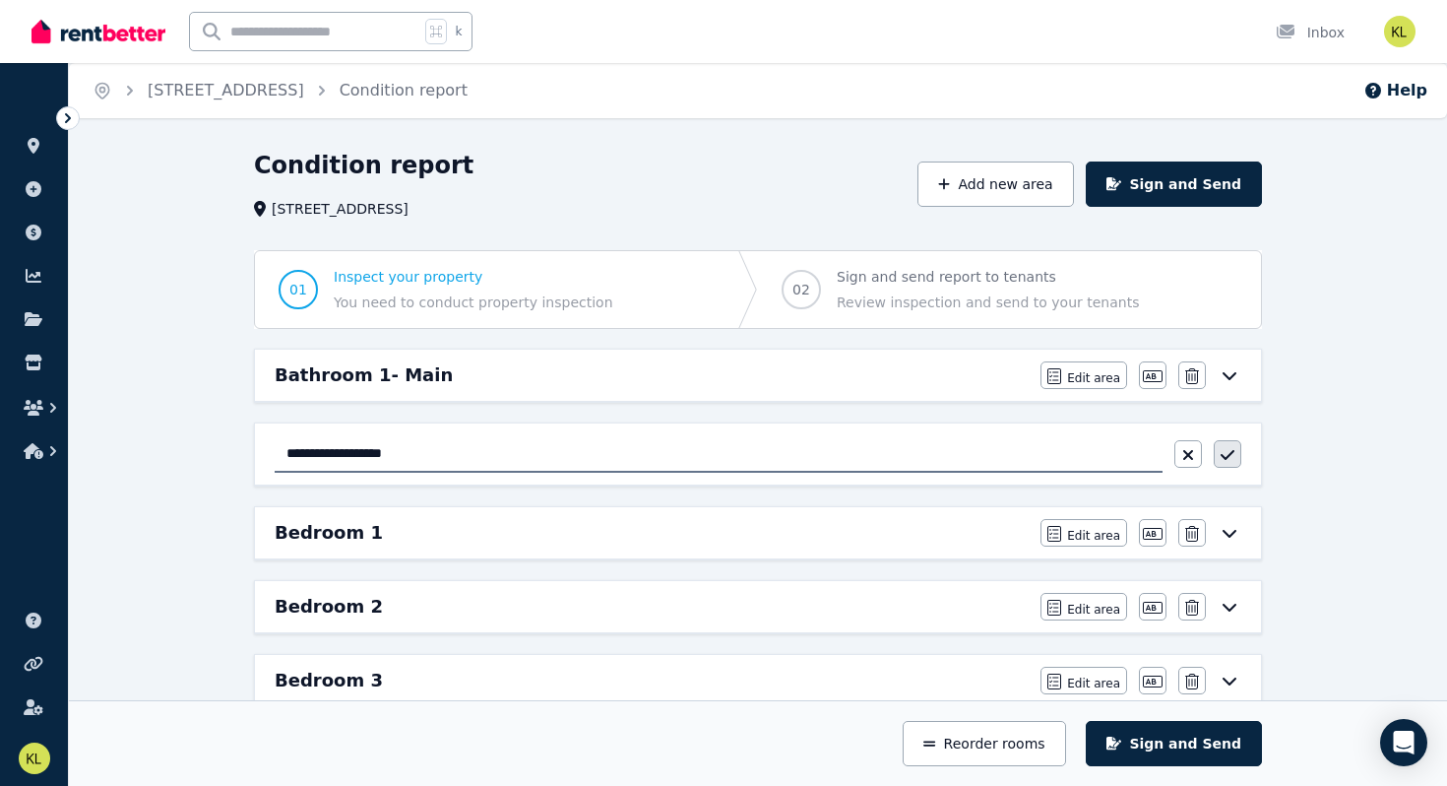
type input "**********"
click at [1229, 453] on icon "button" at bounding box center [1228, 455] width 14 height 16
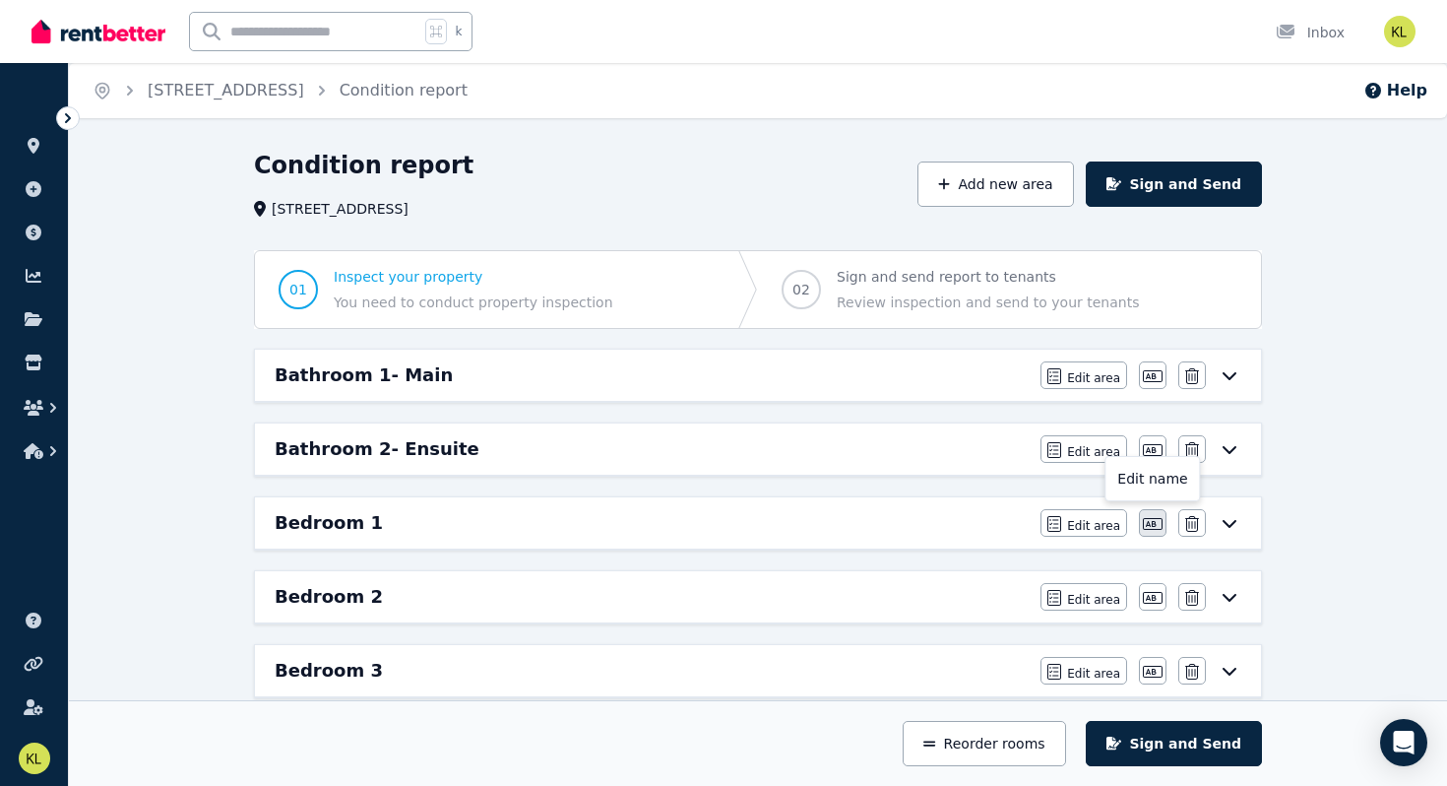
click at [1156, 515] on button "button" at bounding box center [1153, 523] width 28 height 28
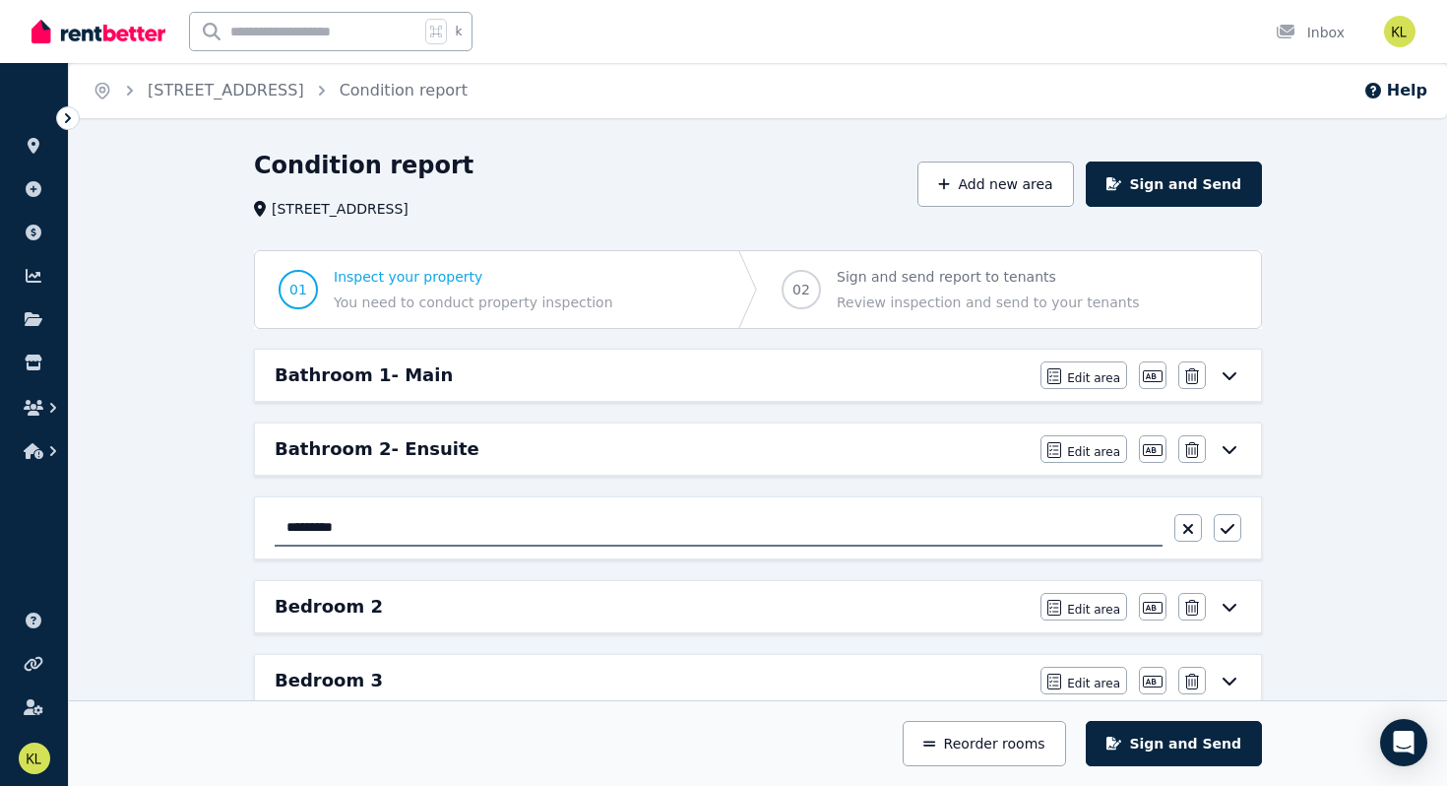
click at [283, 524] on input "*********" at bounding box center [719, 527] width 888 height 37
click at [366, 530] on input "*********" at bounding box center [719, 527] width 888 height 37
type input "*********"
click at [1228, 529] on icon "button" at bounding box center [1228, 529] width 14 height 10
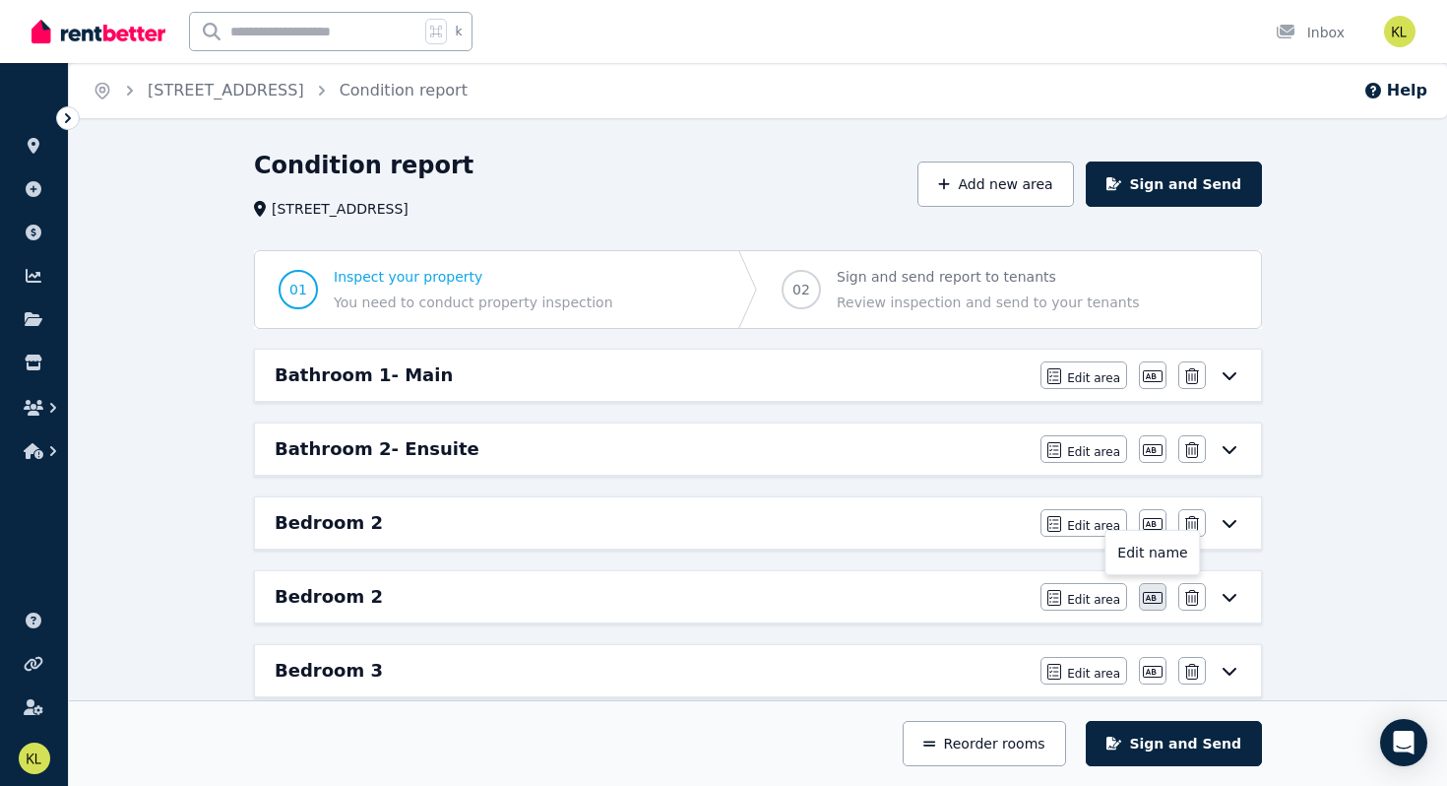
click at [1152, 599] on icon "button" at bounding box center [1153, 598] width 20 height 12
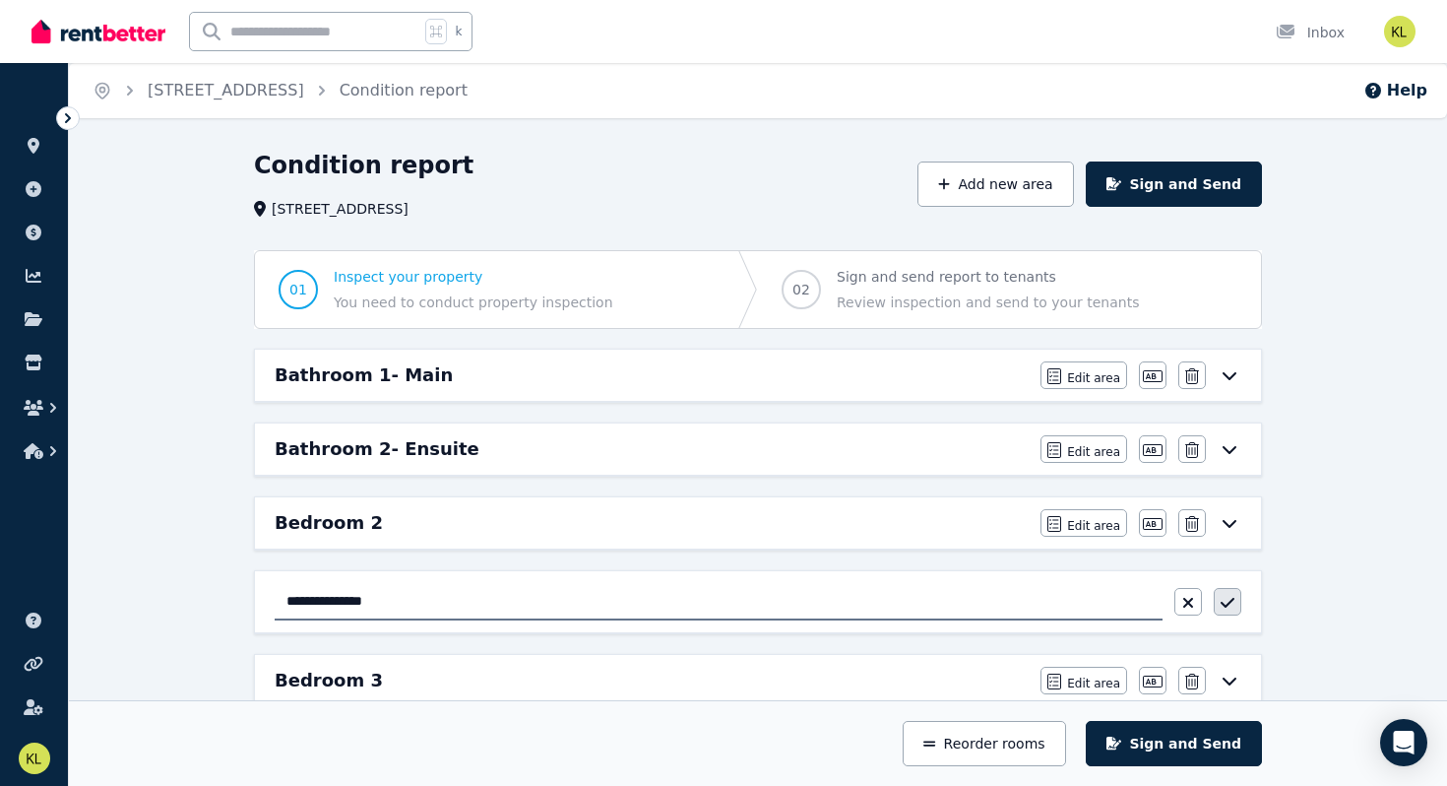
type input "**********"
click at [1225, 607] on icon "button" at bounding box center [1228, 603] width 14 height 16
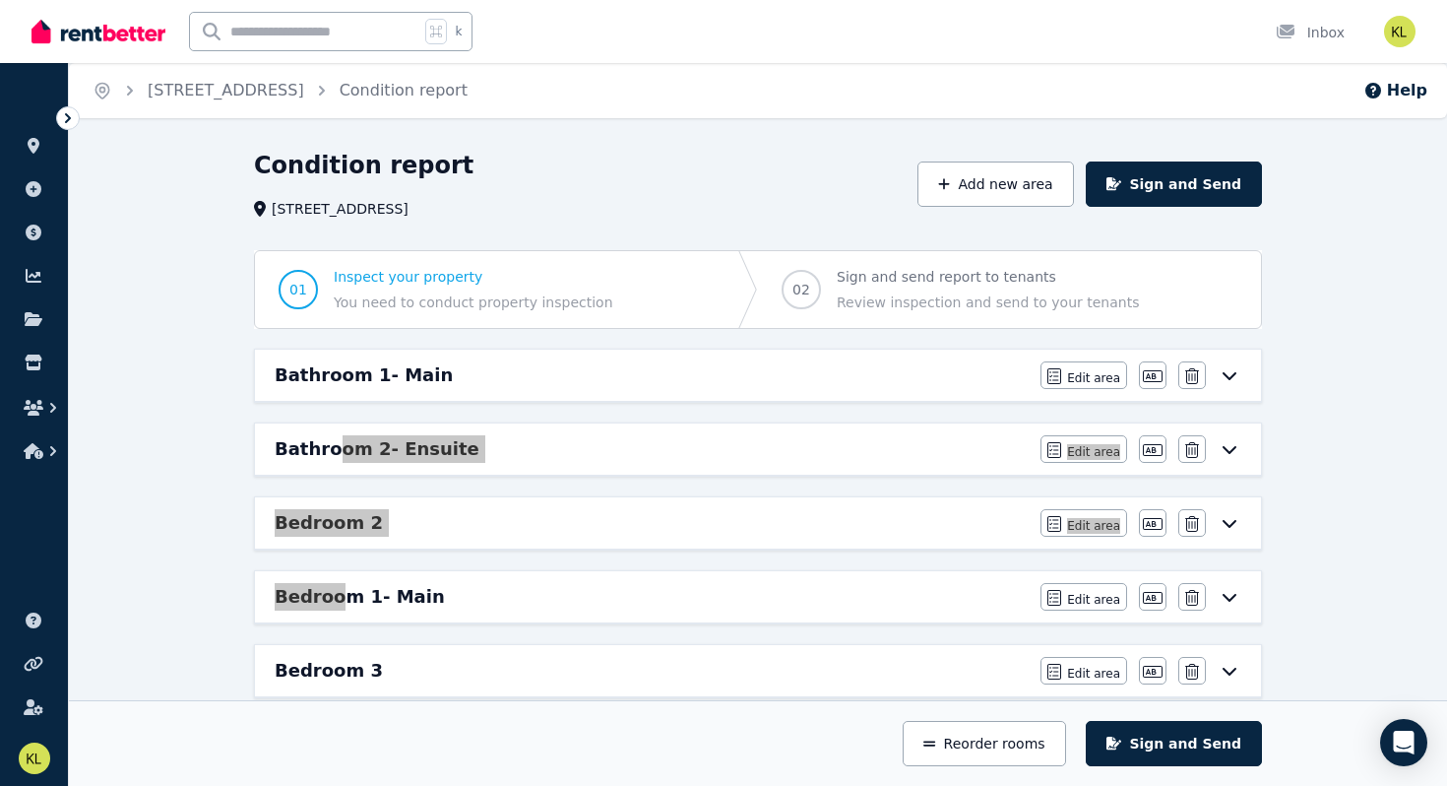
drag, startPoint x: 337, startPoint y: 601, endPoint x: 334, endPoint y: 448, distance: 153.6
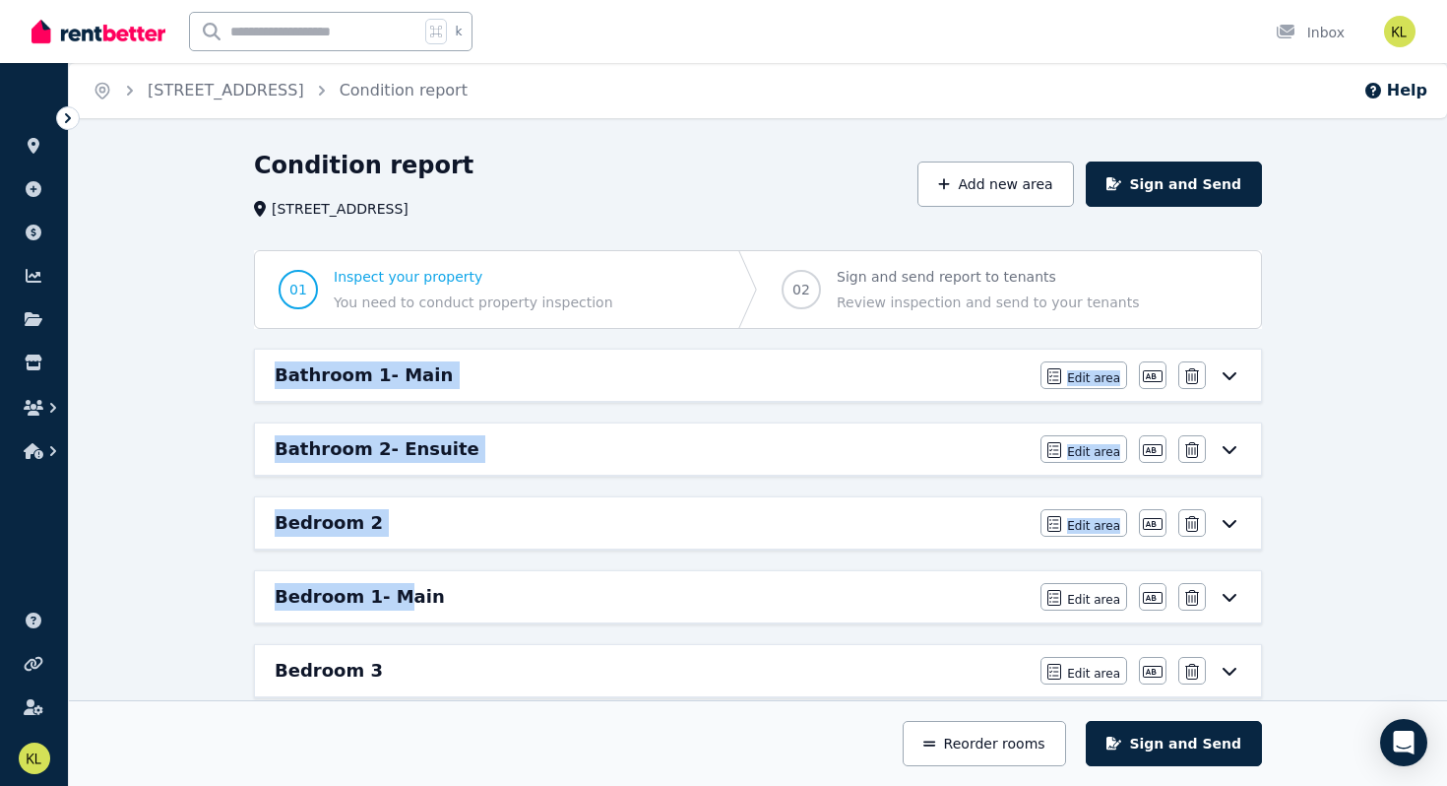
drag, startPoint x: 396, startPoint y: 598, endPoint x: 430, endPoint y: 319, distance: 280.7
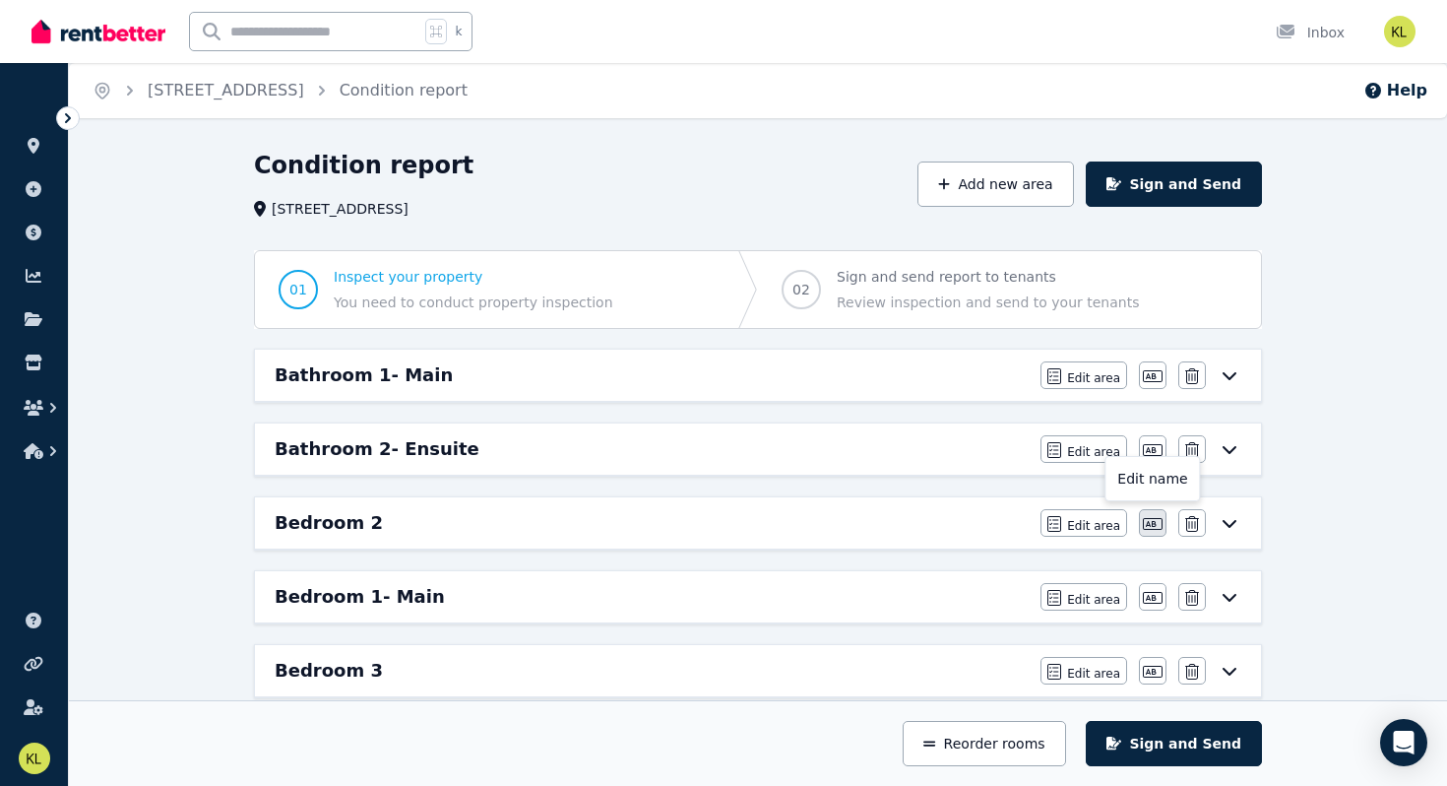
click at [1148, 528] on icon "button" at bounding box center [1153, 524] width 20 height 16
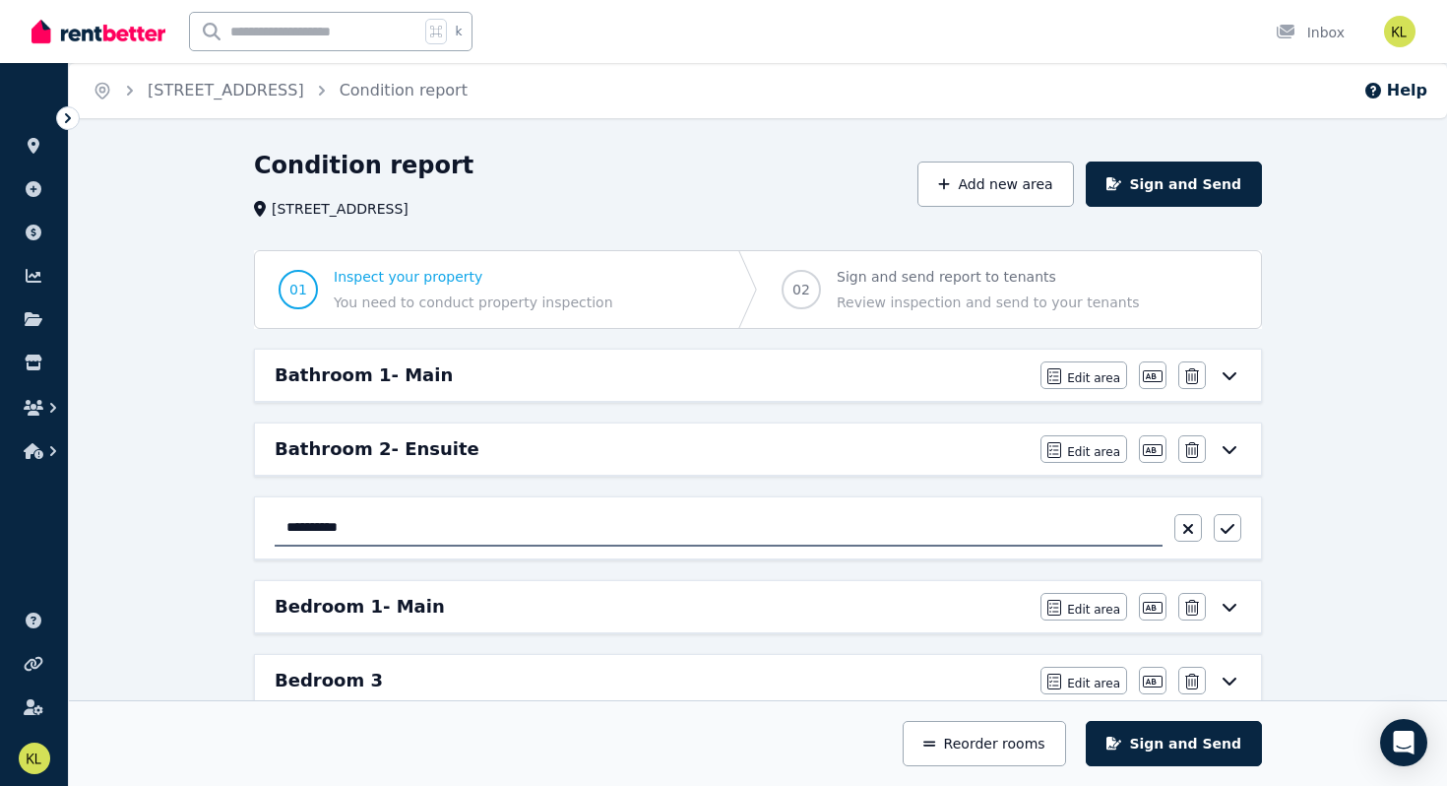
type input "*********"
click at [1233, 525] on icon "button" at bounding box center [1228, 529] width 14 height 10
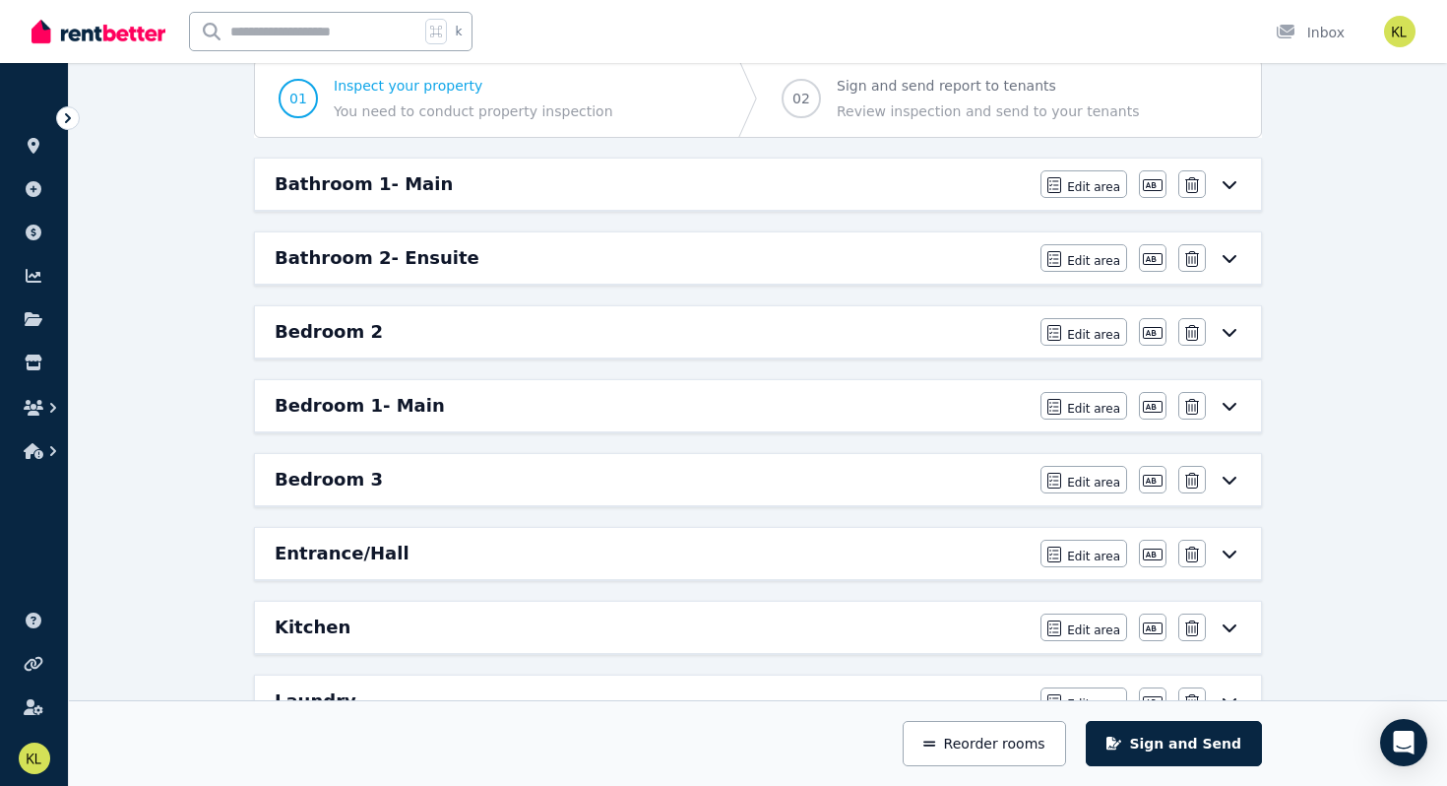
scroll to position [194, 0]
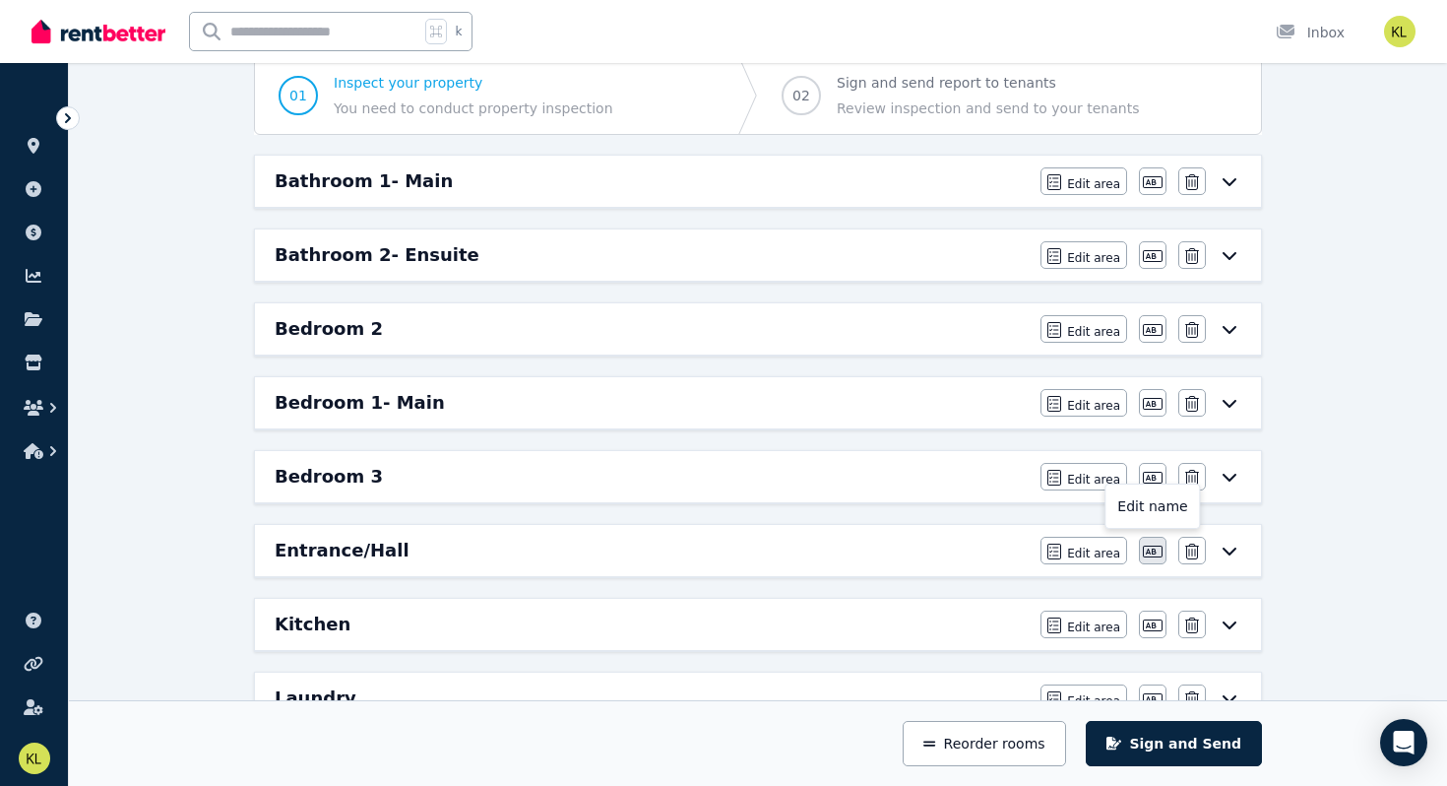
click at [1147, 548] on icon "button" at bounding box center [1153, 551] width 20 height 16
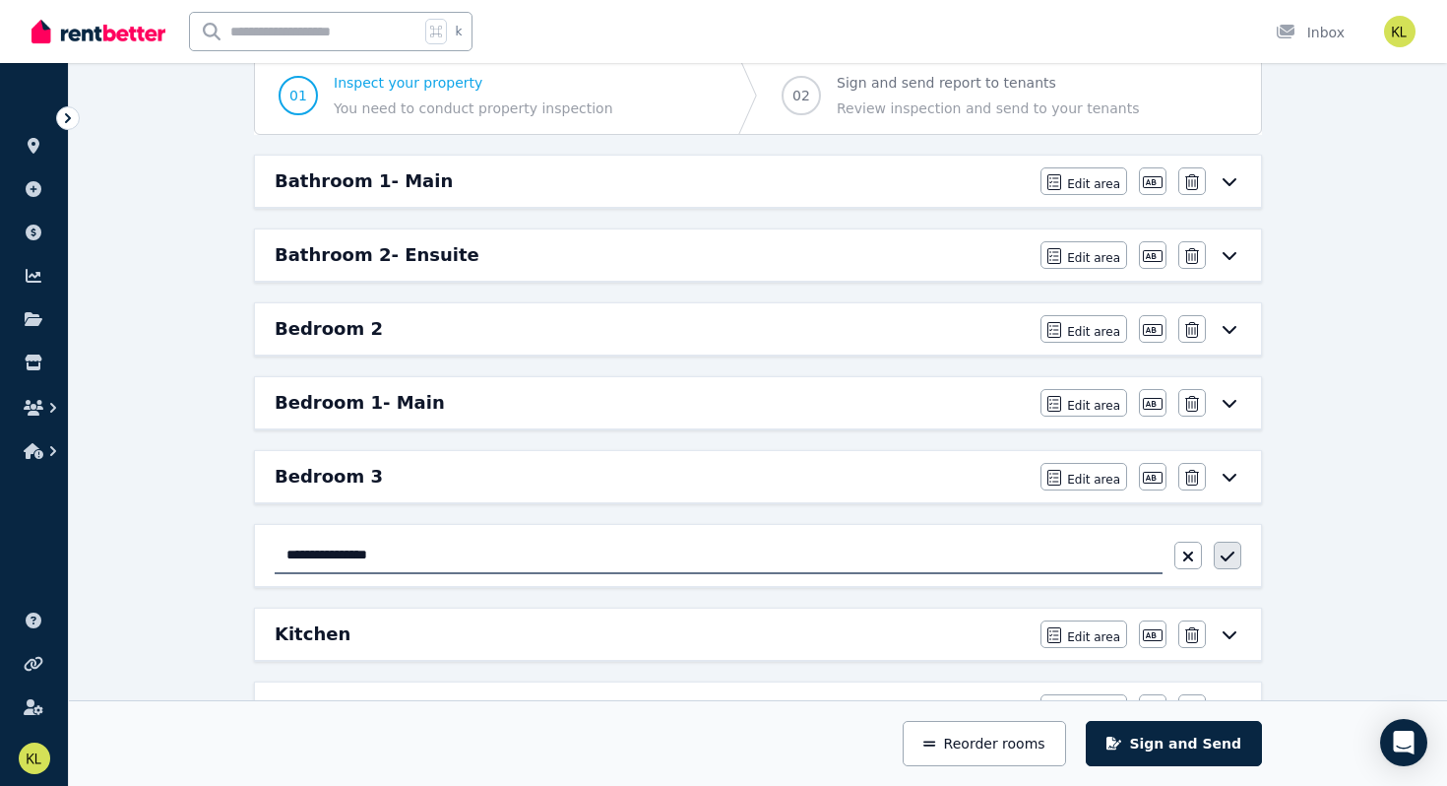
type input "**********"
click at [1222, 557] on icon "button" at bounding box center [1228, 556] width 14 height 10
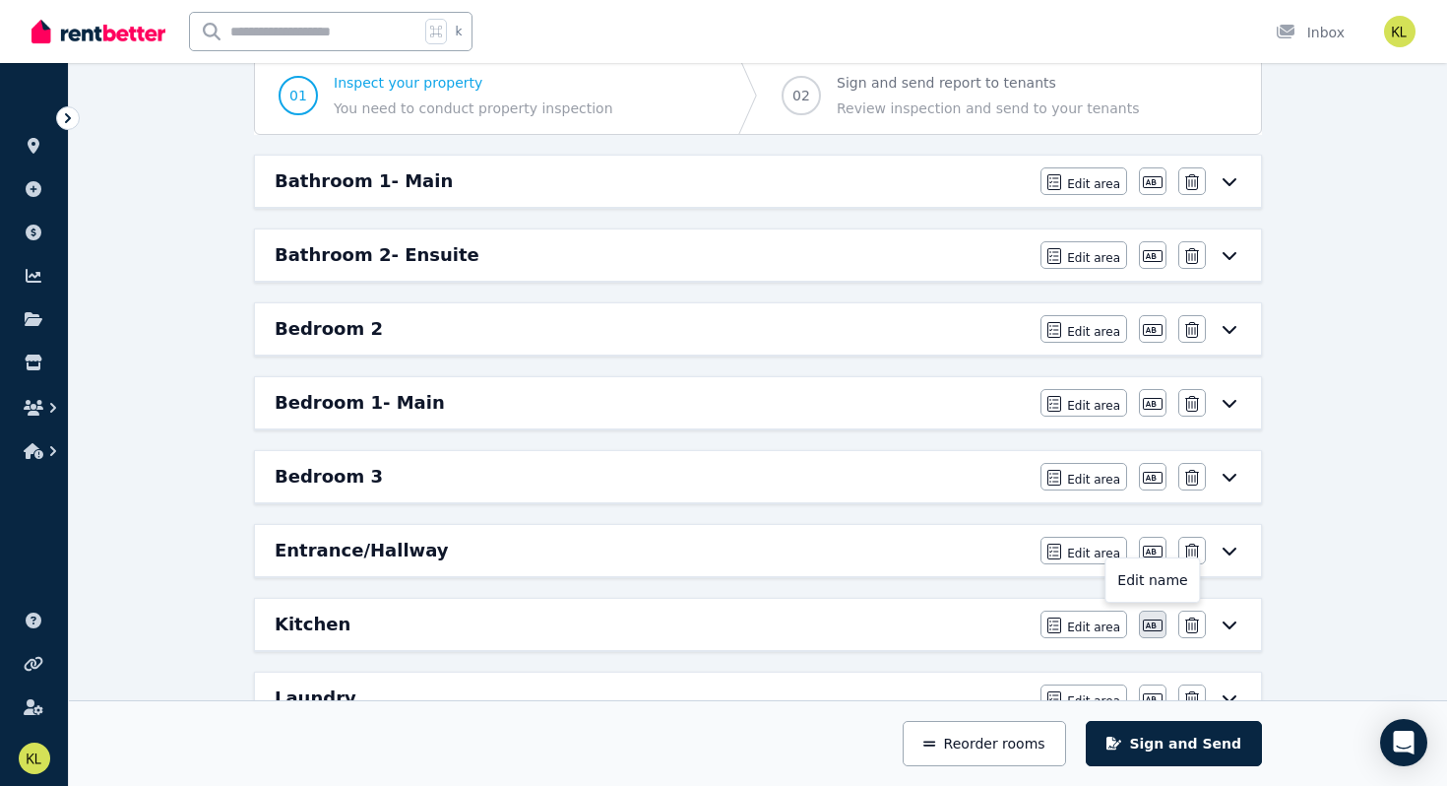
click at [1141, 625] on button "button" at bounding box center [1153, 624] width 28 height 28
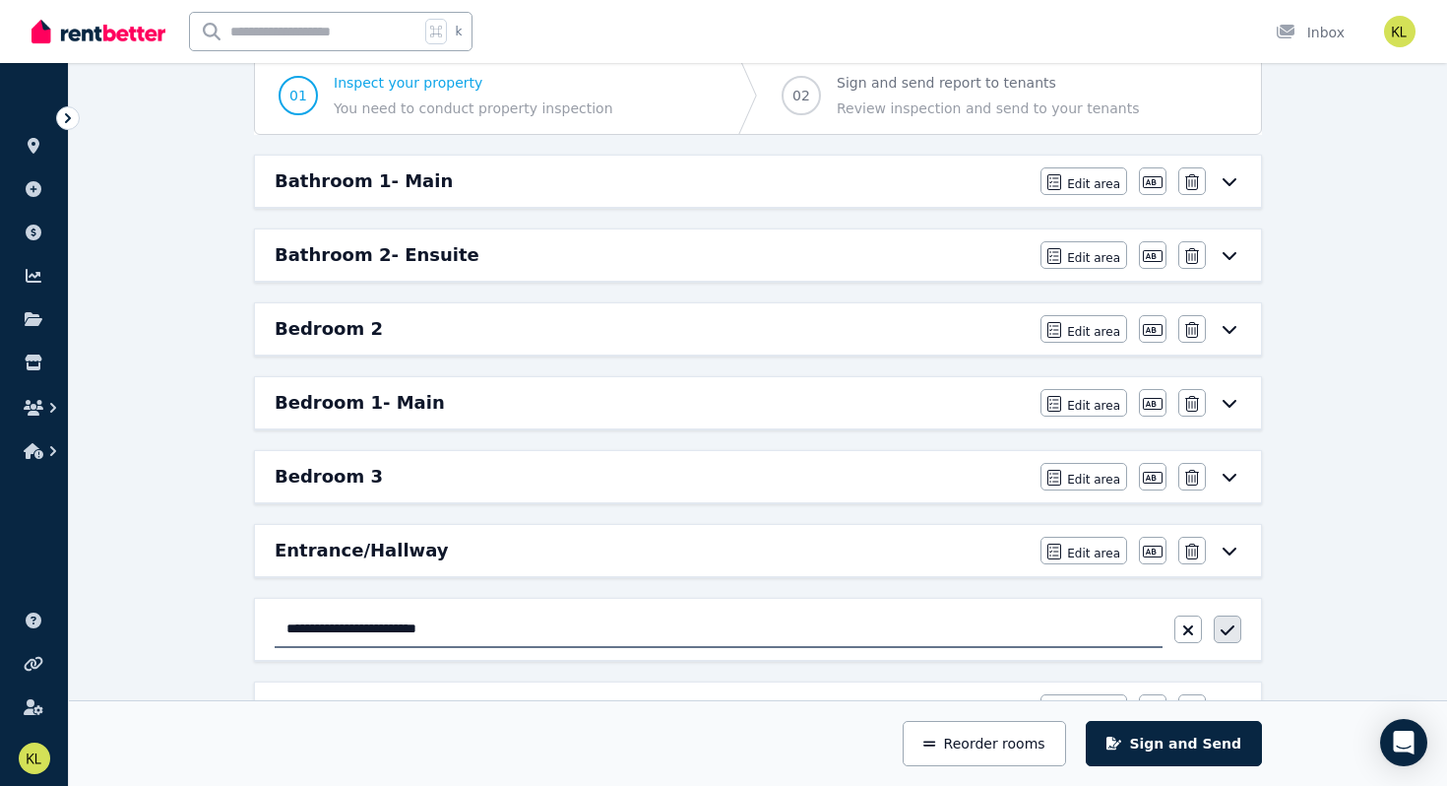
type input "**********"
click at [1231, 632] on icon "button" at bounding box center [1228, 630] width 14 height 16
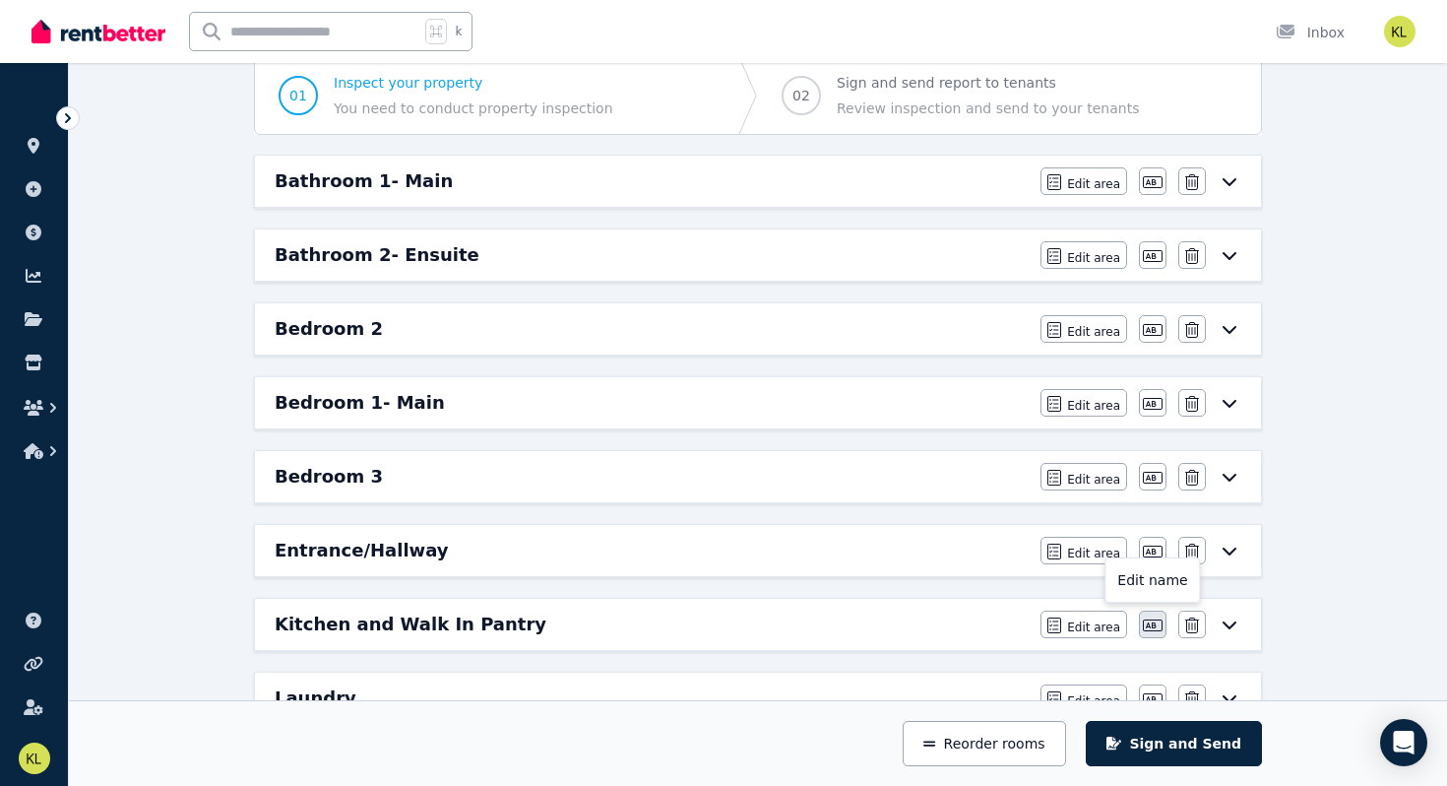
click at [1158, 622] on icon "button" at bounding box center [1153, 625] width 20 height 16
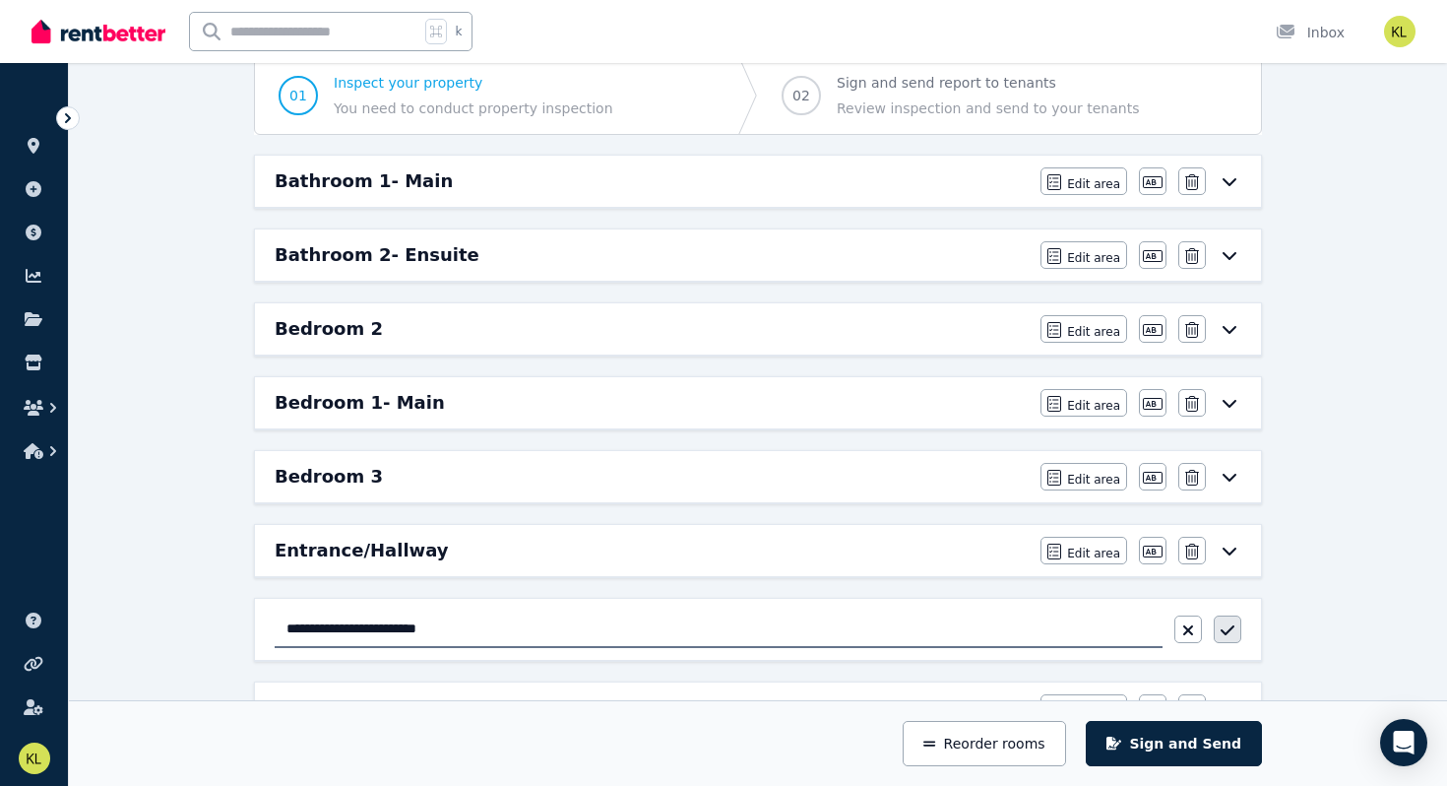
type input "**********"
click at [1228, 631] on icon "button" at bounding box center [1228, 630] width 14 height 10
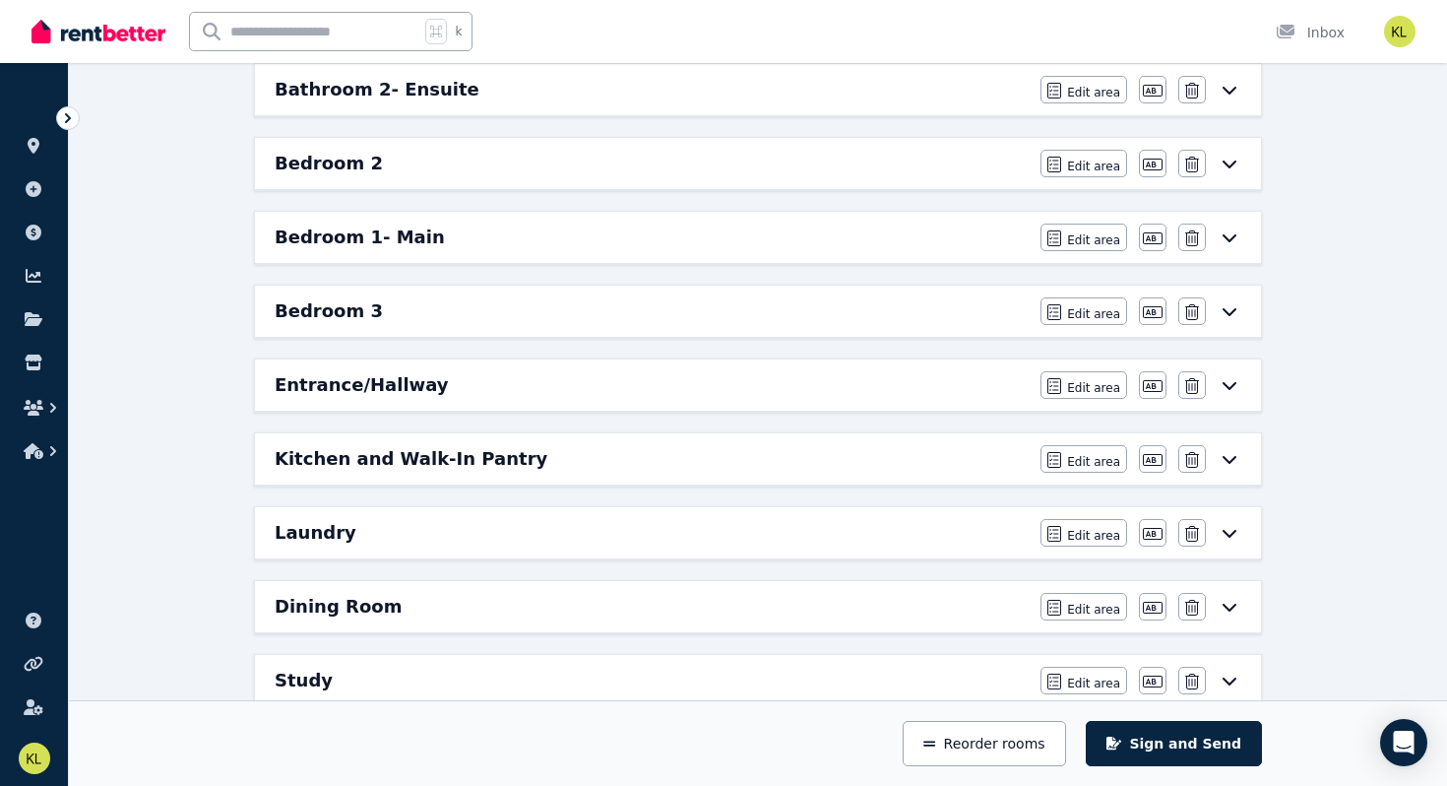
scroll to position [365, 0]
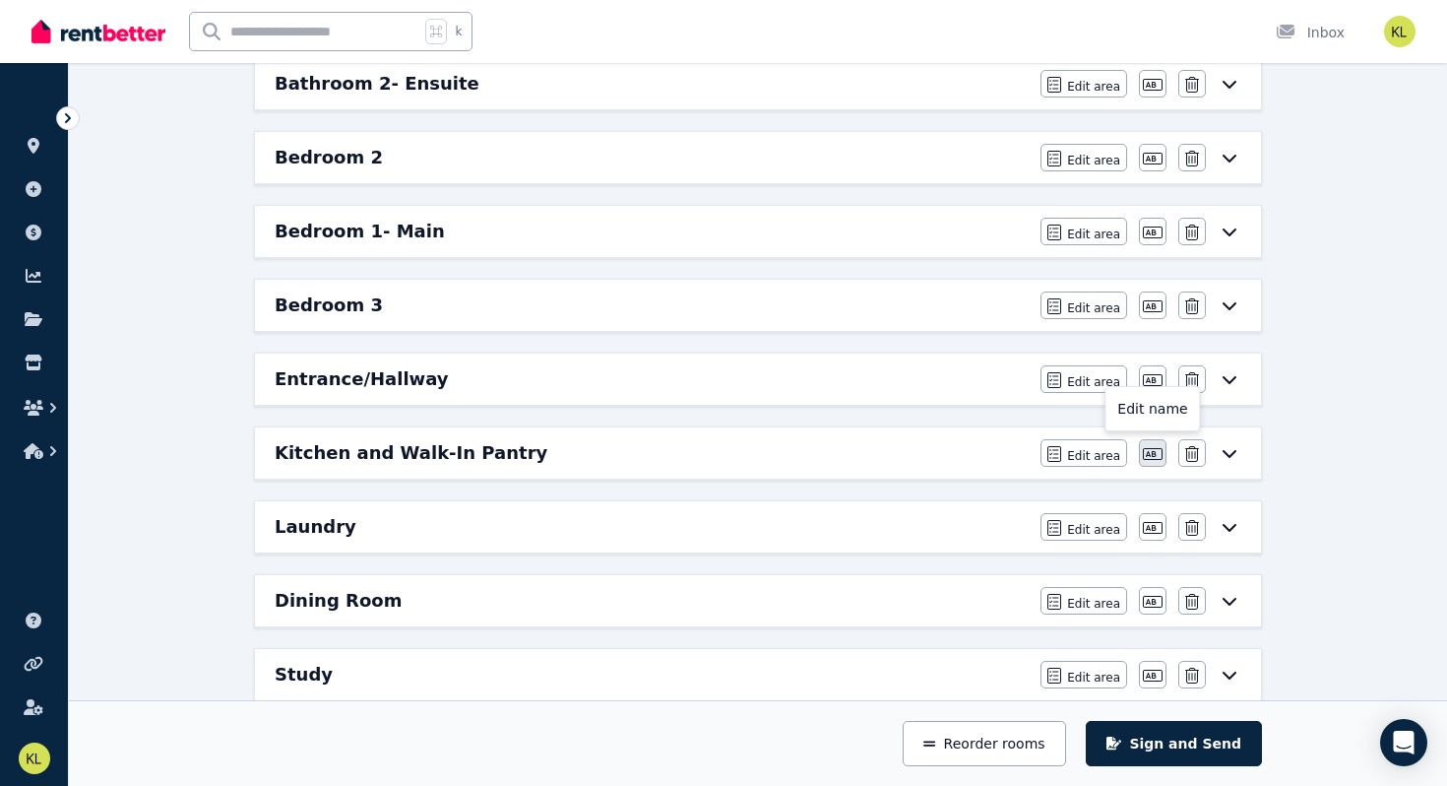
click at [1151, 454] on icon "button" at bounding box center [1153, 454] width 20 height 16
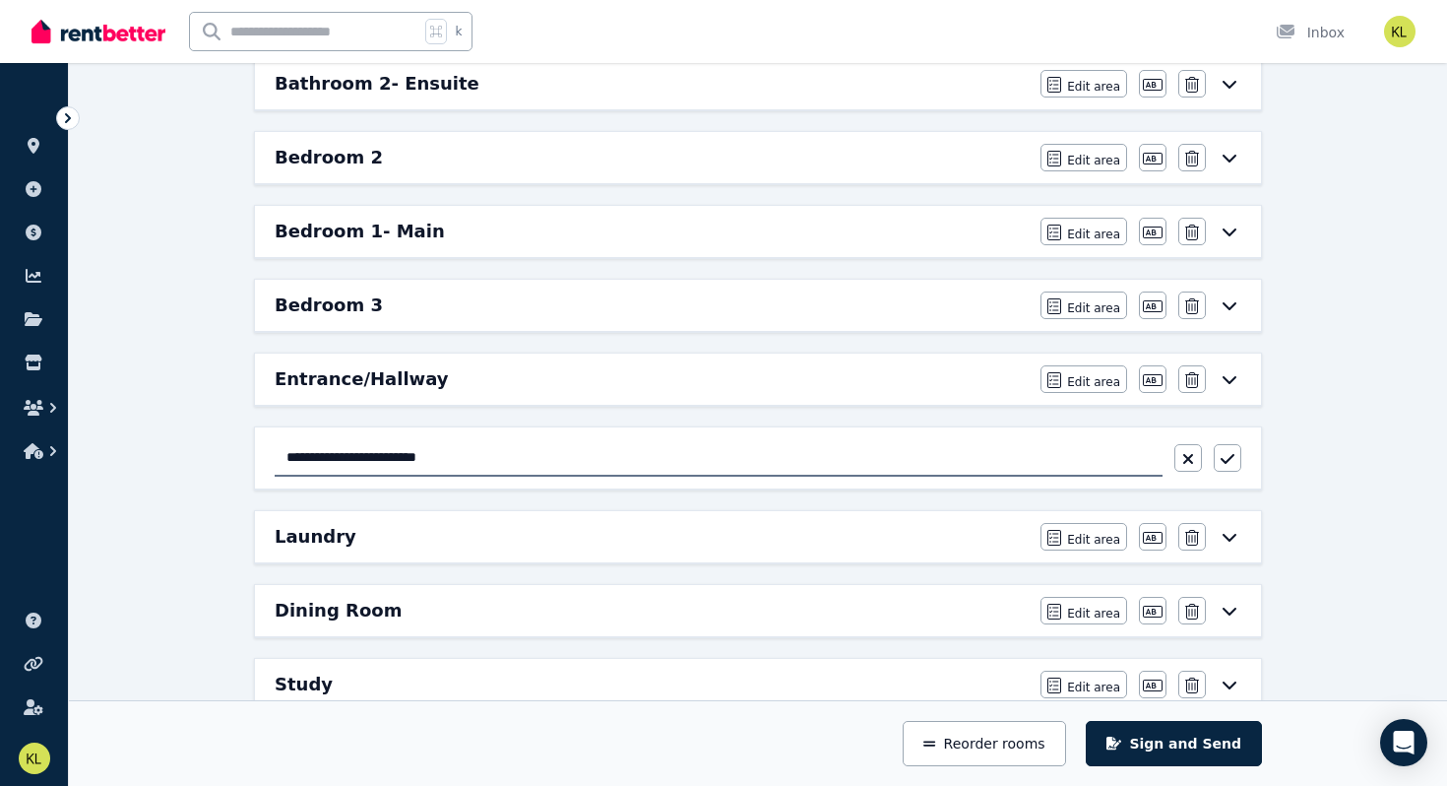
drag, startPoint x: 466, startPoint y: 457, endPoint x: 338, endPoint y: 457, distance: 128.0
click at [337, 457] on input "**********" at bounding box center [719, 457] width 888 height 37
type input "*******"
click at [1232, 459] on icon "button" at bounding box center [1228, 459] width 14 height 16
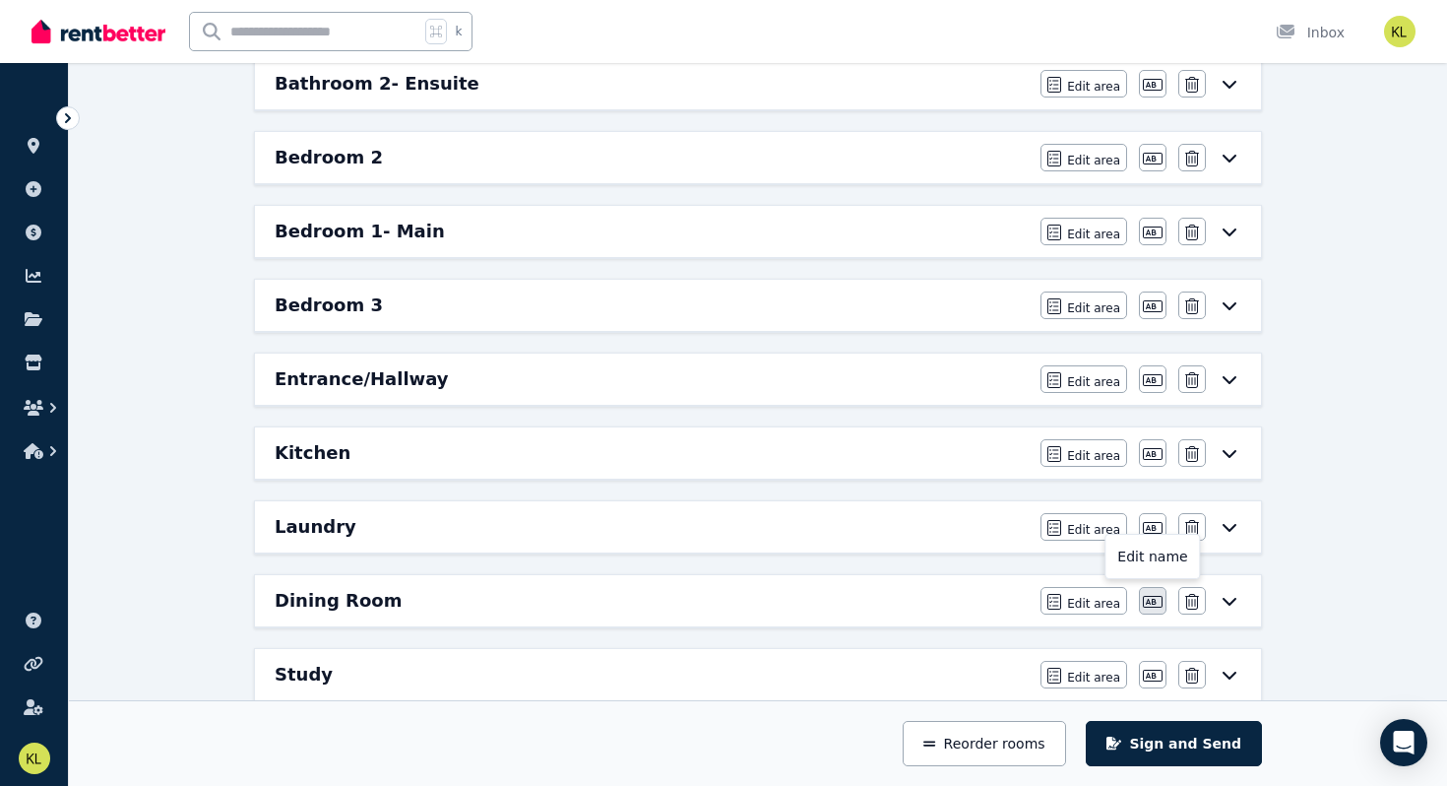
click at [1156, 605] on icon "button" at bounding box center [1153, 602] width 20 height 16
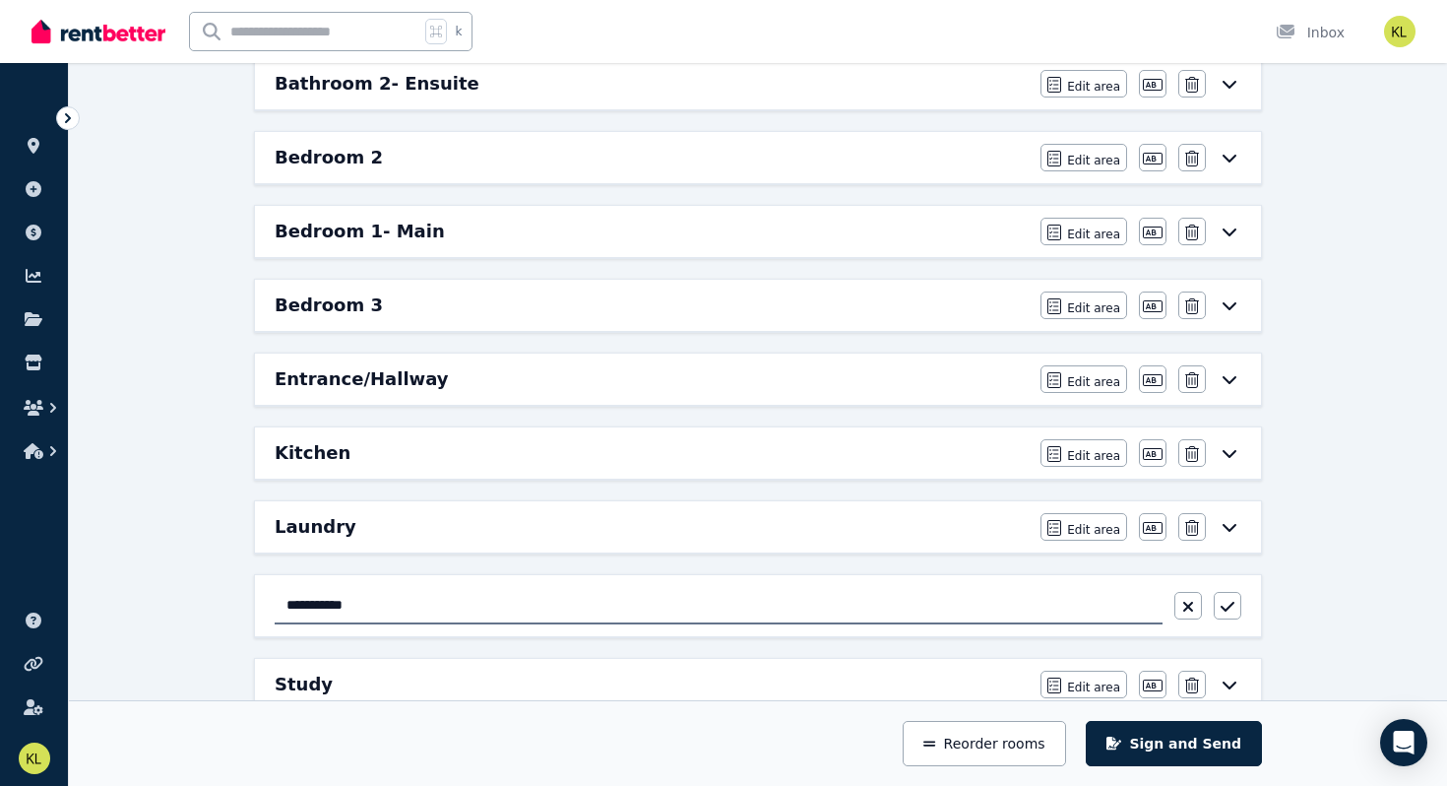
drag, startPoint x: 368, startPoint y: 606, endPoint x: 190, endPoint y: 609, distance: 178.2
click at [190, 609] on div "**********" at bounding box center [758, 493] width 1378 height 1418
drag, startPoint x: 366, startPoint y: 602, endPoint x: 631, endPoint y: 609, distance: 264.9
click at [631, 609] on input "**********" at bounding box center [719, 605] width 888 height 37
type input "**********"
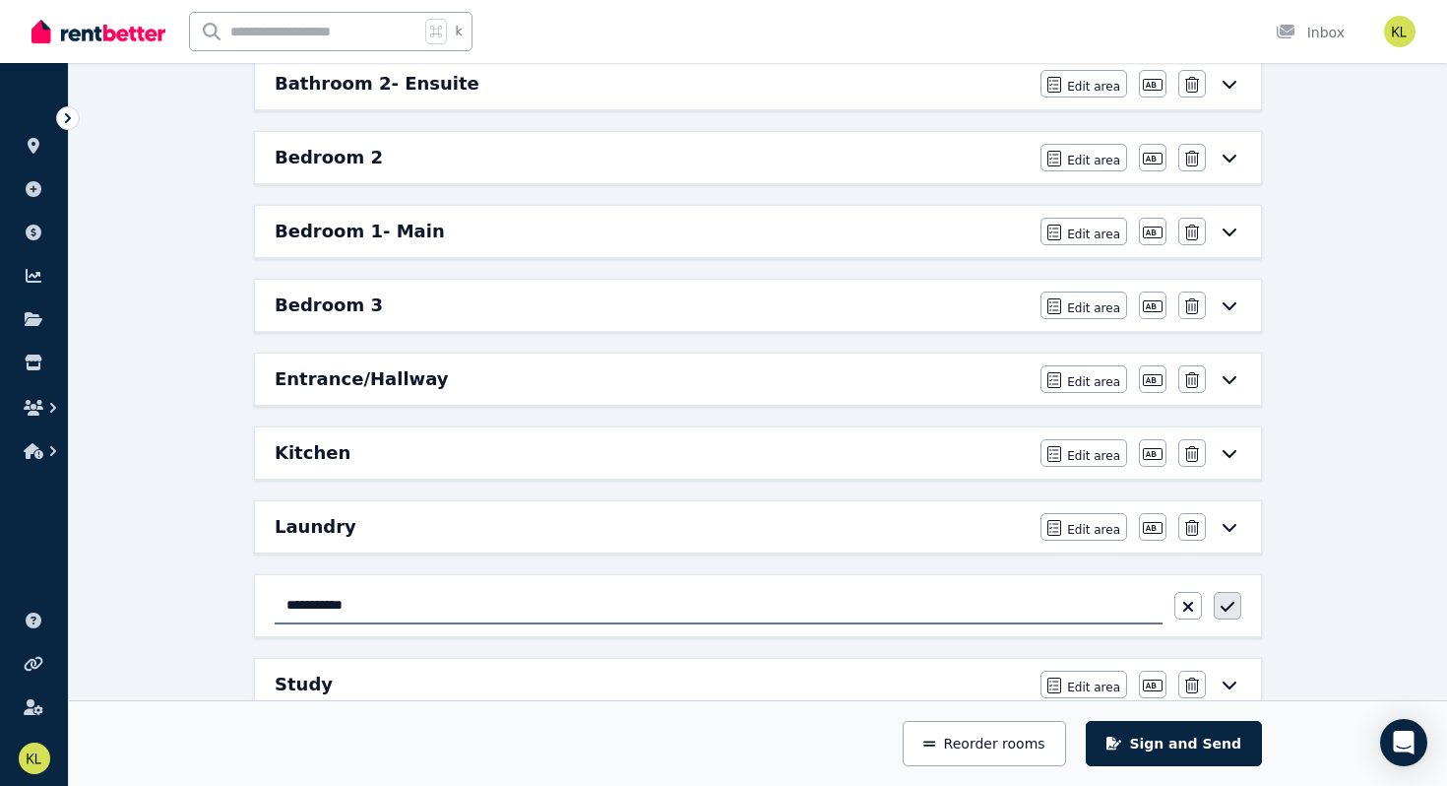
click at [1222, 611] on icon "button" at bounding box center [1228, 607] width 14 height 16
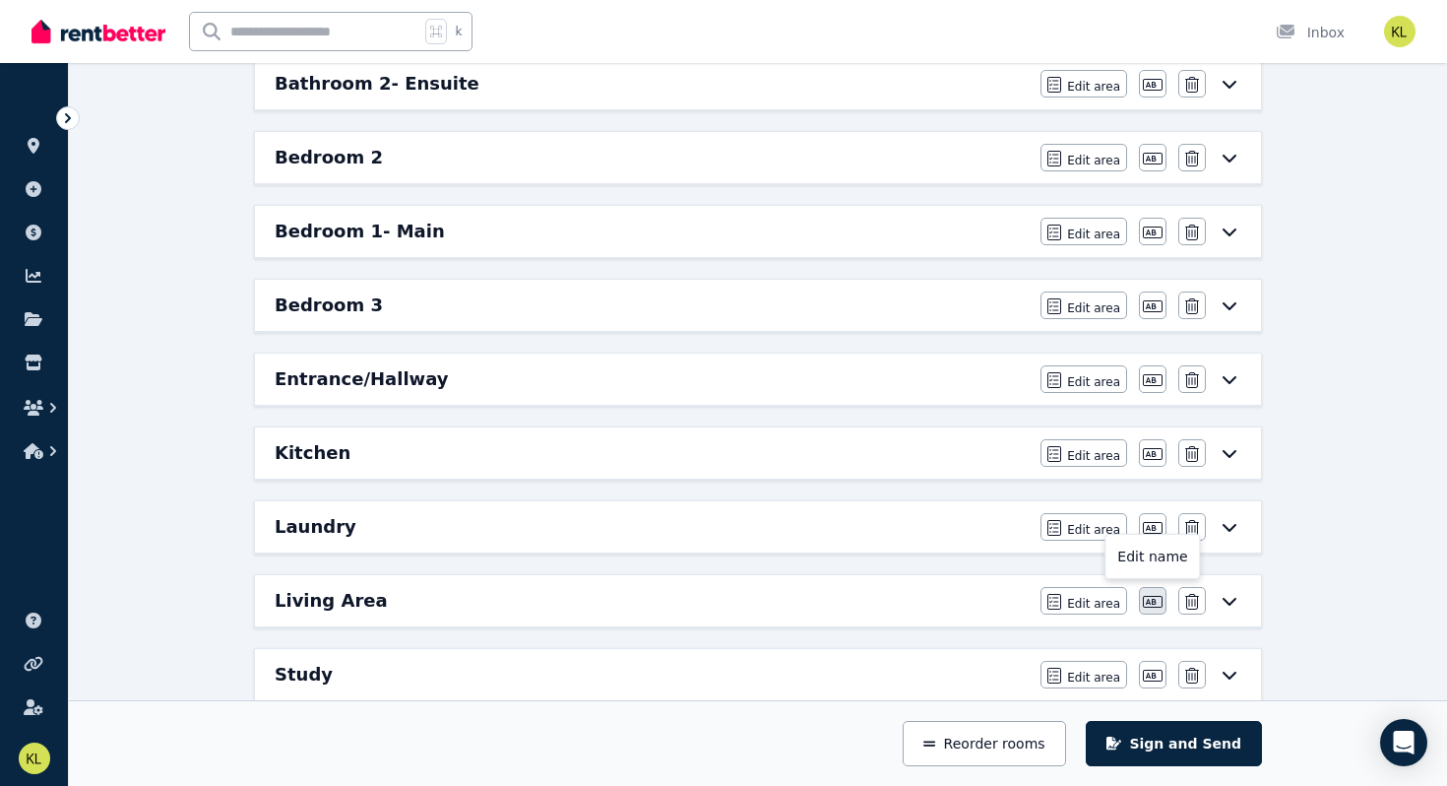
click at [1144, 608] on icon "button" at bounding box center [1153, 602] width 20 height 16
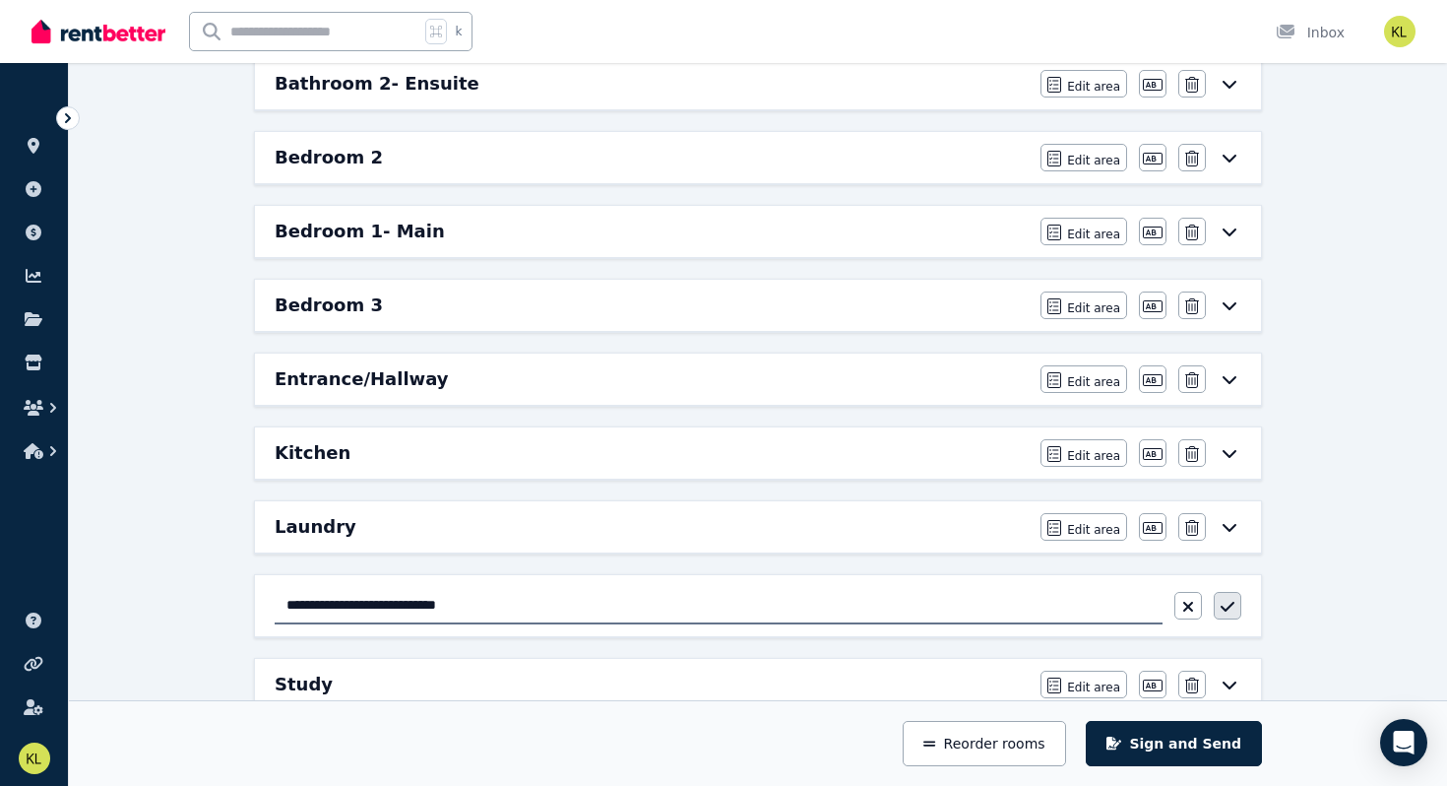
type input "**********"
click at [1234, 602] on button "button" at bounding box center [1228, 606] width 28 height 28
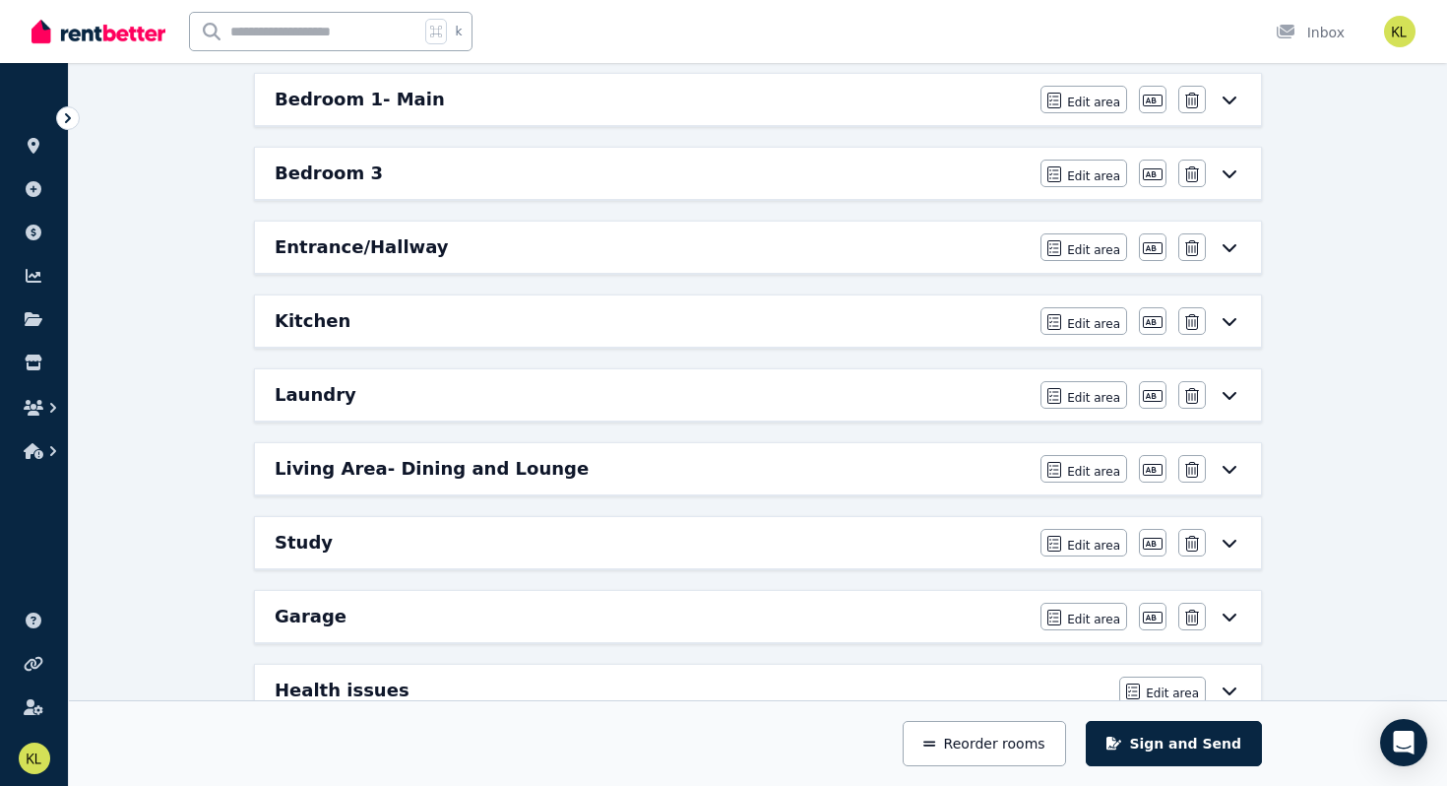
scroll to position [507, 0]
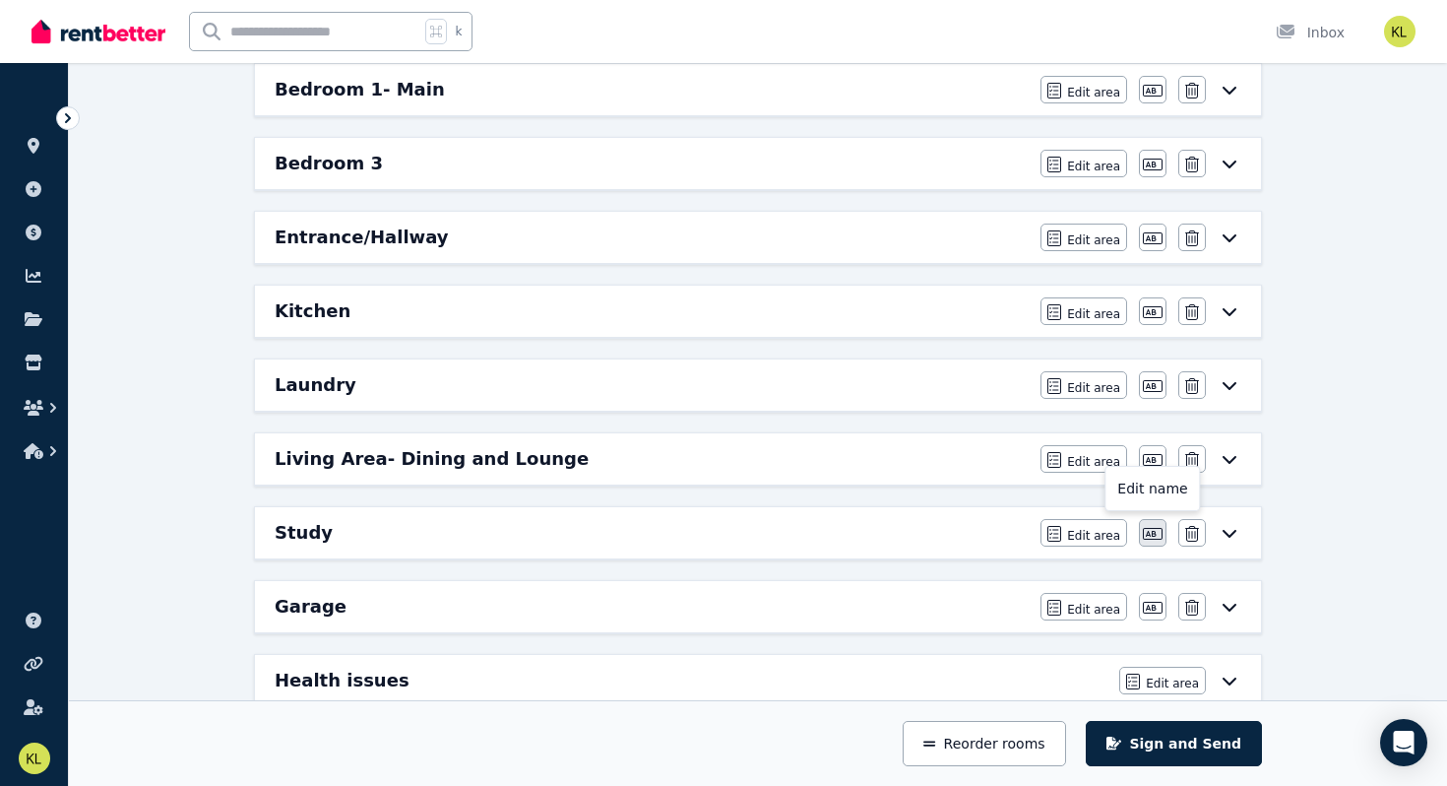
click at [1149, 532] on icon "button" at bounding box center [1153, 534] width 20 height 16
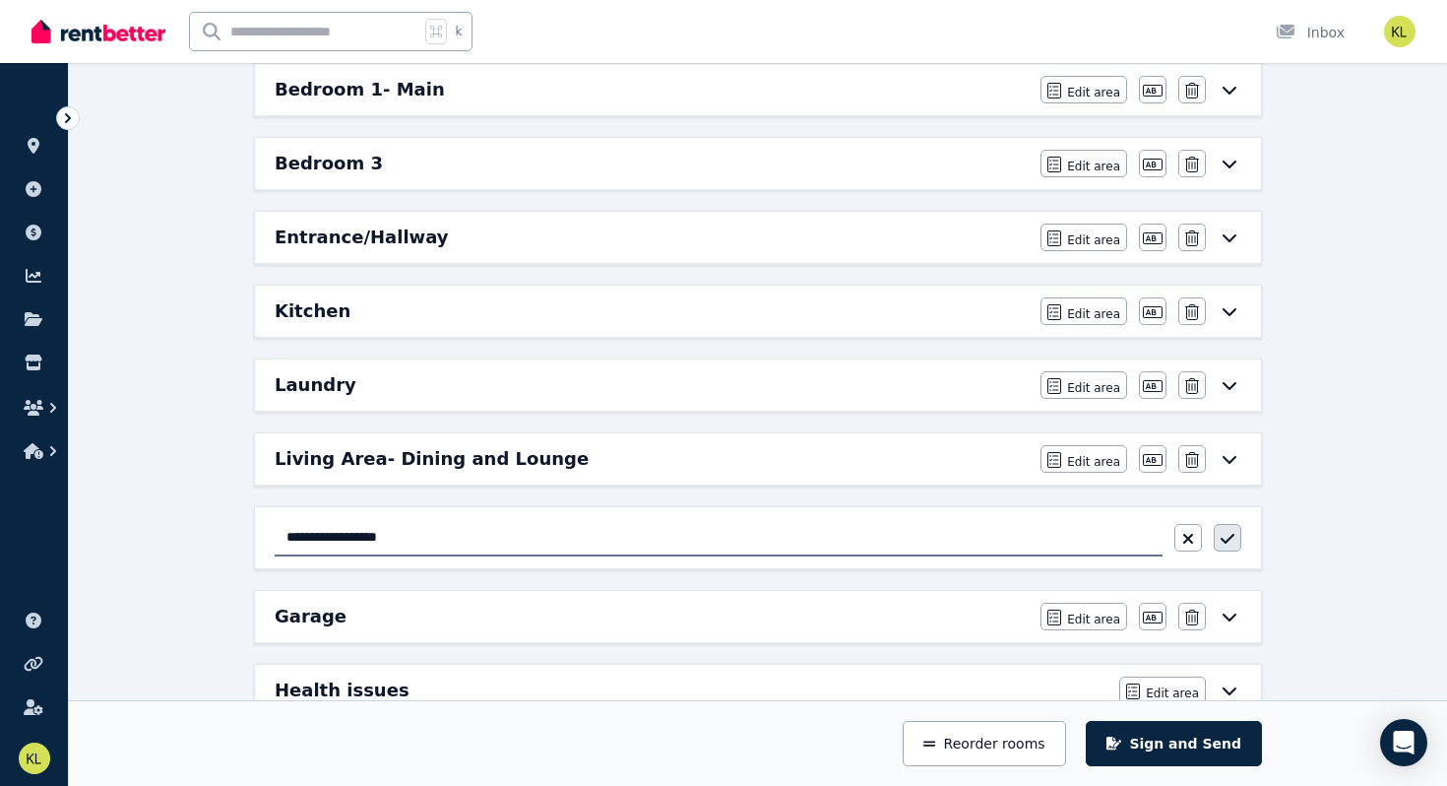
type input "**********"
click at [1226, 536] on icon "button" at bounding box center [1228, 539] width 14 height 16
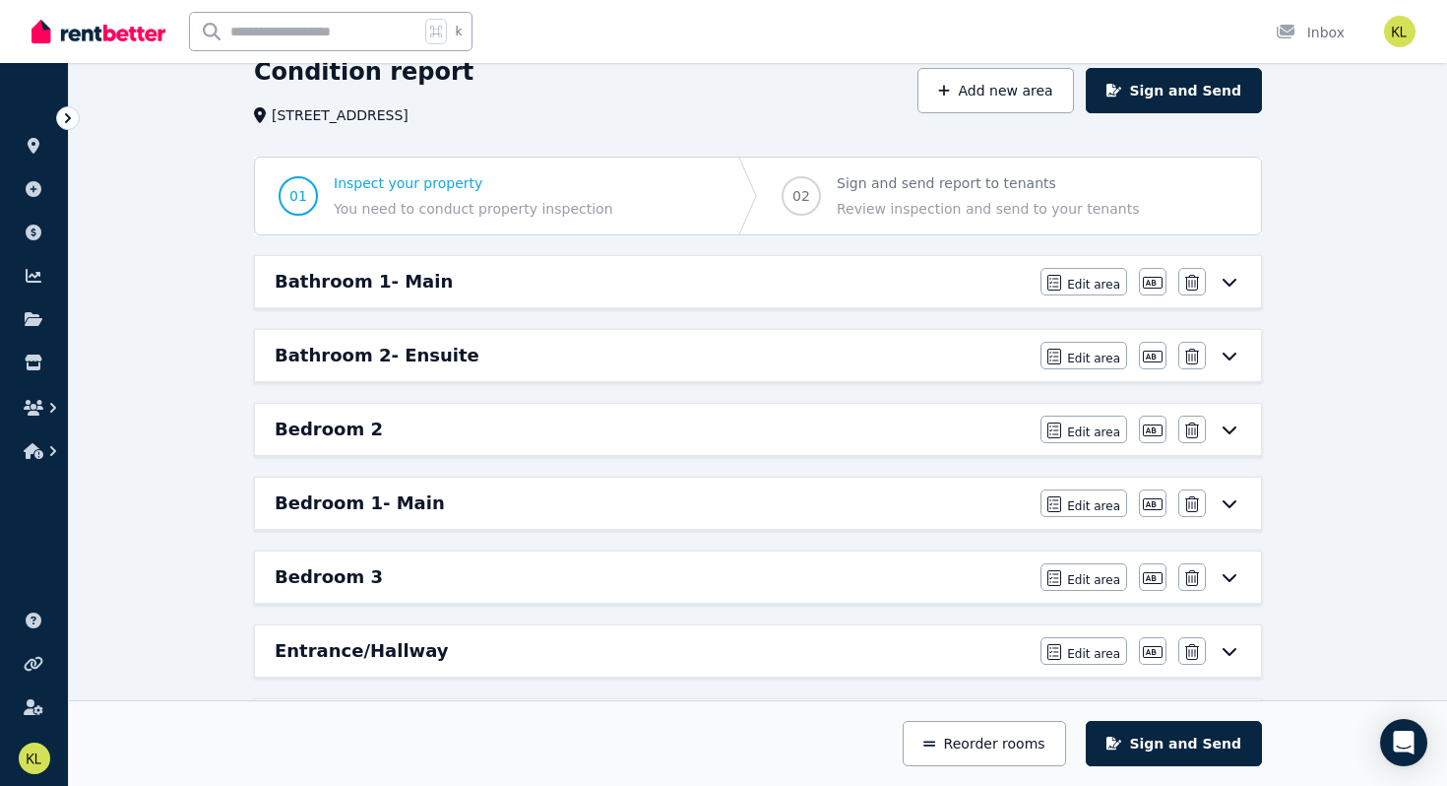
scroll to position [93, 0]
click at [1149, 288] on icon "button" at bounding box center [1153, 284] width 20 height 16
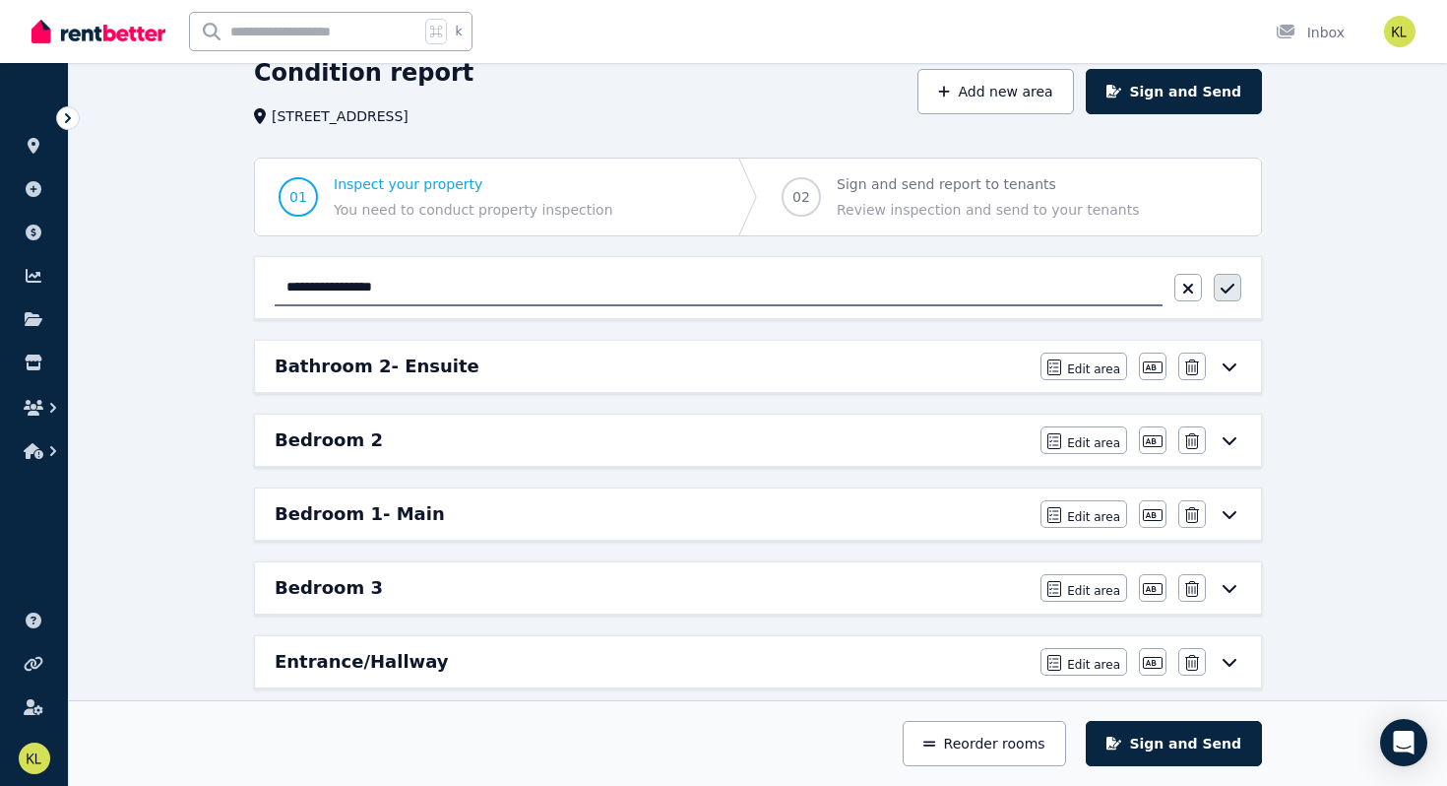
type input "**********"
click at [1223, 283] on icon "button" at bounding box center [1228, 289] width 14 height 16
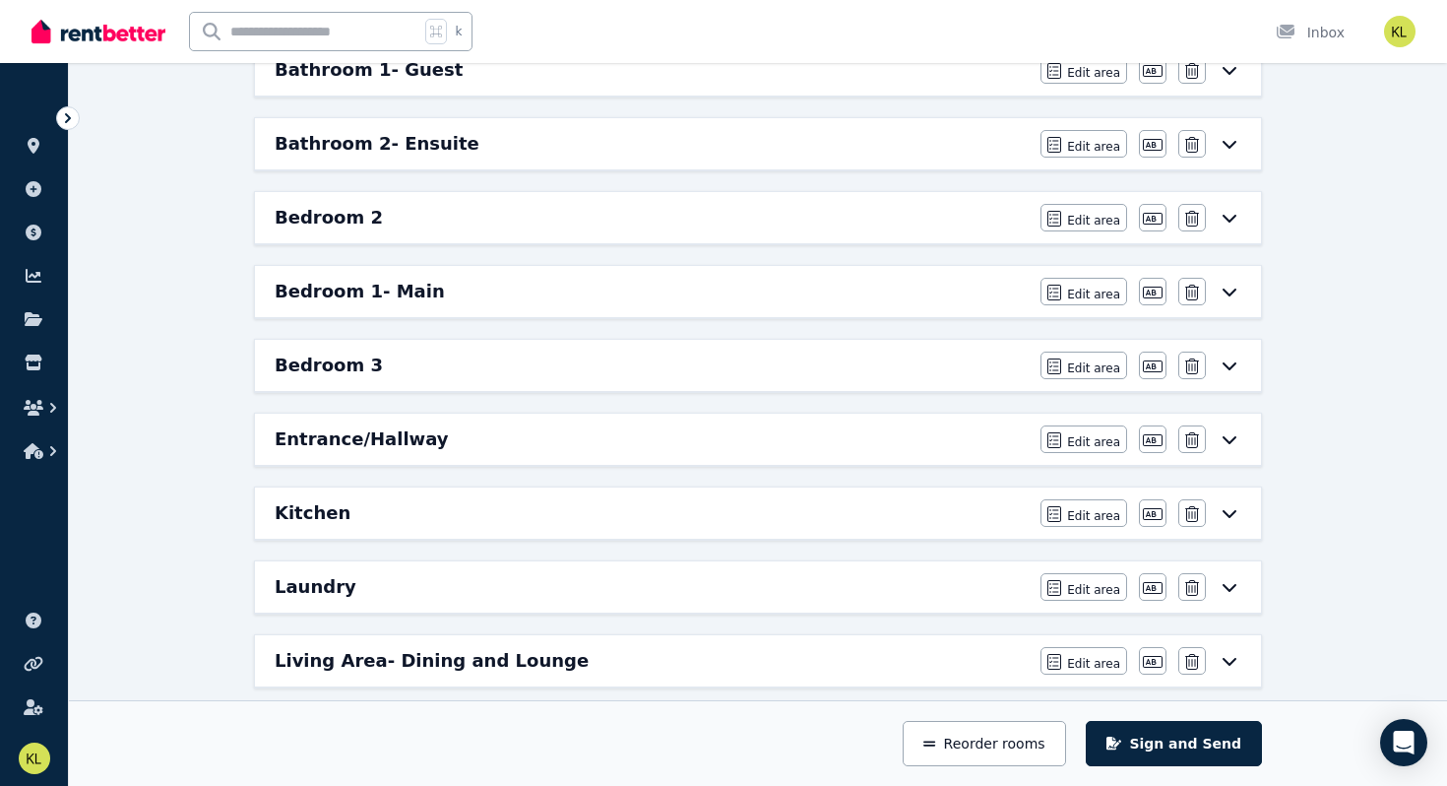
scroll to position [306, 0]
click at [1152, 584] on icon "button" at bounding box center [1153, 587] width 20 height 16
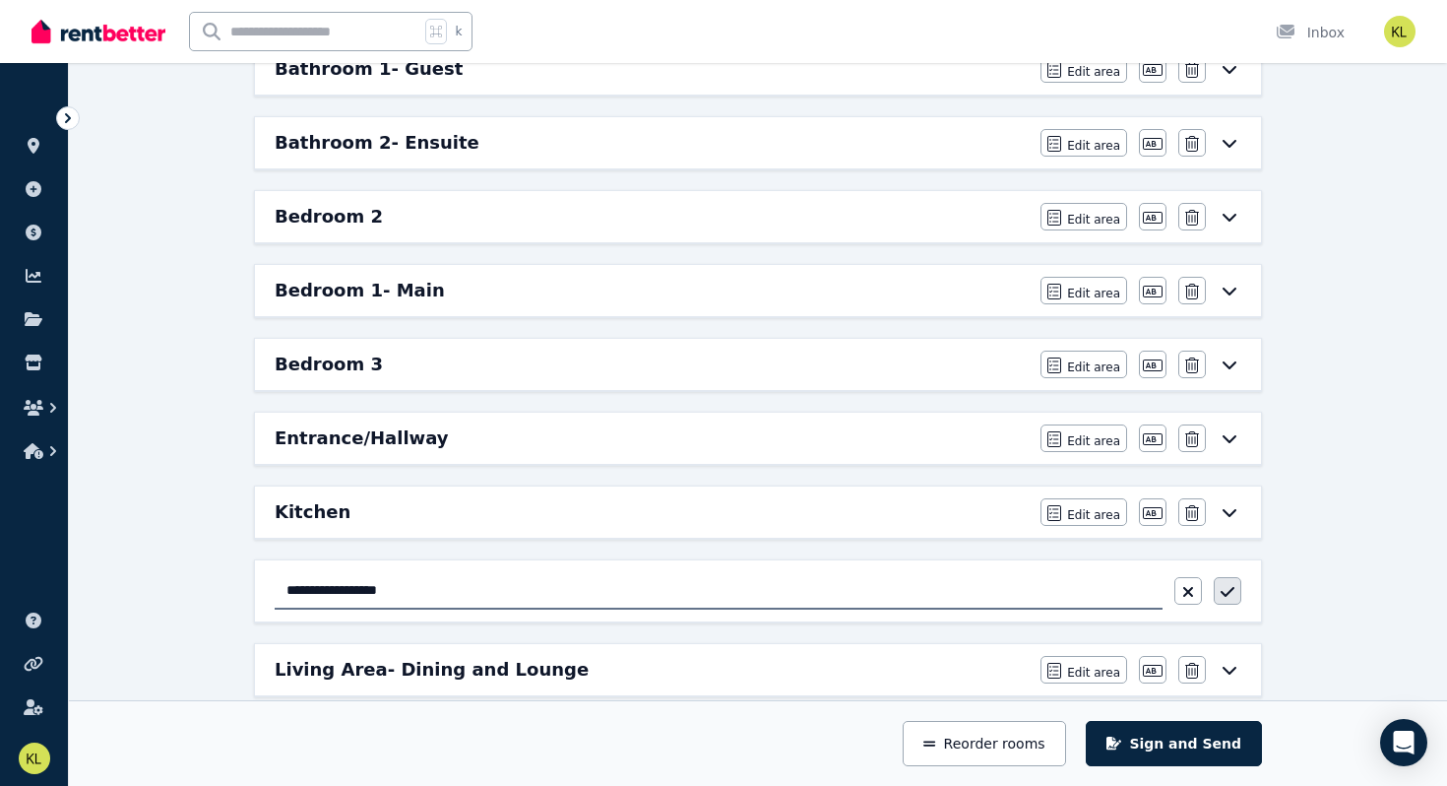
type input "**********"
click at [1222, 591] on icon "button" at bounding box center [1228, 592] width 14 height 16
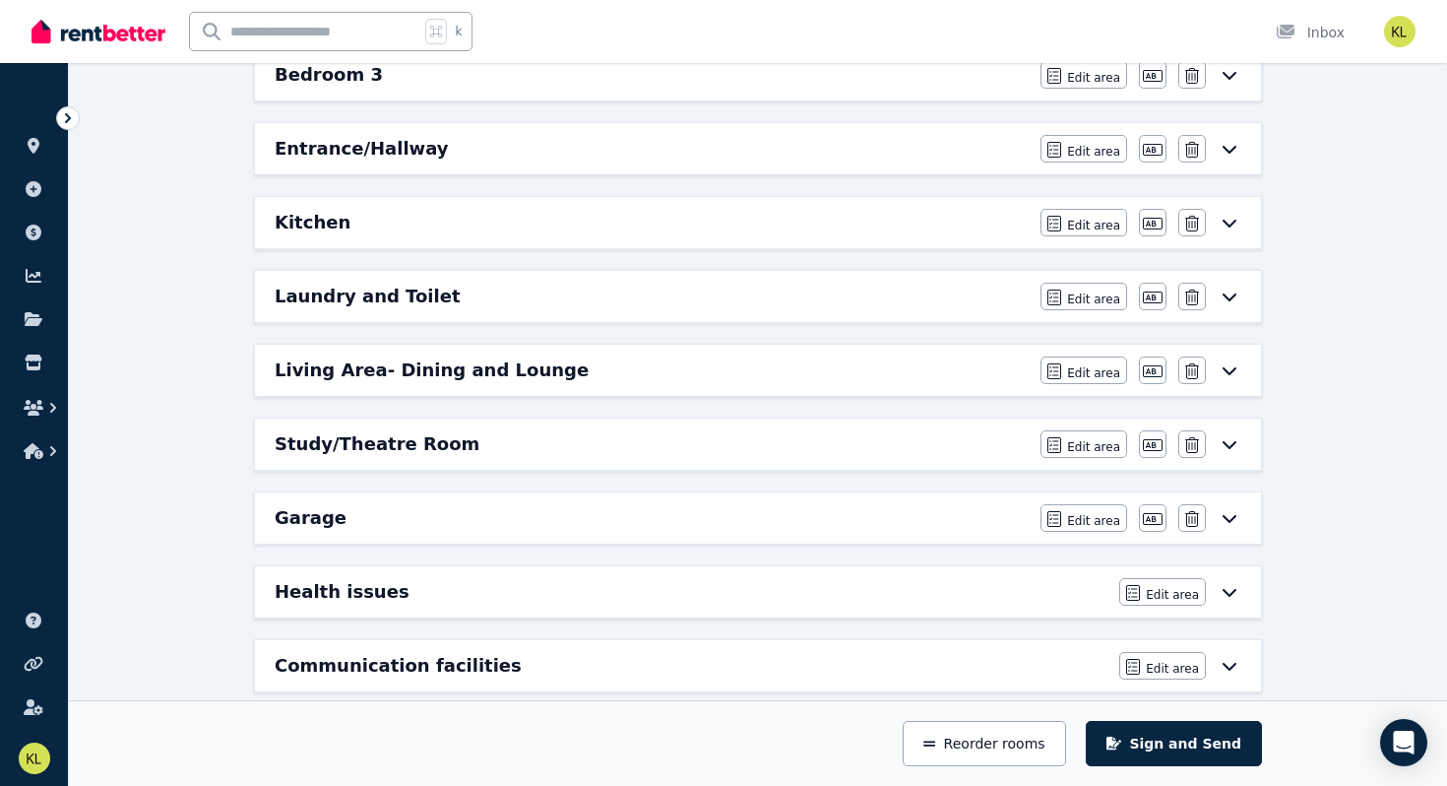
scroll to position [621, 0]
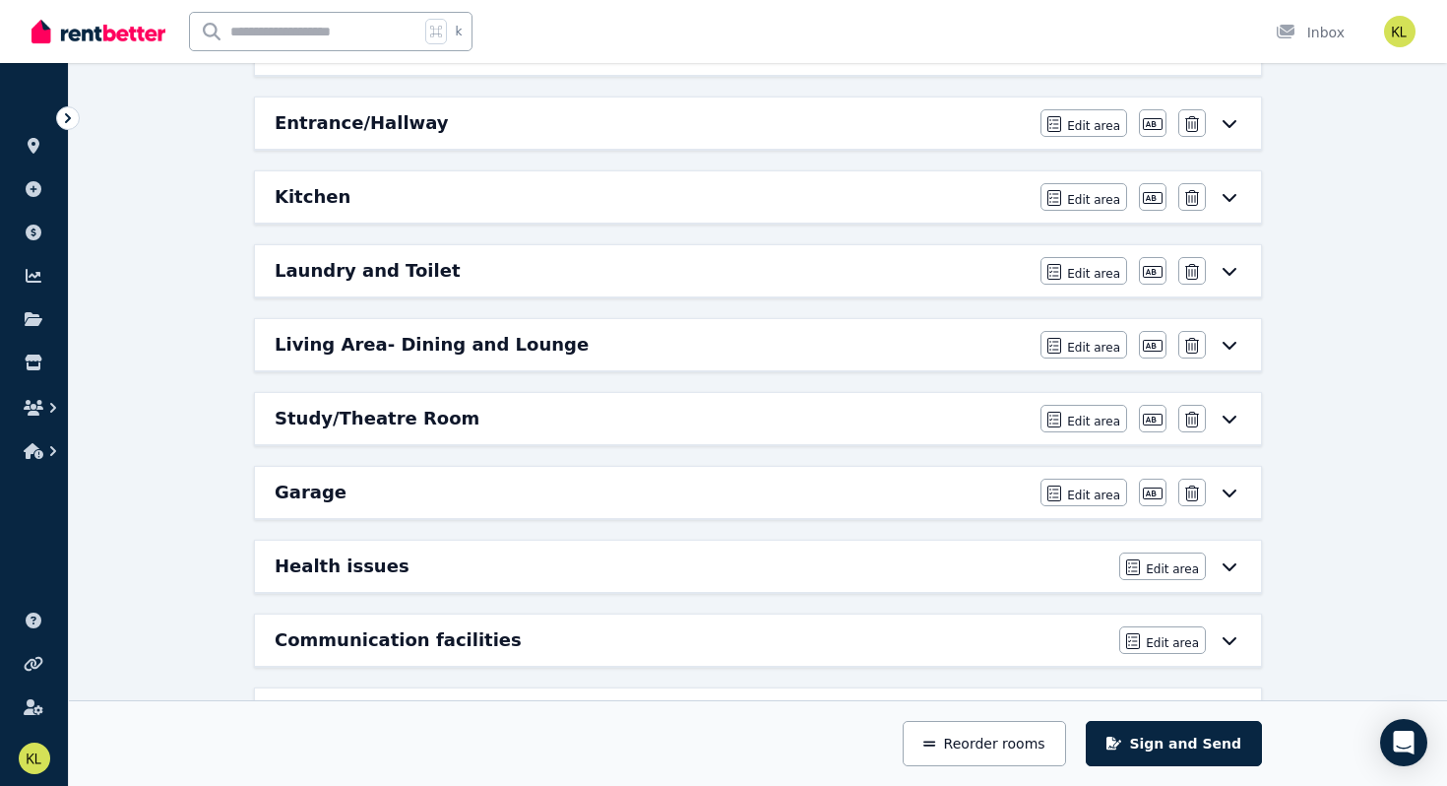
click at [1229, 573] on icon at bounding box center [1230, 566] width 24 height 16
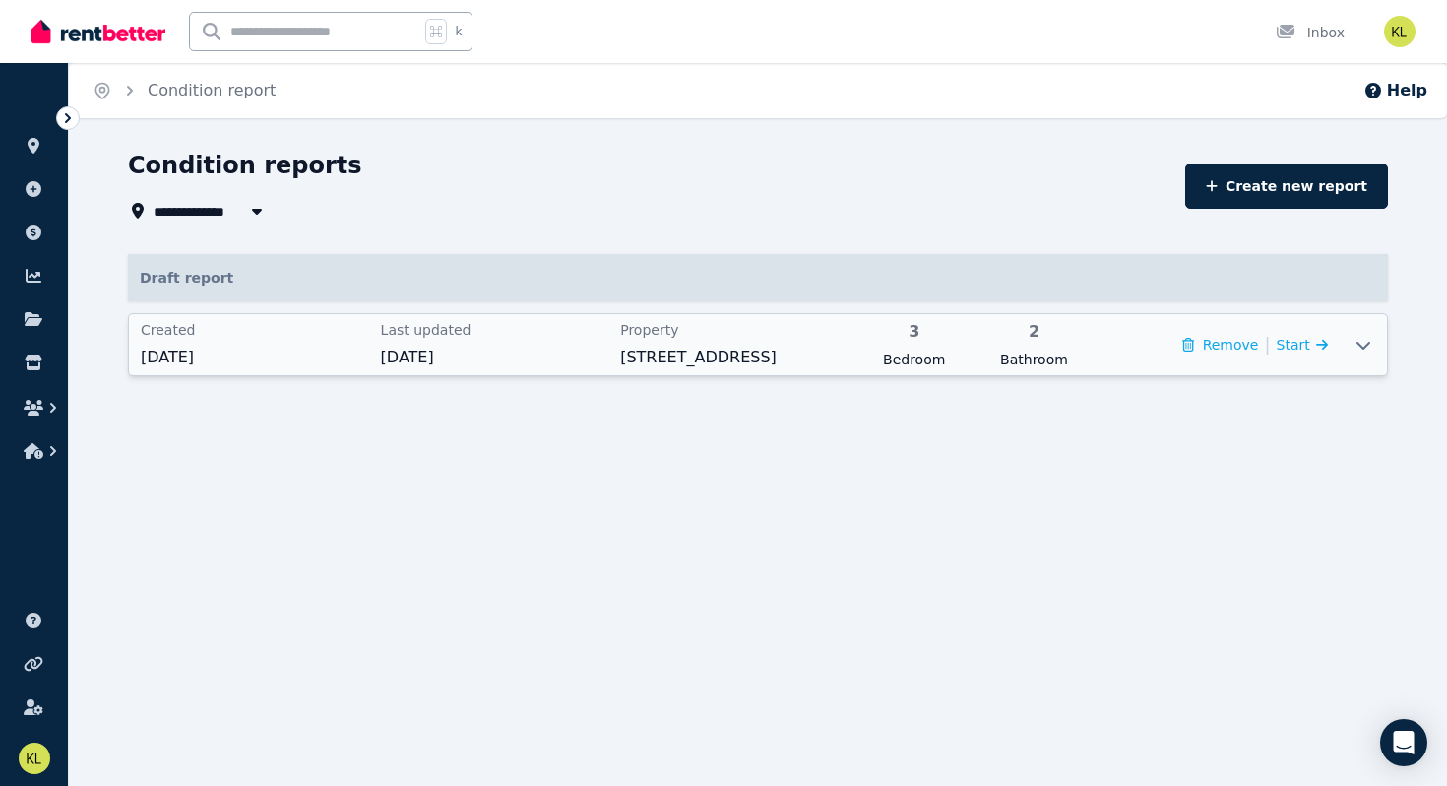
click at [667, 352] on span "[STREET_ADDRESS]" at bounding box center [734, 358] width 228 height 24
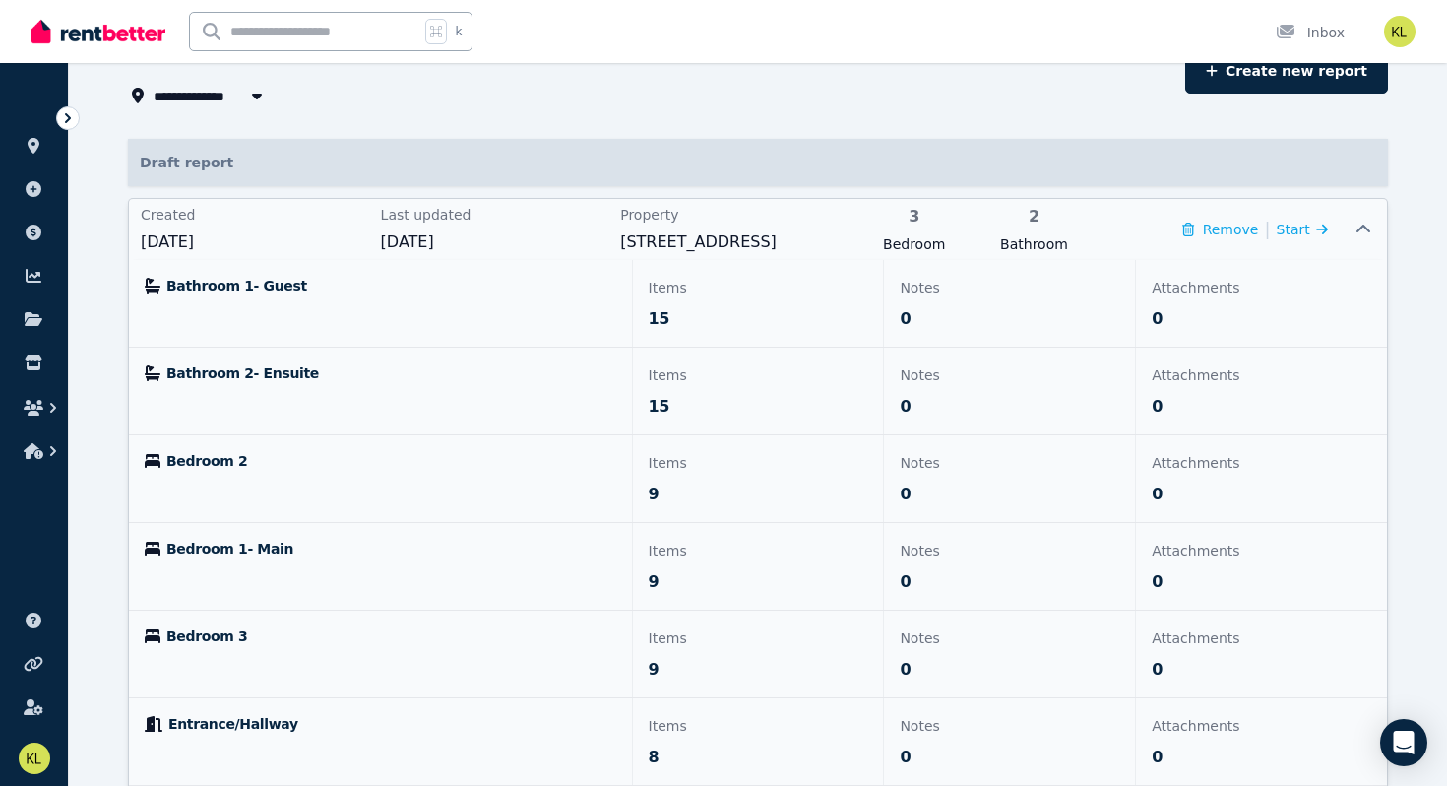
scroll to position [117, 0]
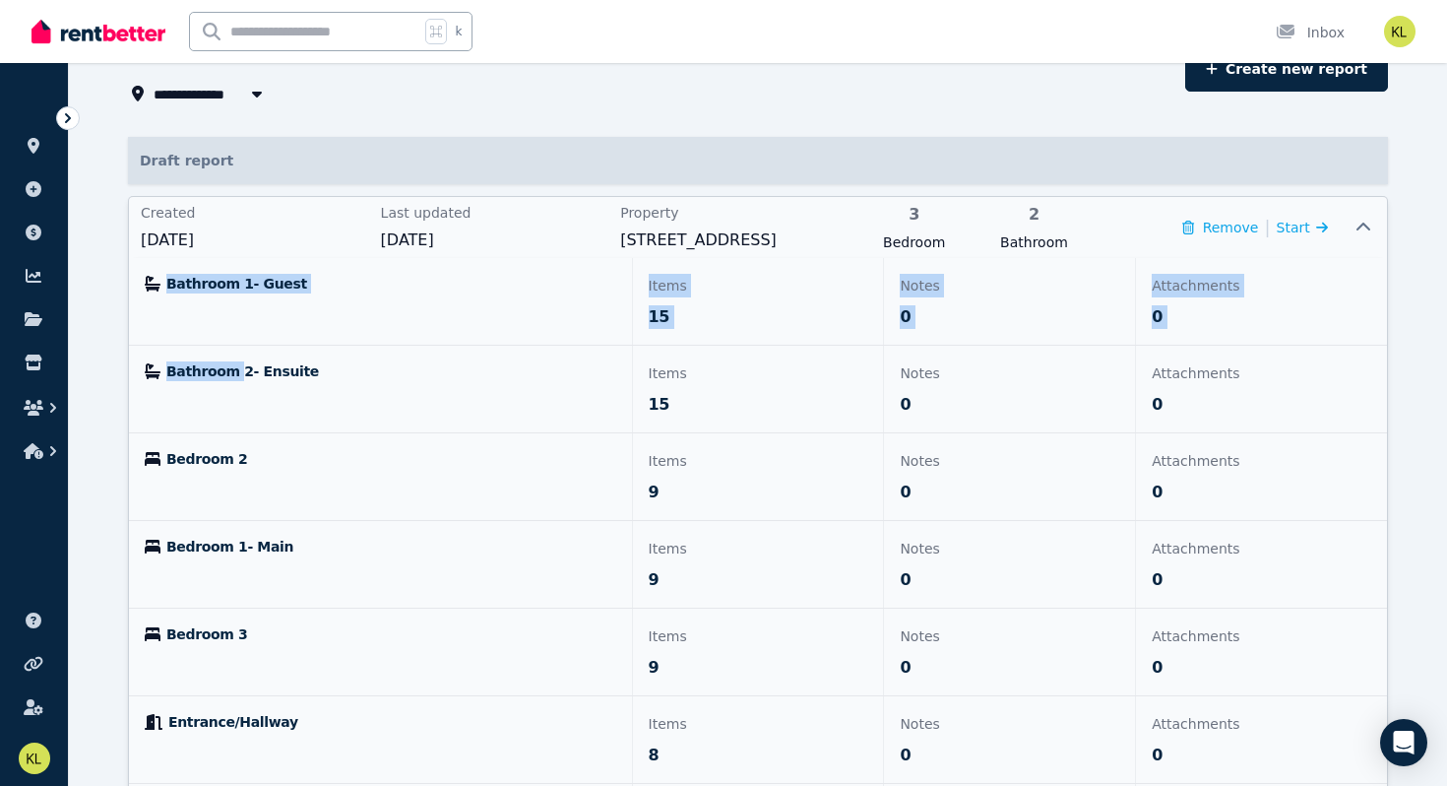
drag, startPoint x: 231, startPoint y: 373, endPoint x: 240, endPoint y: 267, distance: 106.7
click at [240, 267] on div "Bathroom 1- Guest Items 15 Notes 0 Attachments 0 Bathroom 2- Ensuite Items 15 N…" at bounding box center [758, 739] width 1258 height 963
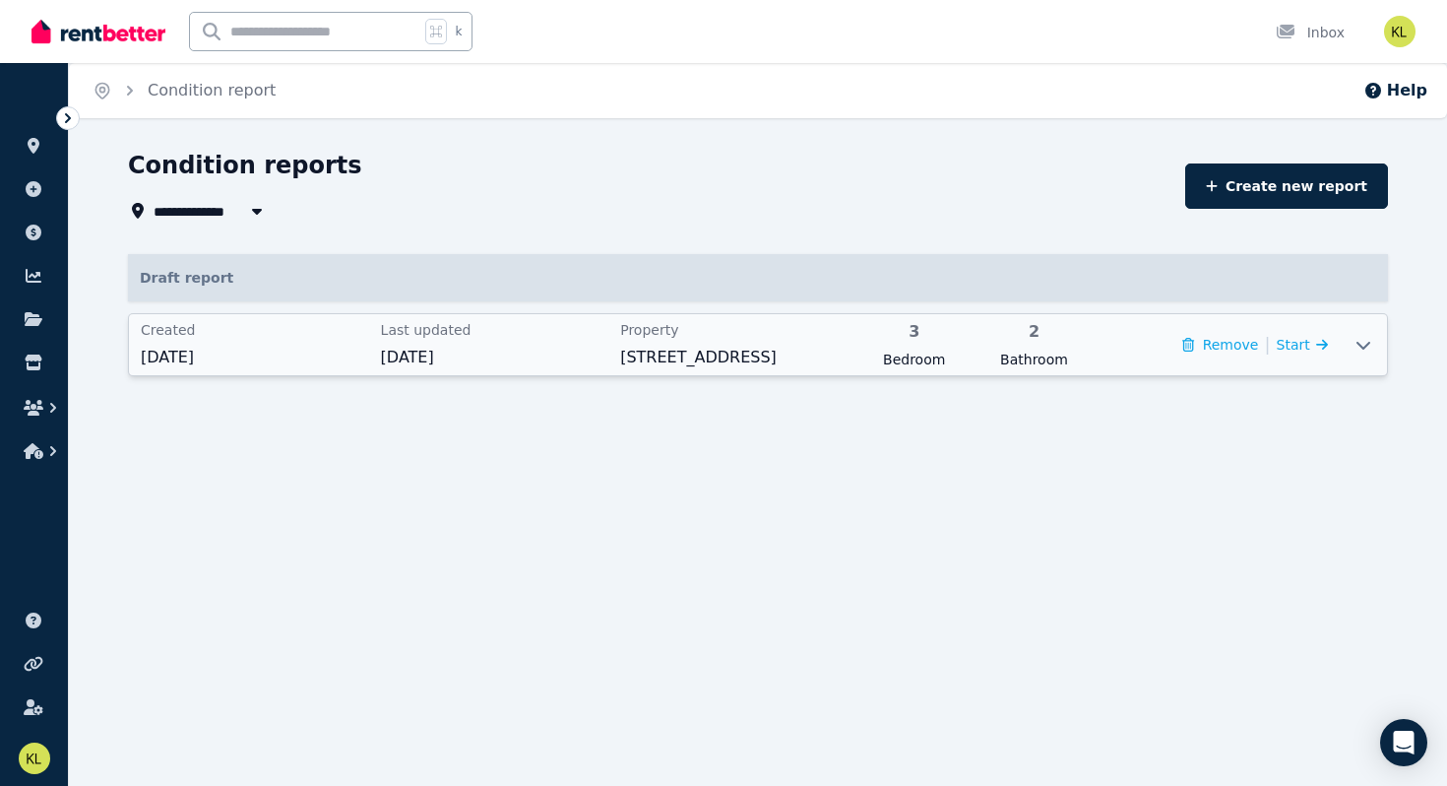
click at [293, 447] on div "**********" at bounding box center [723, 393] width 1447 height 786
click at [1300, 342] on span "Start" at bounding box center [1285, 345] width 33 height 16
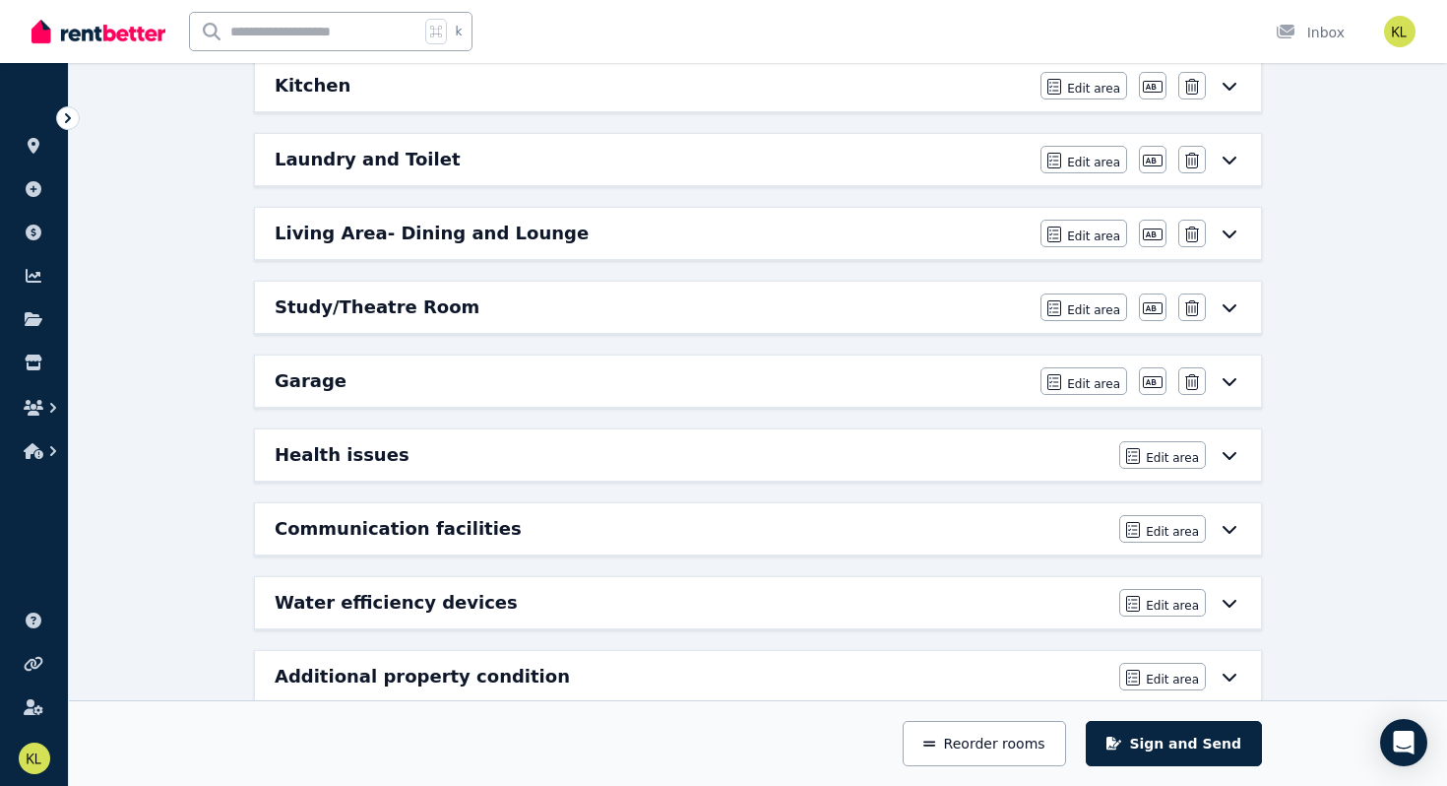
scroll to position [734, 0]
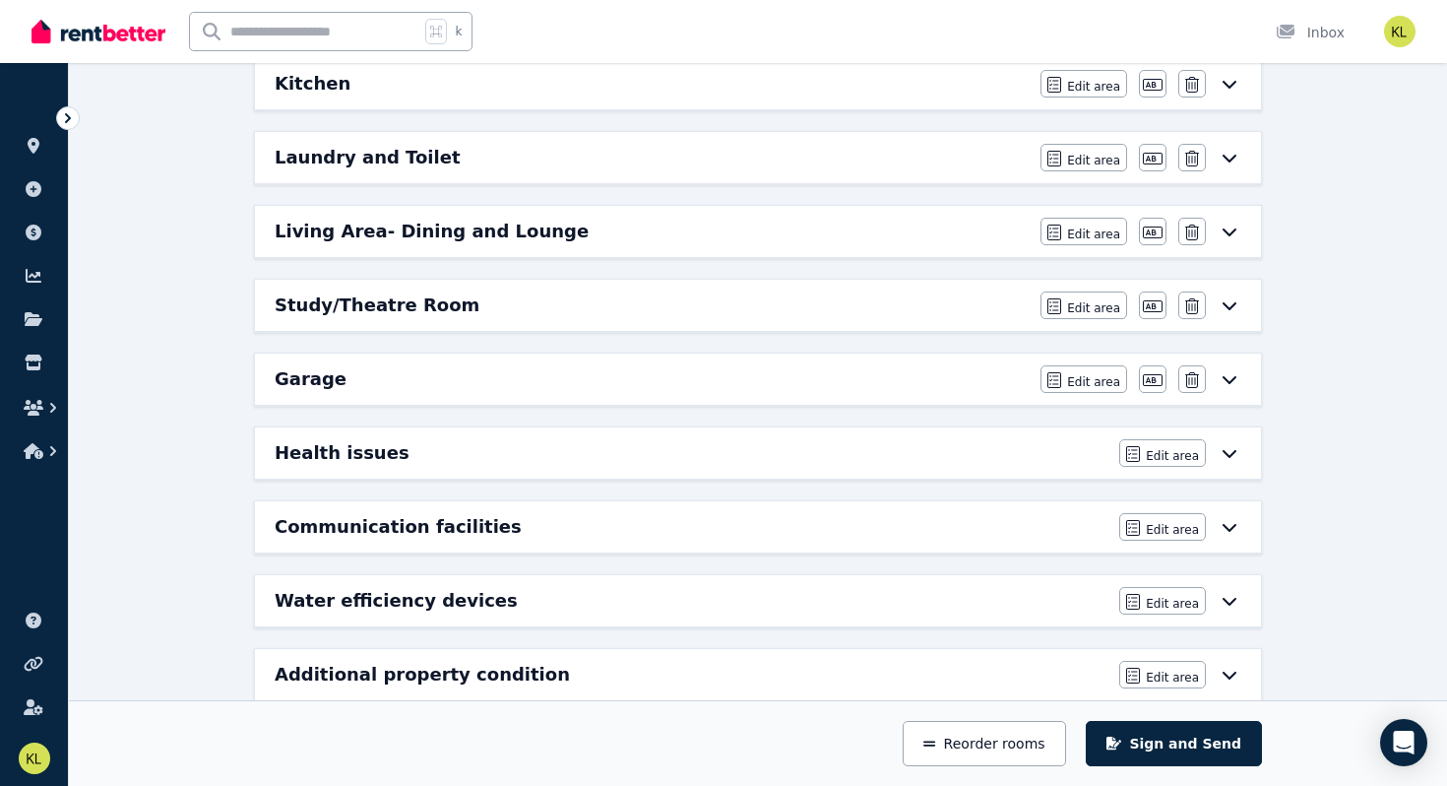
click at [473, 523] on h6 "Communication facilities" at bounding box center [398, 527] width 247 height 28
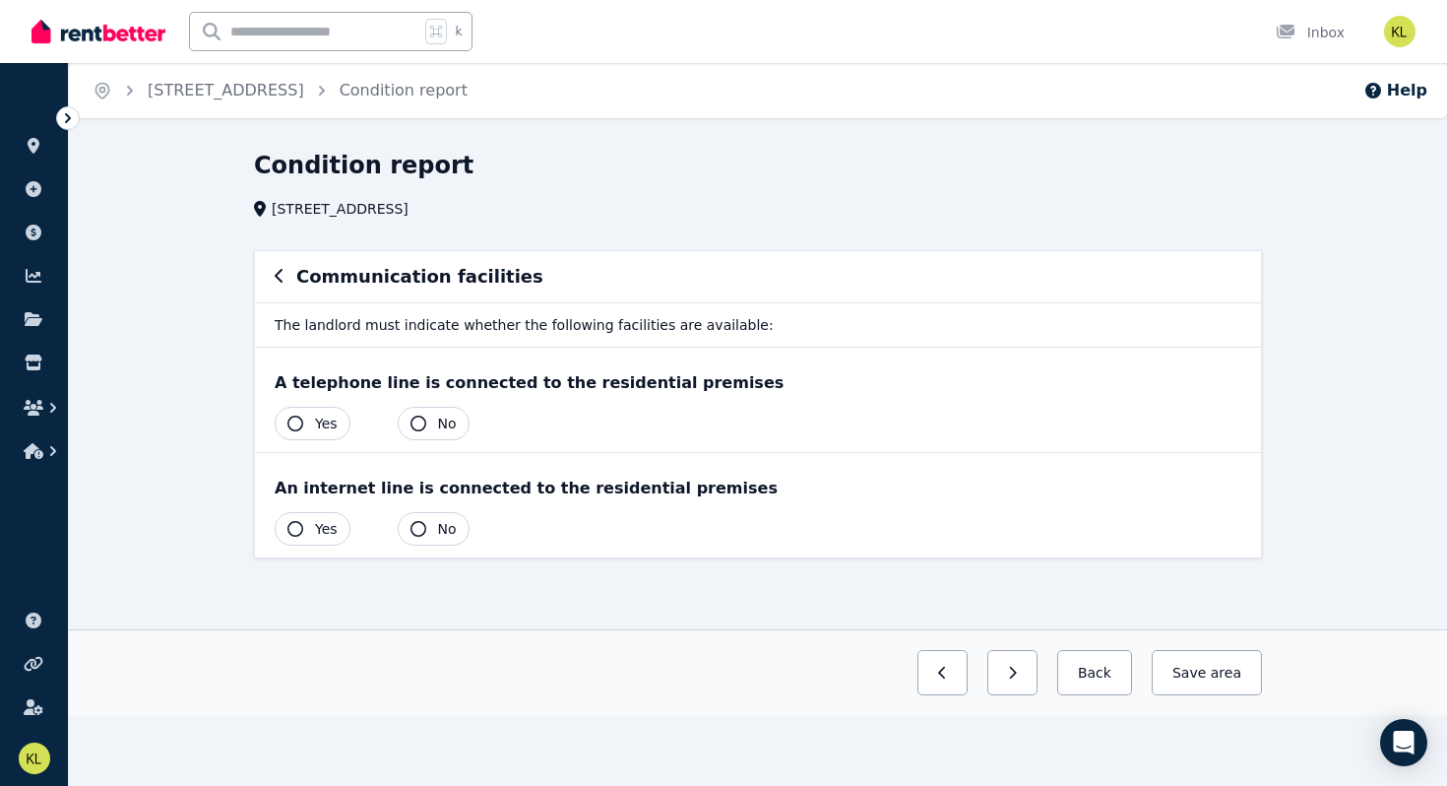
scroll to position [0, 0]
click at [1116, 671] on button "Back" at bounding box center [1094, 672] width 75 height 45
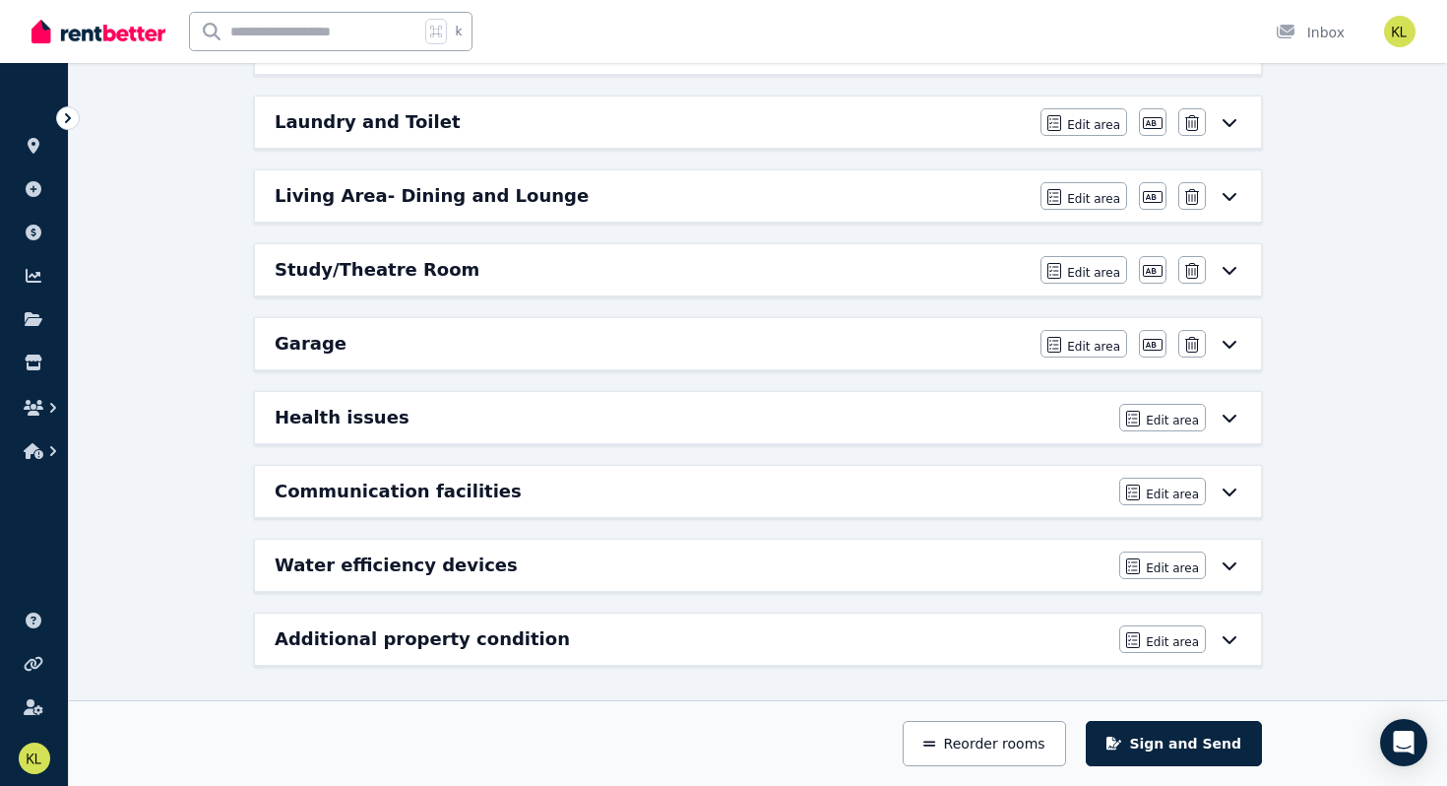
scroll to position [772, 0]
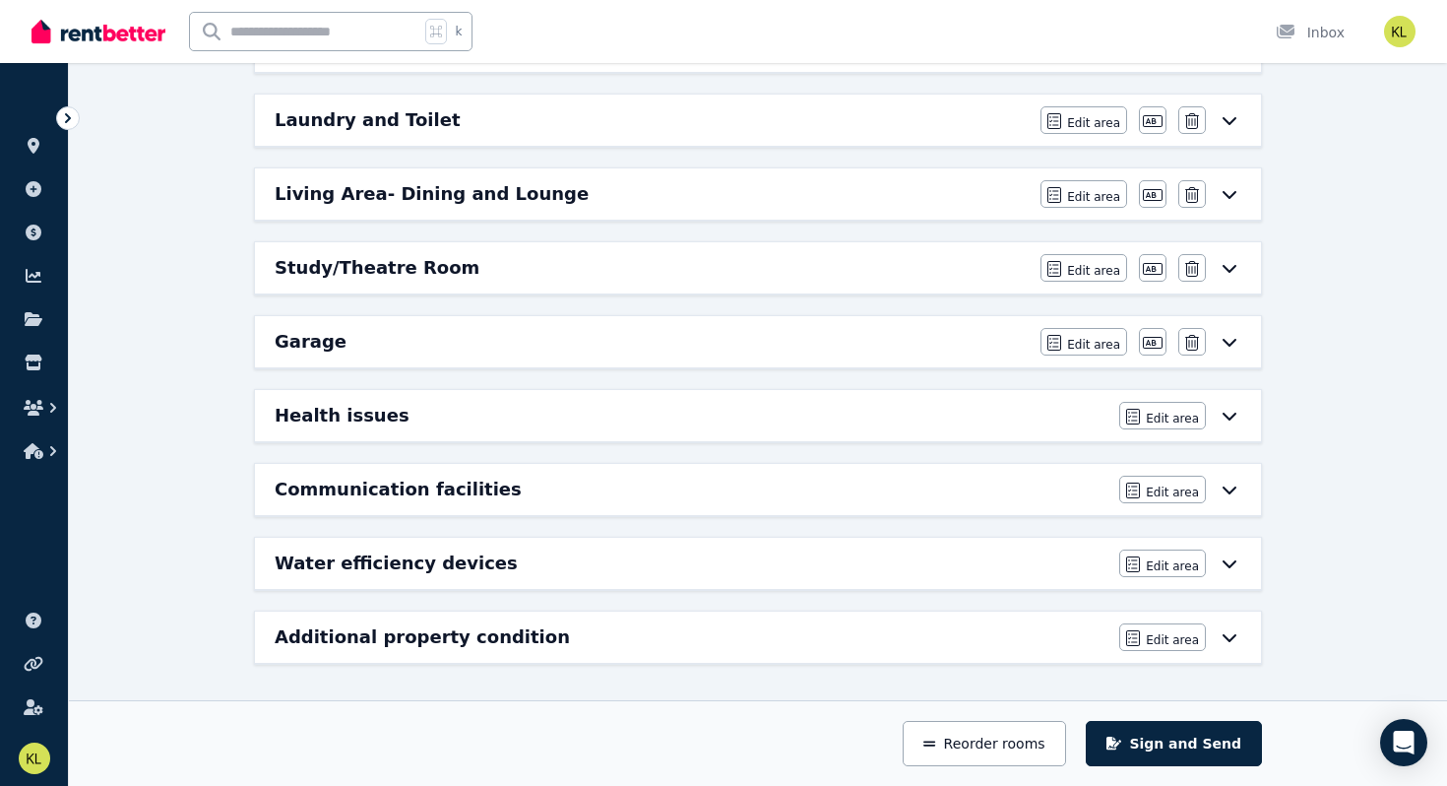
click at [941, 632] on div "Additional property condition" at bounding box center [691, 637] width 833 height 28
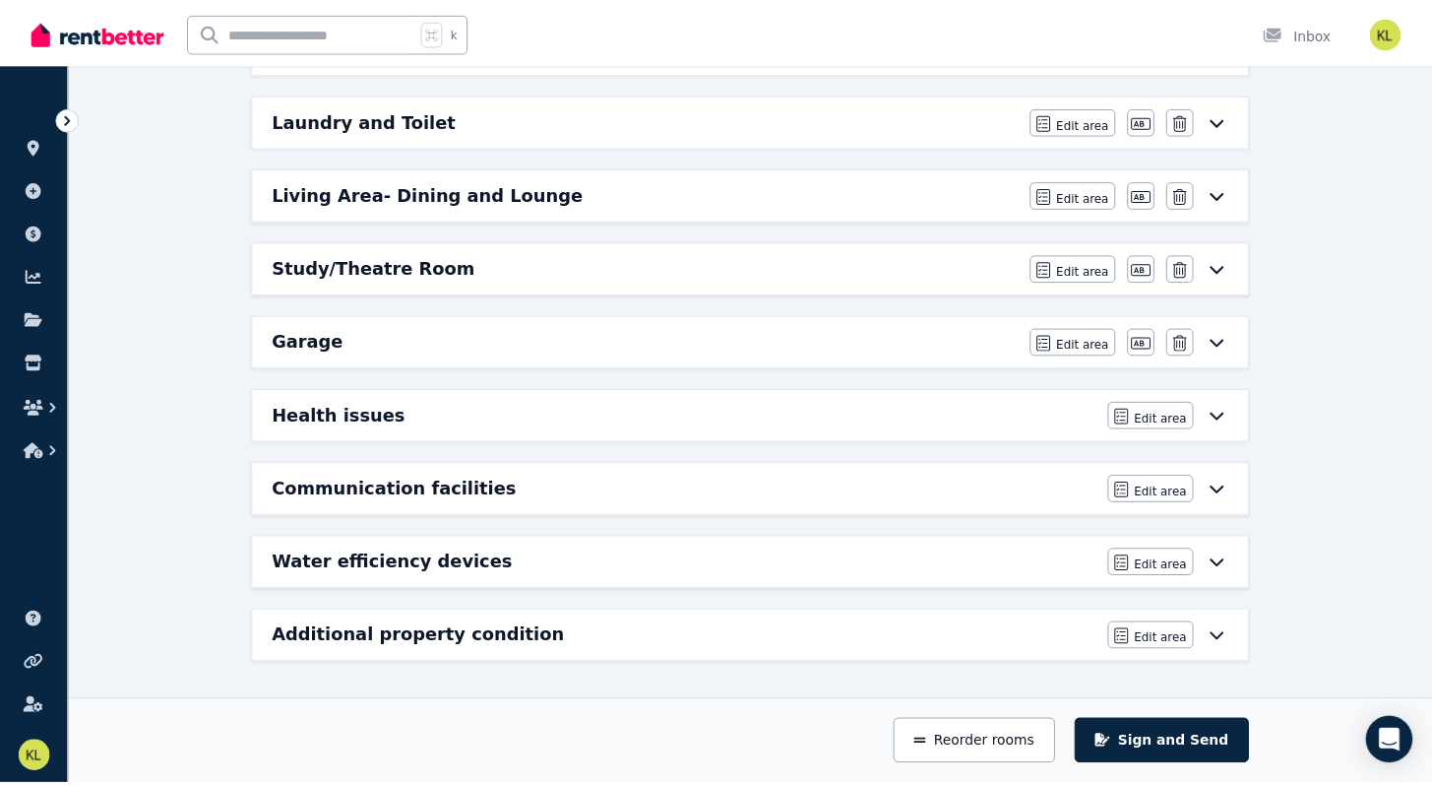
scroll to position [0, 0]
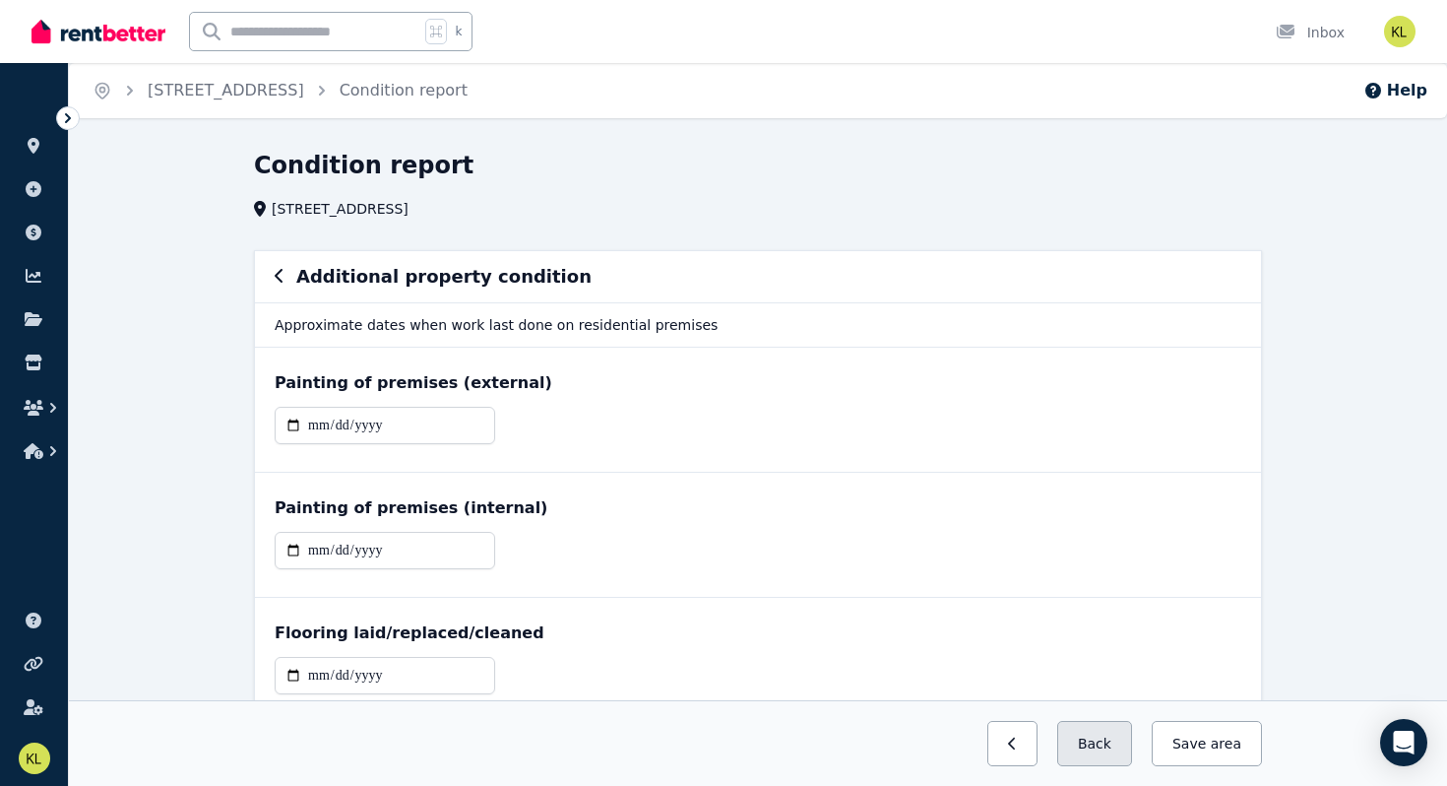
click at [1101, 750] on button "Back" at bounding box center [1094, 743] width 75 height 45
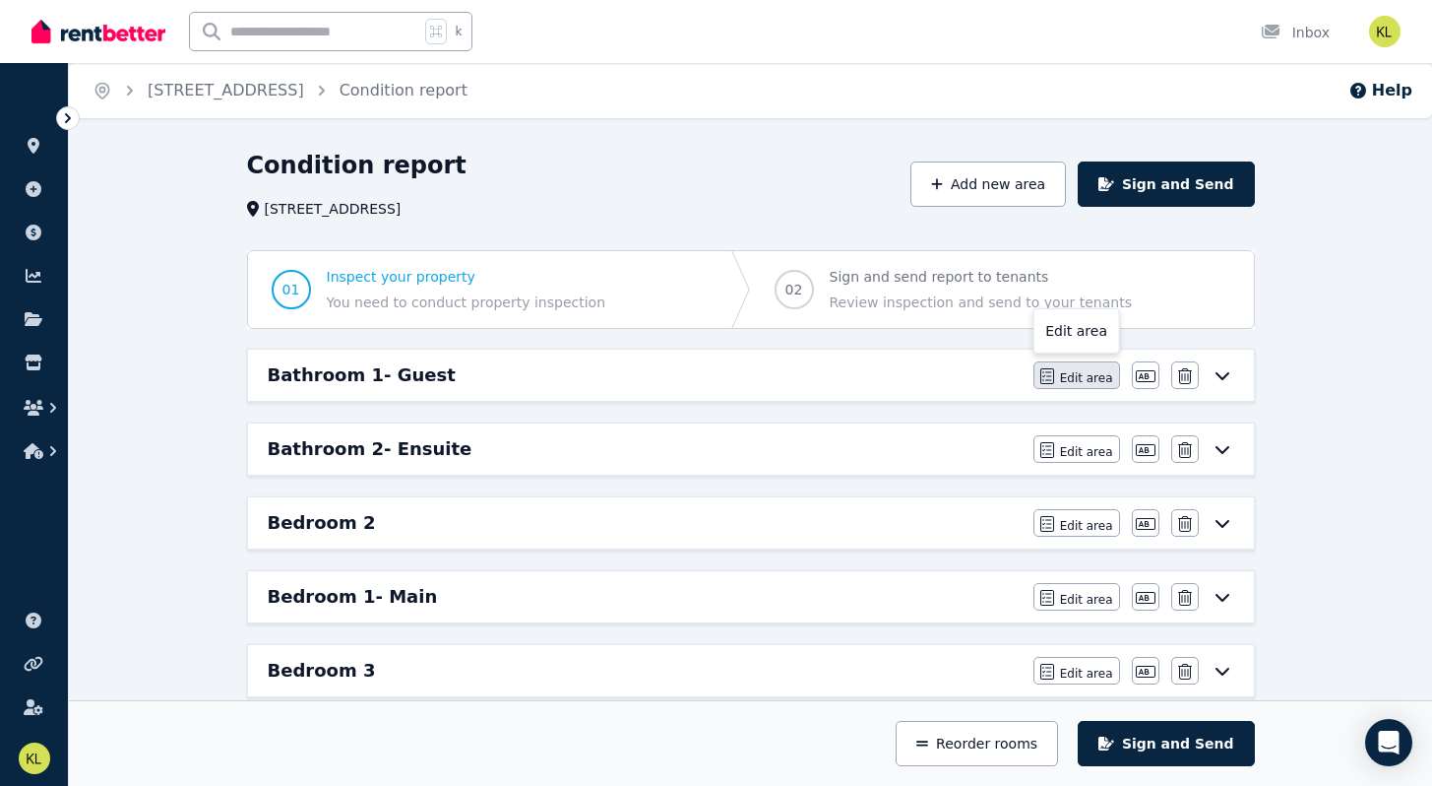
click at [1079, 371] on span "Edit area" at bounding box center [1086, 378] width 53 height 16
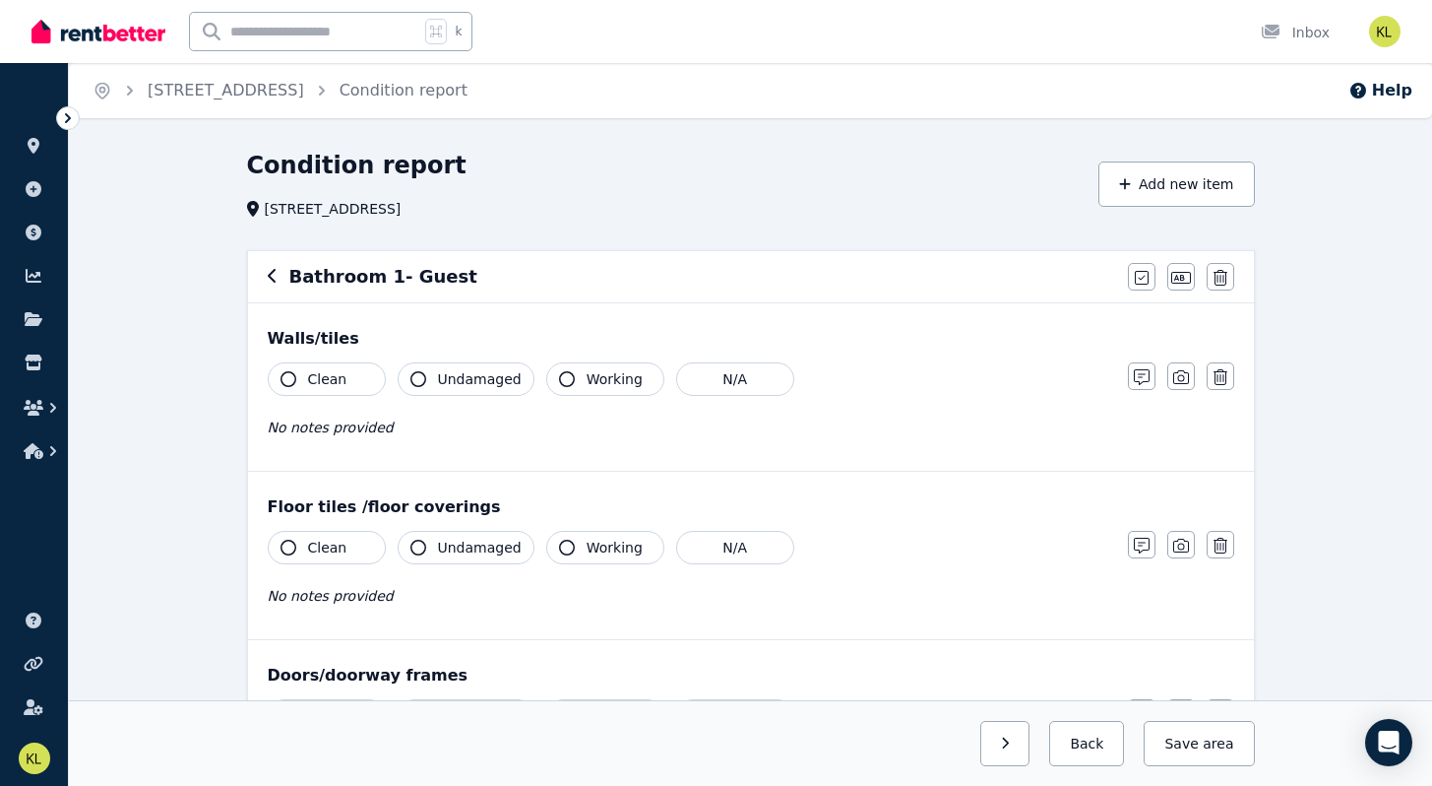
click at [272, 278] on icon "button" at bounding box center [273, 276] width 10 height 16
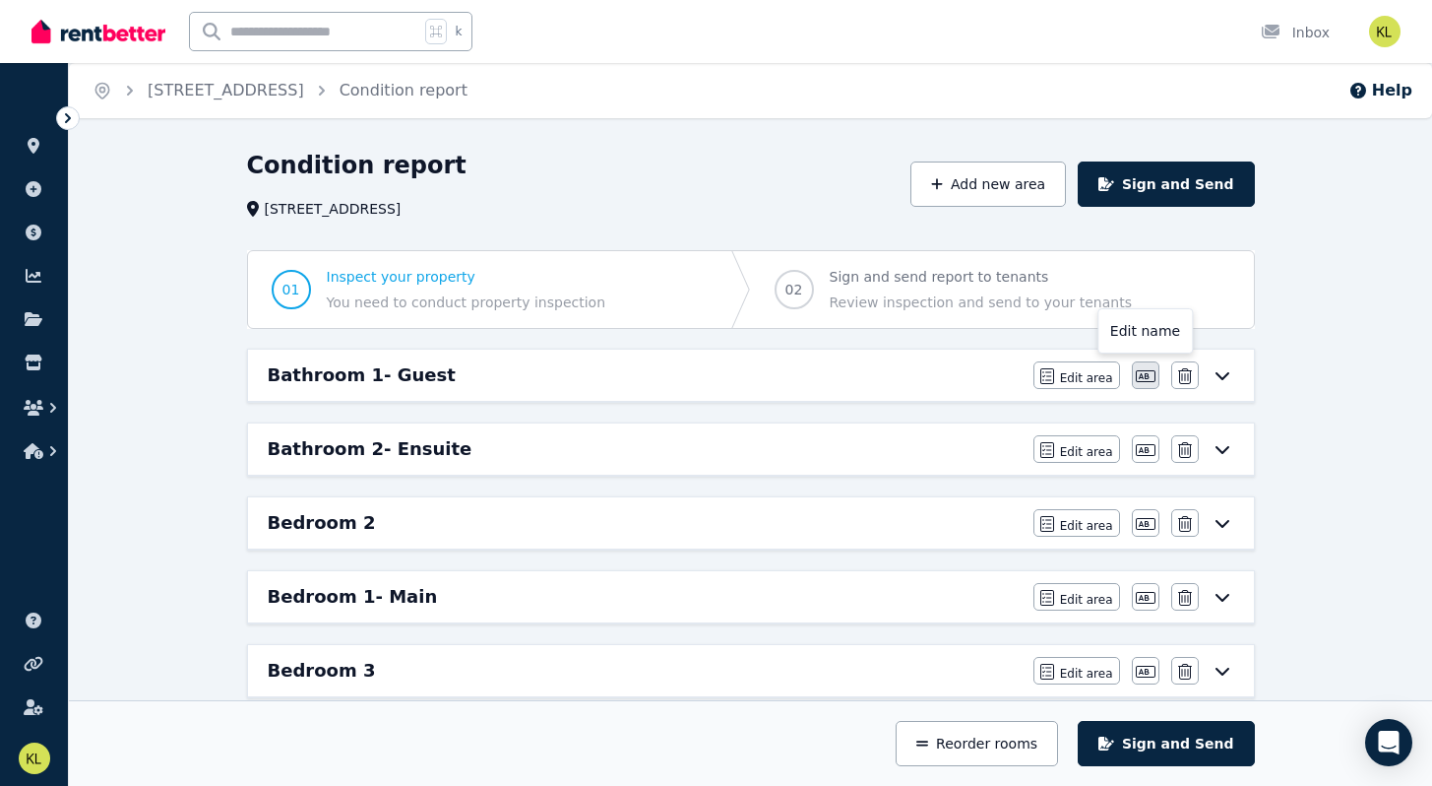
click at [1154, 379] on icon "button" at bounding box center [1146, 376] width 20 height 12
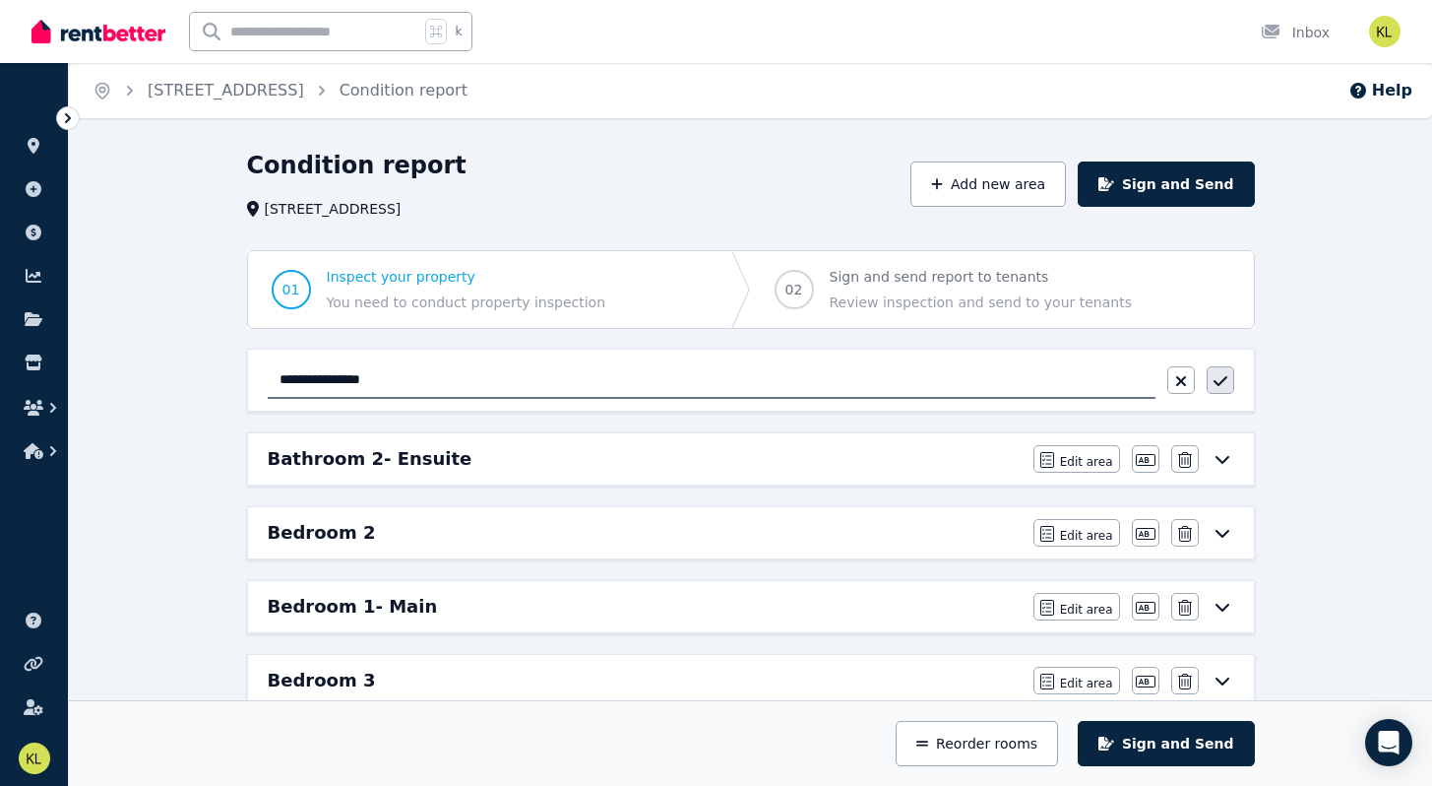
type input "**********"
click at [1217, 390] on button "button" at bounding box center [1221, 380] width 28 height 28
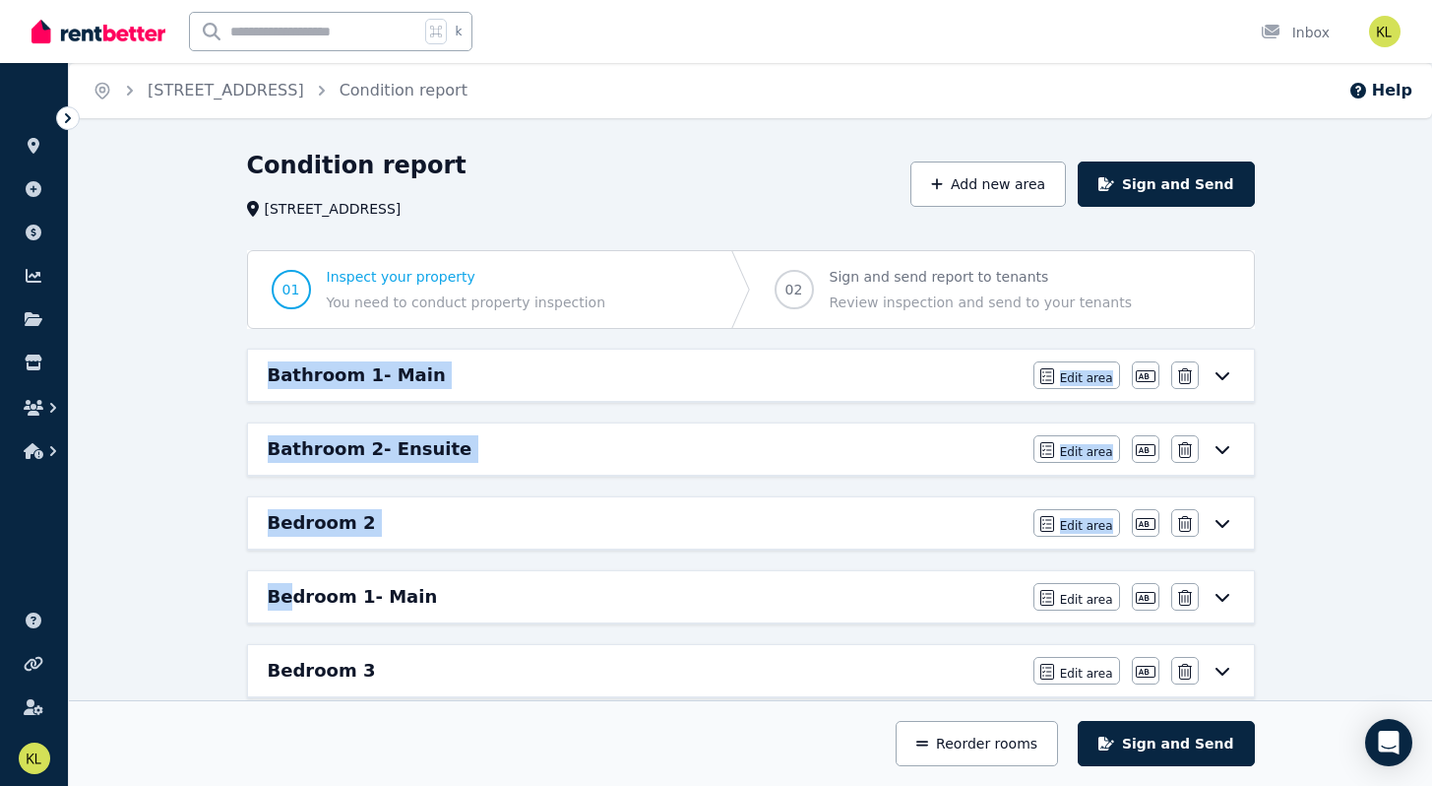
drag, startPoint x: 290, startPoint y: 604, endPoint x: 265, endPoint y: 344, distance: 262.1
click at [778, 369] on div "Bathroom 1- Main" at bounding box center [645, 375] width 754 height 28
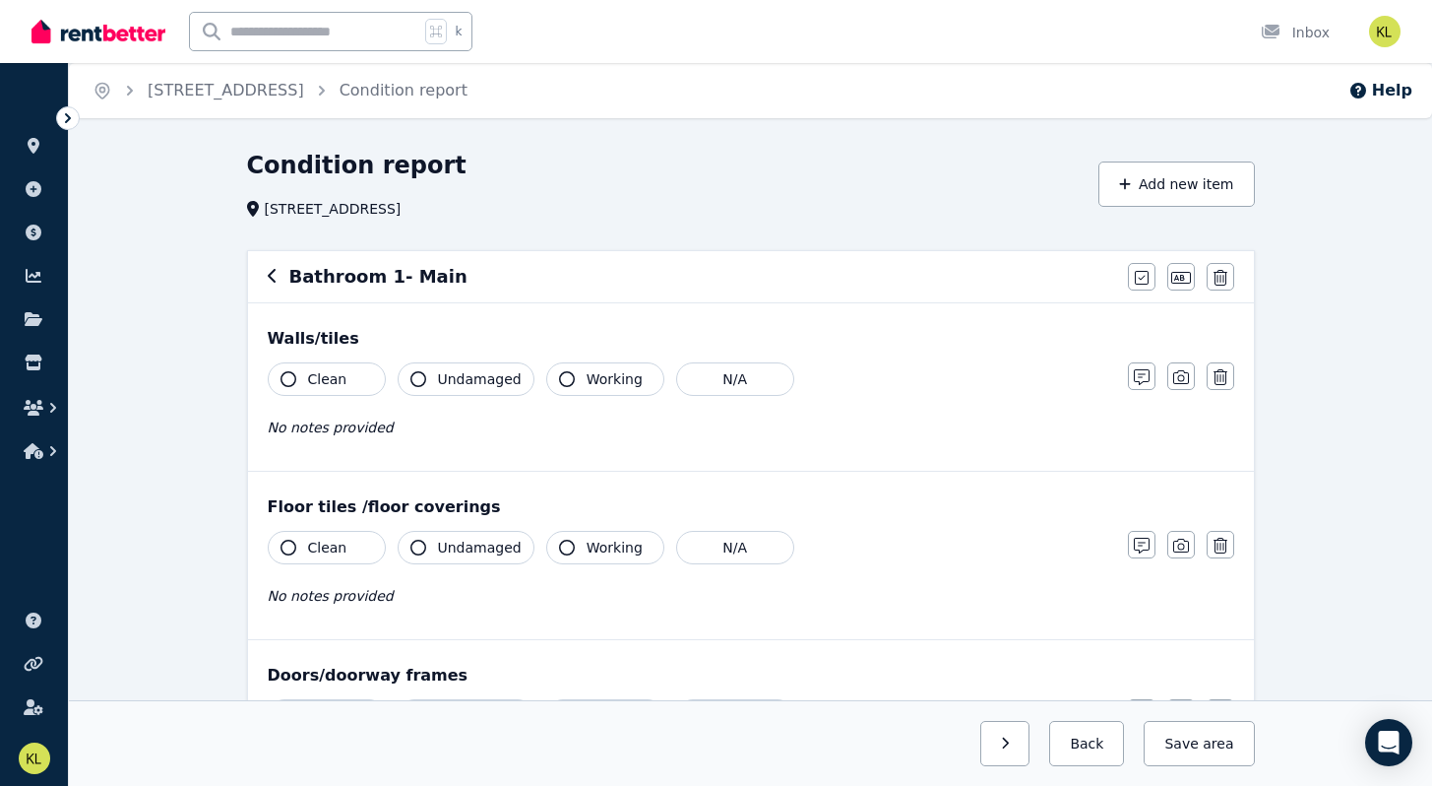
click at [272, 271] on icon "button" at bounding box center [272, 276] width 8 height 14
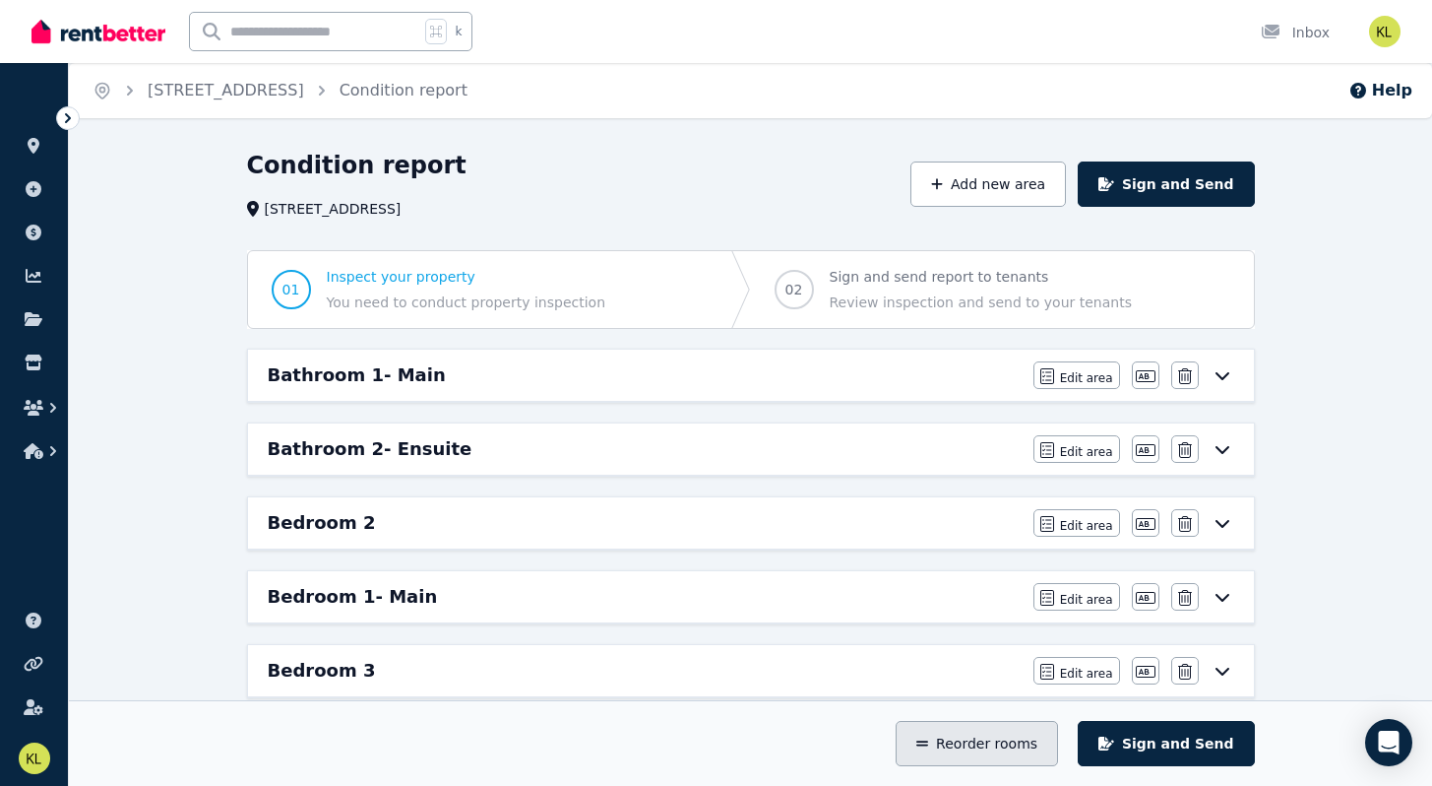
click at [990, 753] on button "Reorder rooms" at bounding box center [977, 743] width 162 height 45
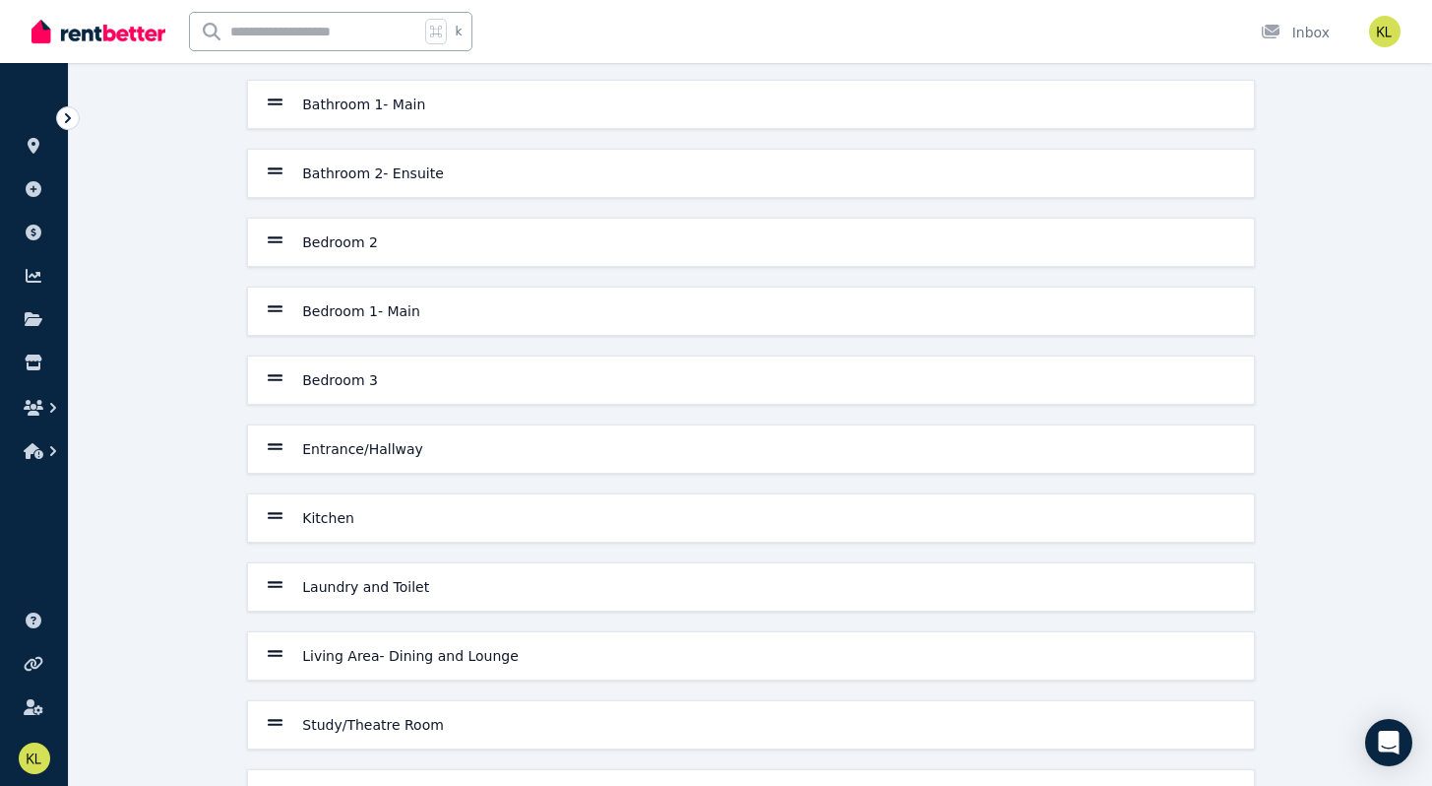
scroll to position [138, 0]
drag, startPoint x: 324, startPoint y: 312, endPoint x: 338, endPoint y: 106, distance: 206.2
click at [339, 106] on div "Bathroom 1- Main Bathroom 2- Ensuite Bedroom 2 Bedroom 1- Main Bedroom 3 Entran…" at bounding box center [751, 446] width 1024 height 738
click at [175, 339] on div "Save order Bathroom 1- Main Bathroom 2- Ensuite Bedroom 2 Bedroom 1- Main Bedro…" at bounding box center [750, 431] width 1363 height 839
click at [272, 309] on icon at bounding box center [276, 306] width 16 height 7
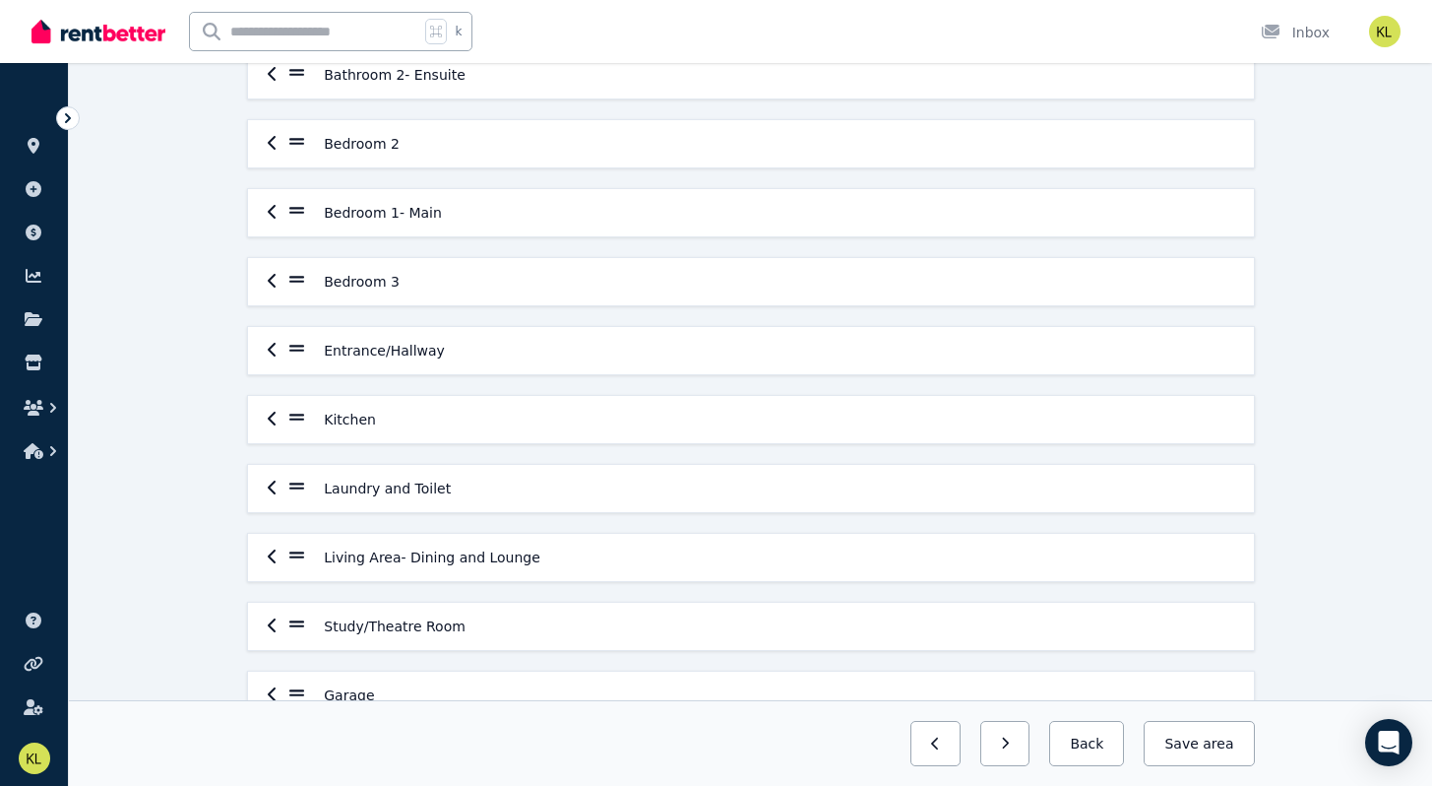
scroll to position [0, 0]
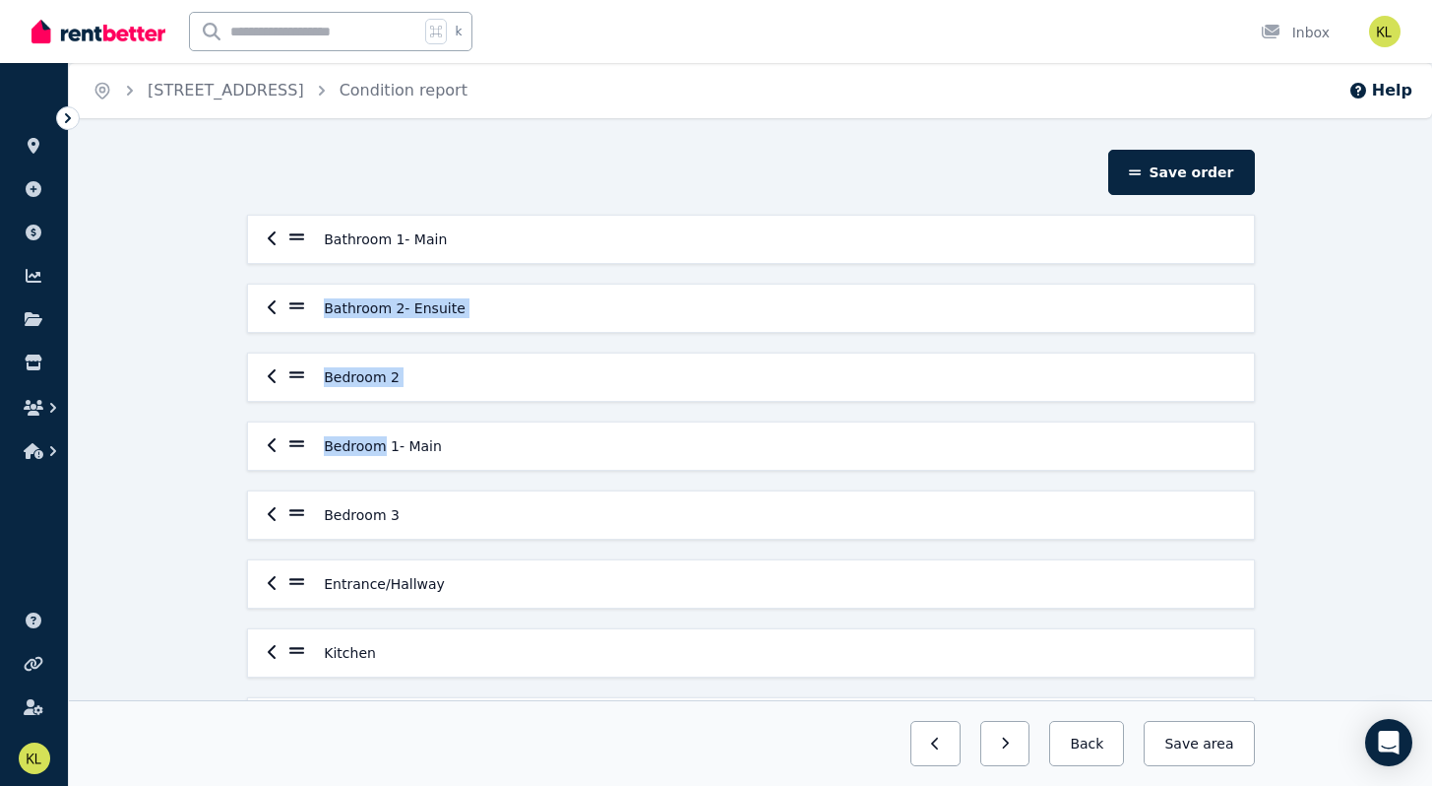
drag, startPoint x: 376, startPoint y: 446, endPoint x: 389, endPoint y: 330, distance: 116.9
click at [381, 263] on div "Bathroom 1- Main Bathroom 2- Ensuite Bedroom 2 Bedroom 1- Main Bedroom 3 Entran…" at bounding box center [751, 584] width 1024 height 738
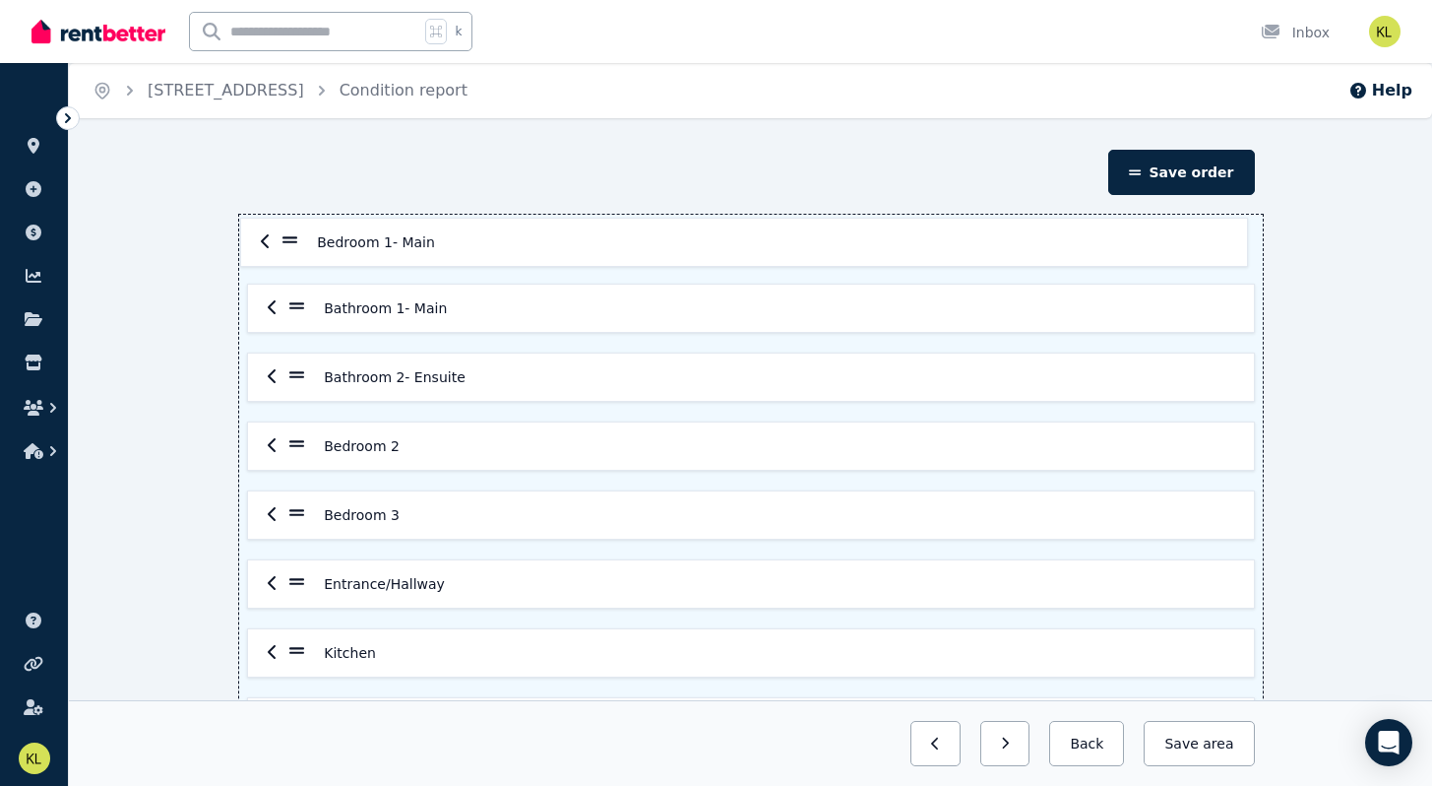
drag, startPoint x: 296, startPoint y: 449, endPoint x: 289, endPoint y: 240, distance: 208.8
click at [289, 240] on div "Bathroom 1- Main Bathroom 2- Ensuite Bedroom 2 Bedroom 1- Main Bedroom 3 Entran…" at bounding box center [751, 584] width 1024 height 738
drag, startPoint x: 294, startPoint y: 584, endPoint x: 284, endPoint y: 232, distance: 351.6
click at [284, 232] on div "Bedroom 1- Main Bathroom 1- Main Bathroom 2- Ensuite Bedroom 2 Bedroom 3 Entran…" at bounding box center [751, 584] width 1024 height 738
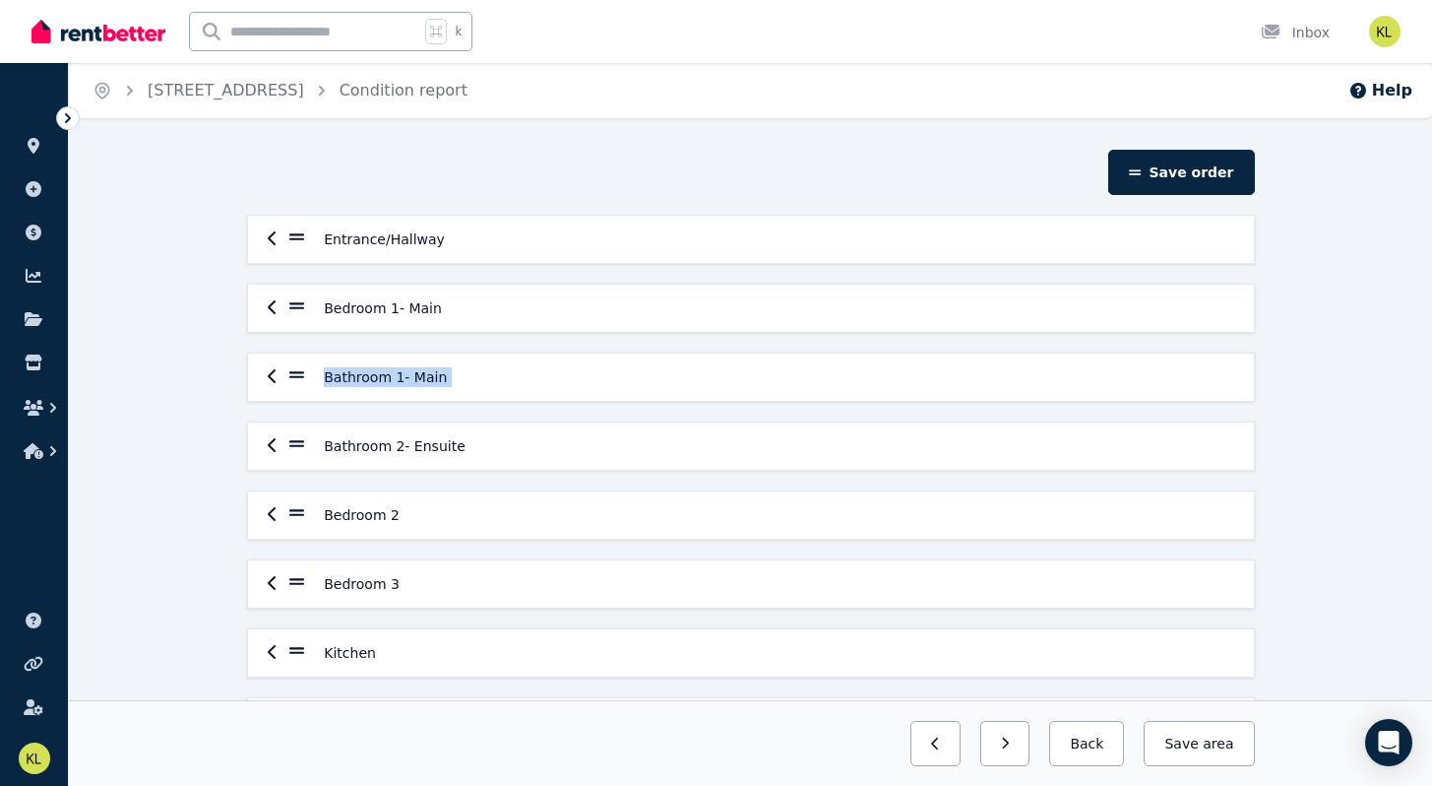
drag, startPoint x: 328, startPoint y: 447, endPoint x: 322, endPoint y: 360, distance: 86.8
click at [322, 360] on div "Entrance/Hallway Bedroom 1- Main Bathroom 1- Main Bathroom 2- Ensuite Bedroom 2…" at bounding box center [751, 584] width 1024 height 738
drag, startPoint x: 295, startPoint y: 447, endPoint x: 290, endPoint y: 303, distance: 143.8
click at [289, 305] on div "Entrance/Hallway Bedroom 1- Main Bathroom 1- Main Bathroom 2- Ensuite Bedroom 2…" at bounding box center [751, 584] width 1024 height 738
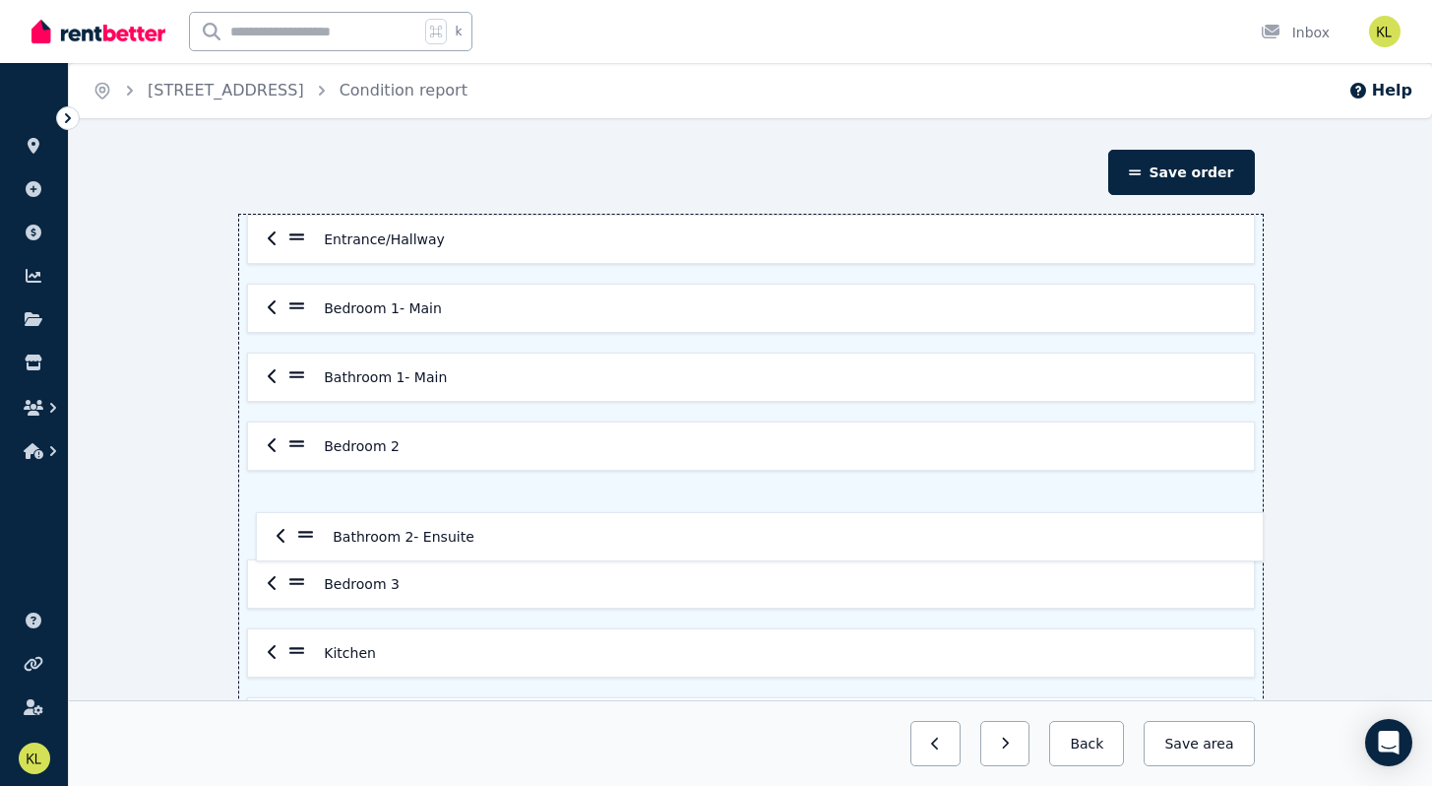
drag, startPoint x: 295, startPoint y: 307, endPoint x: 304, endPoint y: 556, distance: 249.2
click at [304, 556] on div "Entrance/Hallway Bathroom 2- Ensuite Bedroom 1- Main Bathroom 1- Main Bedroom 2…" at bounding box center [751, 584] width 1024 height 738
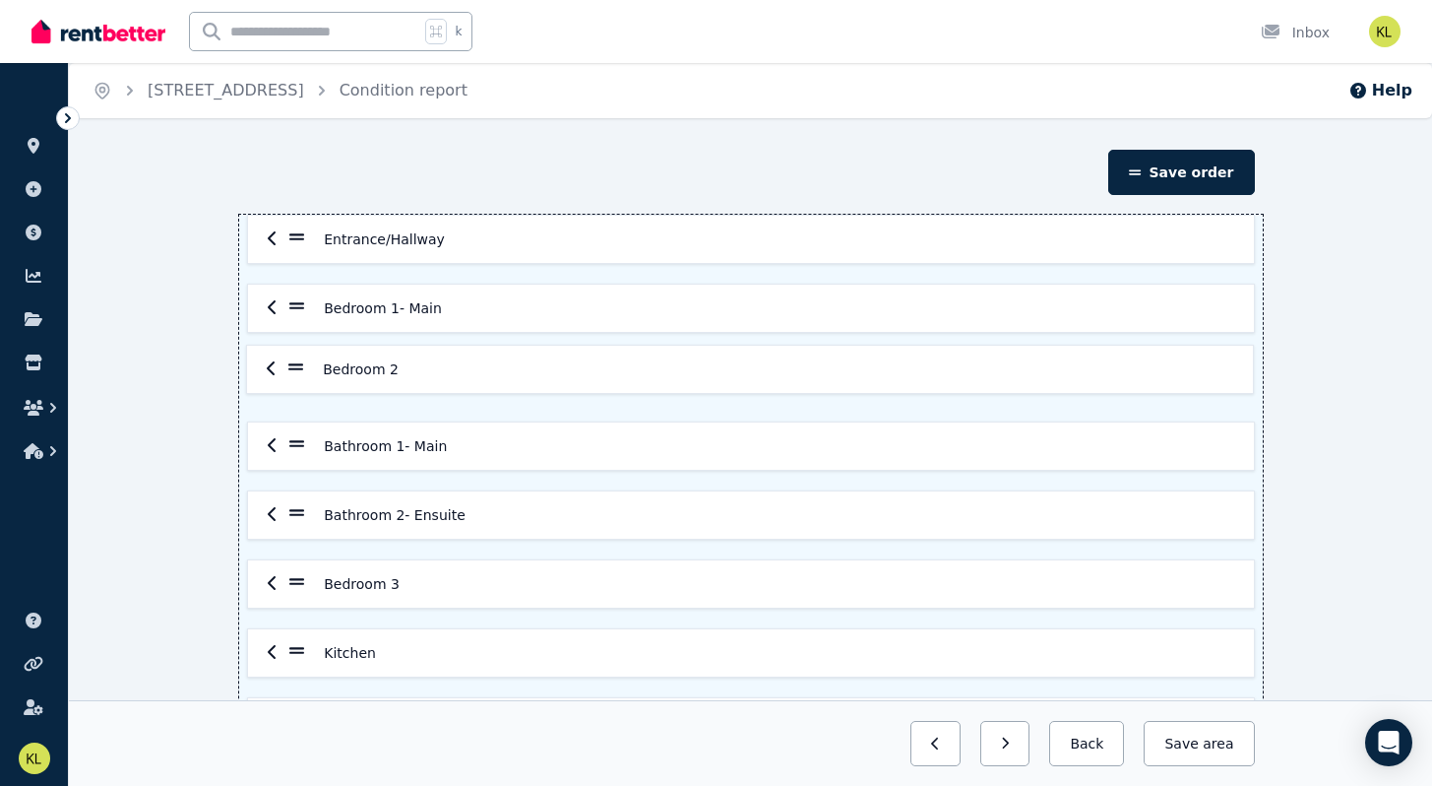
drag, startPoint x: 292, startPoint y: 443, endPoint x: 290, endPoint y: 358, distance: 84.7
click at [290, 358] on div "Entrance/Hallway Bedroom 1- Main Bathroom 1- Main Bedroom 2 Bathroom 2- Ensuite…" at bounding box center [751, 584] width 1024 height 738
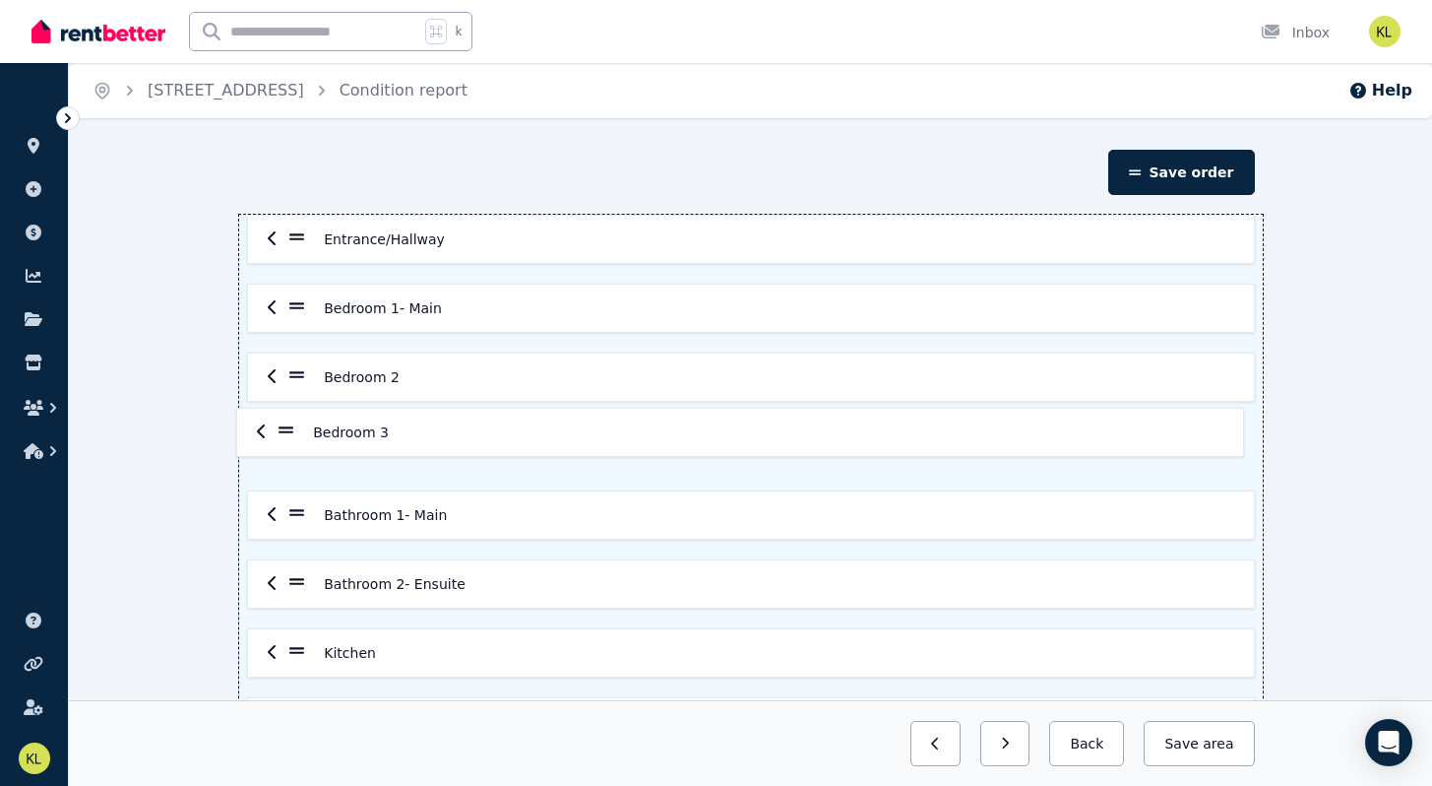
drag, startPoint x: 297, startPoint y: 581, endPoint x: 287, endPoint y: 423, distance: 157.8
click at [287, 423] on div "Entrance/Hallway Bedroom 1- Main Bedroom 2 Bathroom 1- Main Bathroom 2- Ensuite…" at bounding box center [751, 584] width 1024 height 738
drag, startPoint x: 295, startPoint y: 521, endPoint x: 300, endPoint y: 429, distance: 91.7
click at [300, 429] on div "Entrance/Hallway Bedroom 1- Main Bedroom 2 Bedroom 3 Bathroom 1- Main Bathroom …" at bounding box center [751, 584] width 1024 height 738
